Goal: Information Seeking & Learning: Learn about a topic

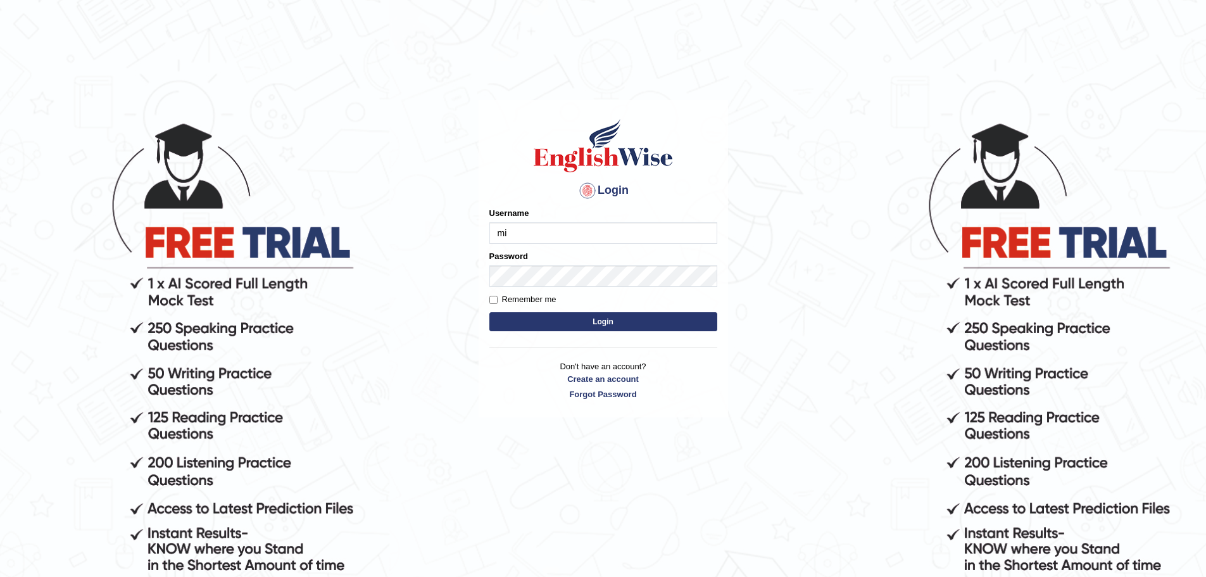
type input "m"
type input "Miko39"
click at [590, 327] on button "Login" at bounding box center [604, 321] width 228 height 19
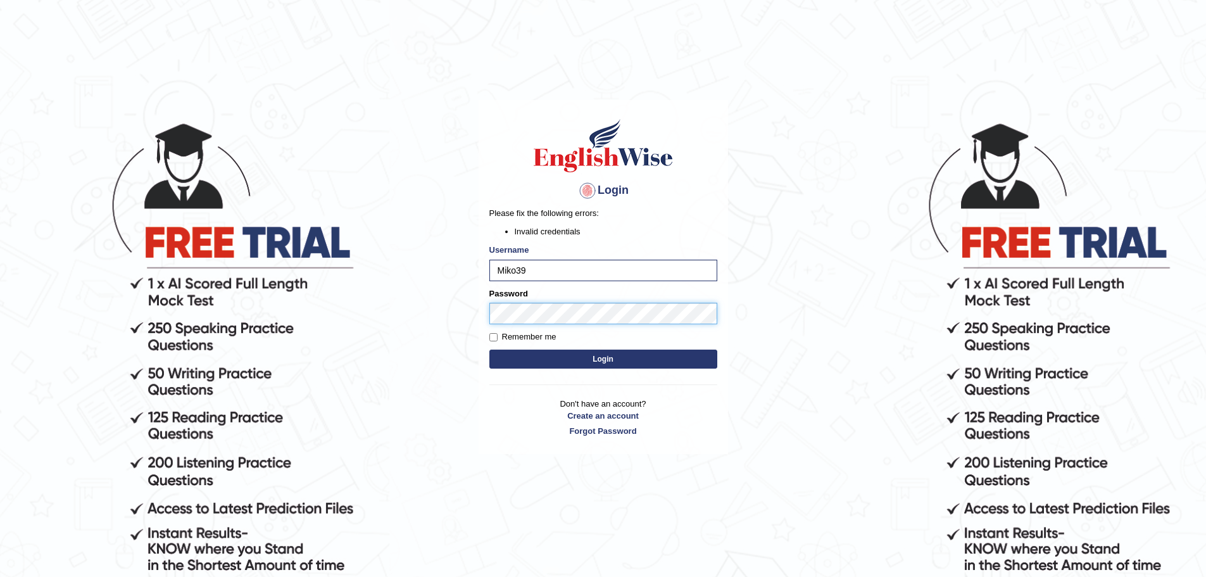
click at [436, 286] on body "Login Please fix the following errors: Invalid credentials Username Miko39 Pass…" at bounding box center [603, 348] width 1206 height 577
click at [490, 350] on button "Login" at bounding box center [604, 359] width 228 height 19
click at [369, 285] on body "Login Please fix the following errors: Invalid credentials Username Miko39 Pass…" at bounding box center [603, 348] width 1206 height 577
click at [490, 350] on button "Login" at bounding box center [604, 359] width 228 height 19
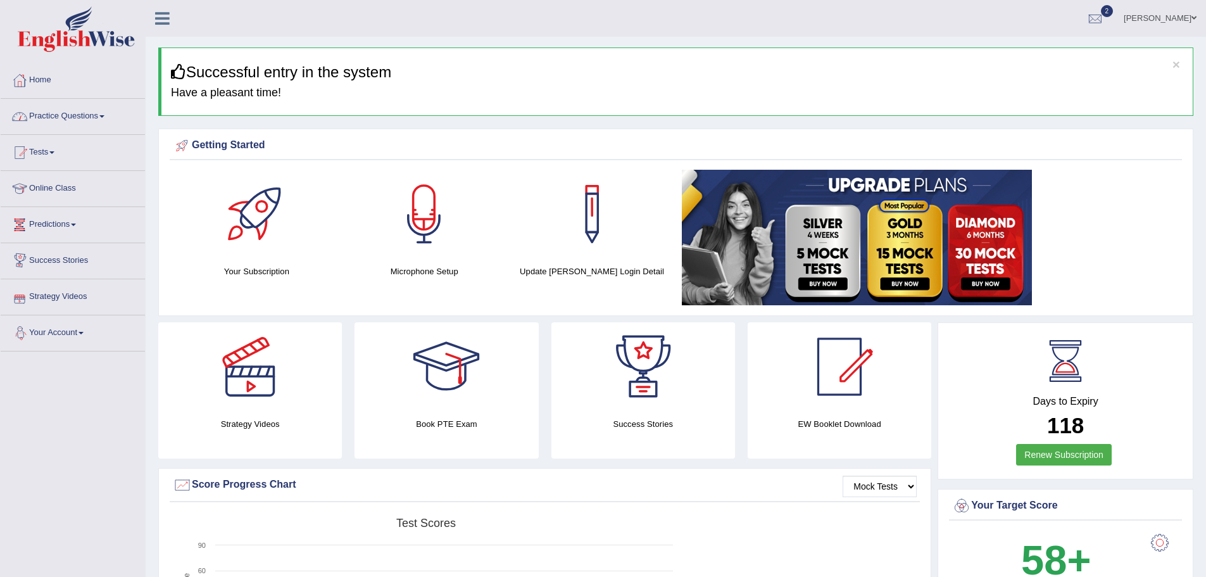
click at [115, 113] on link "Practice Questions" at bounding box center [73, 115] width 144 height 32
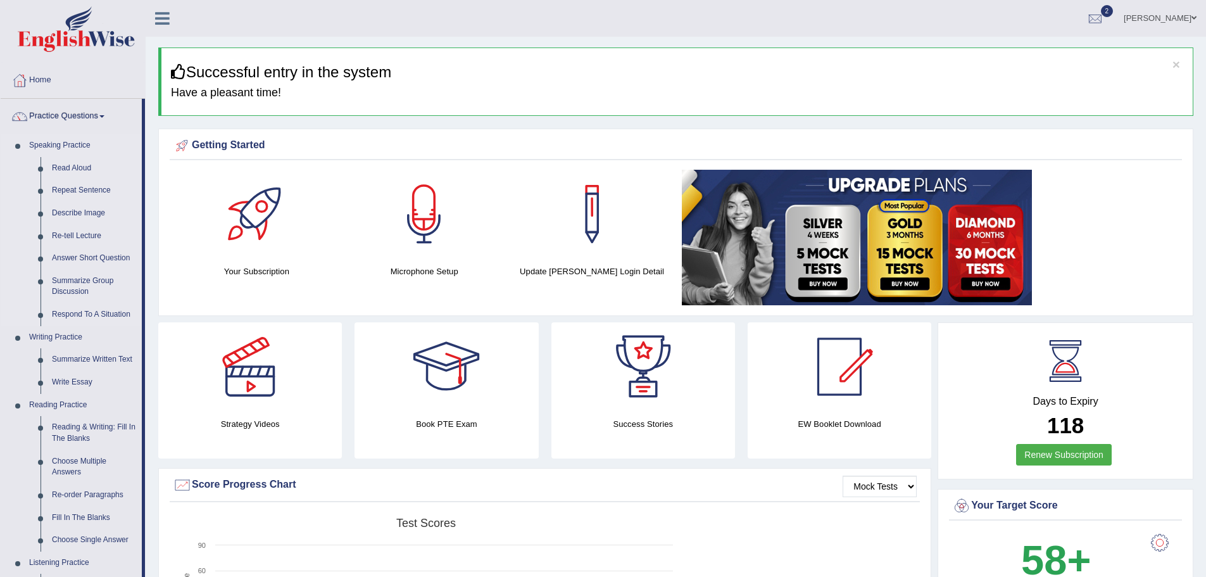
click at [65, 137] on link "Speaking Practice" at bounding box center [82, 145] width 118 height 23
click at [65, 168] on link "Read Aloud" at bounding box center [94, 168] width 96 height 23
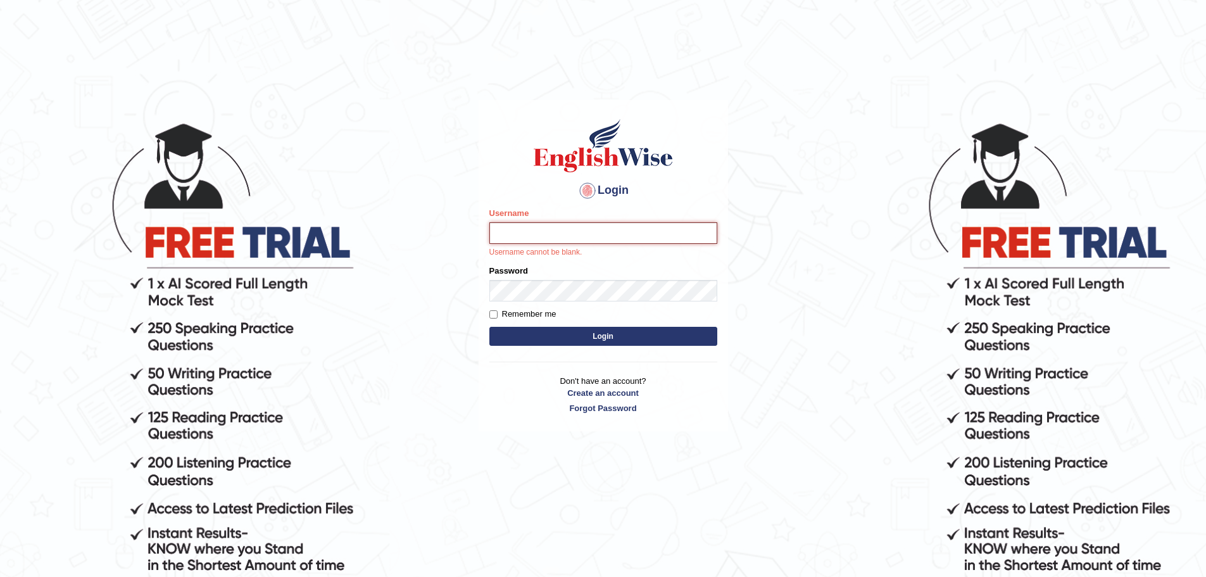
type input "Miko39"
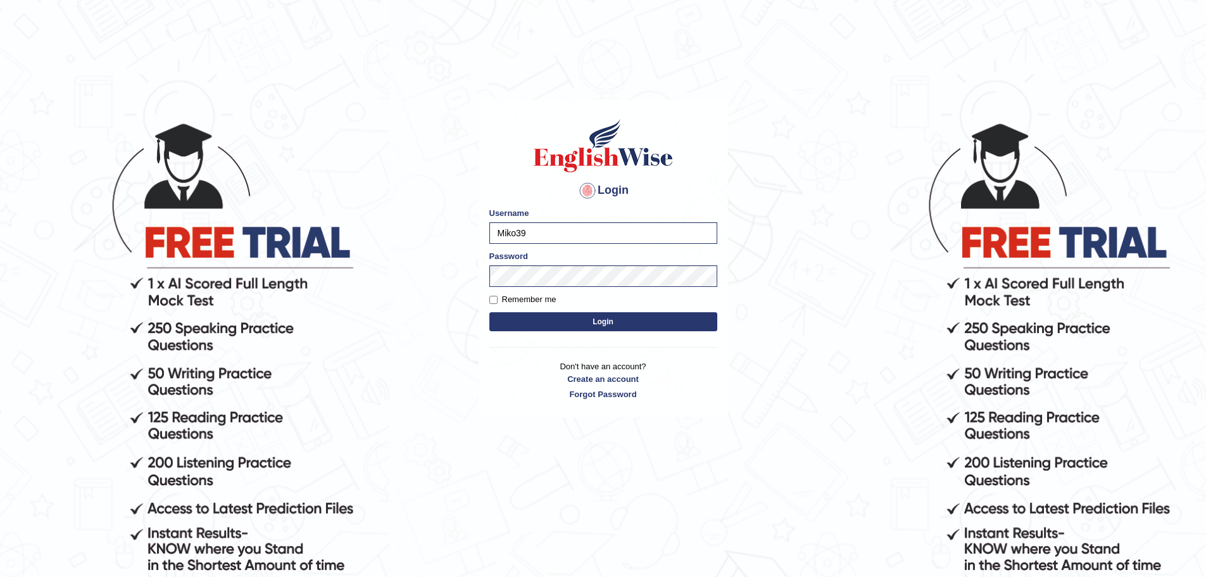
click at [606, 319] on button "Login" at bounding box center [604, 321] width 228 height 19
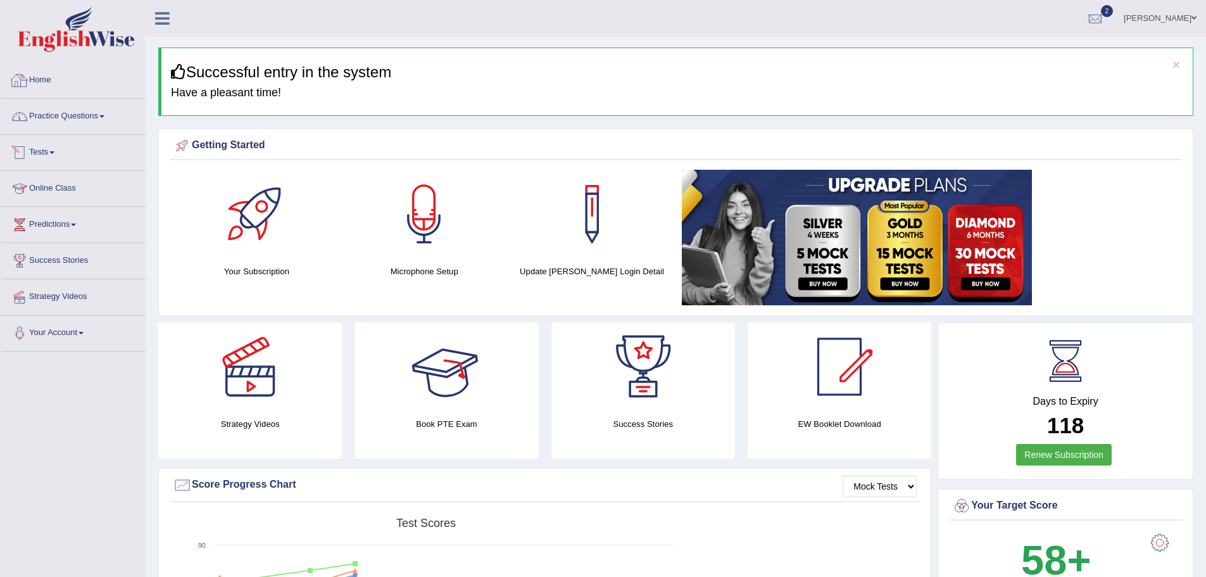
click at [94, 114] on link "Practice Questions" at bounding box center [73, 115] width 144 height 32
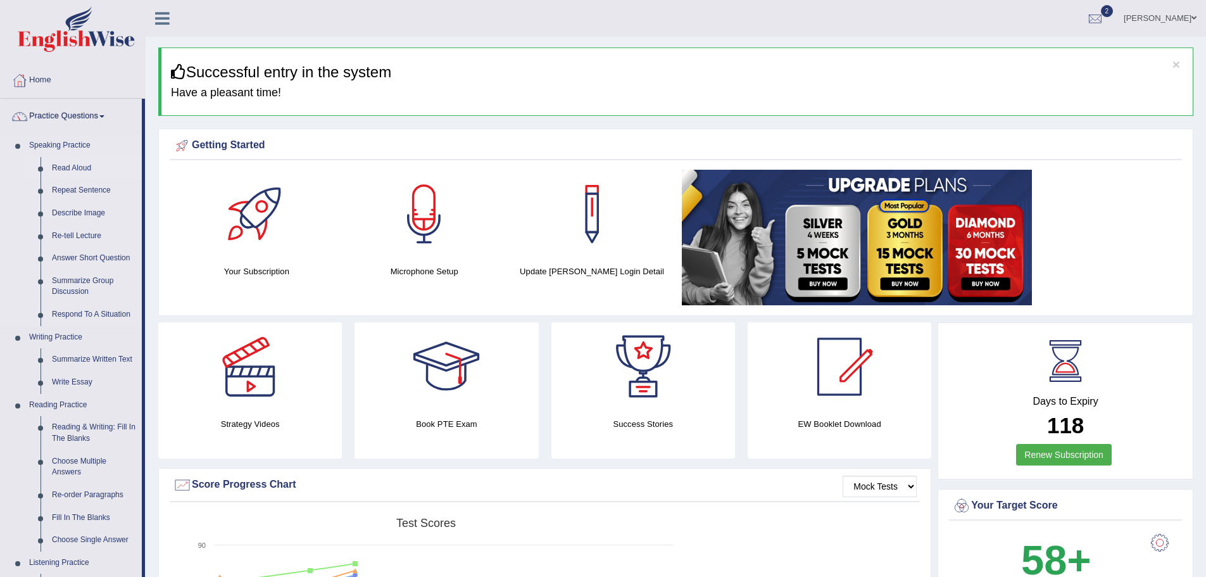
click at [84, 164] on link "Read Aloud" at bounding box center [94, 168] width 96 height 23
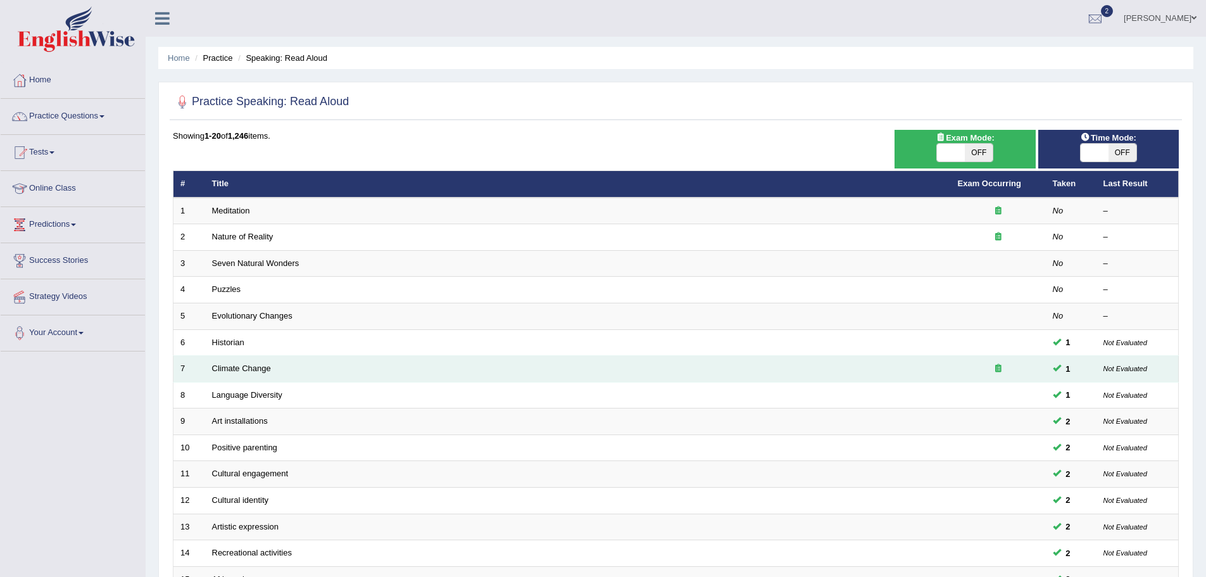
scroll to position [127, 0]
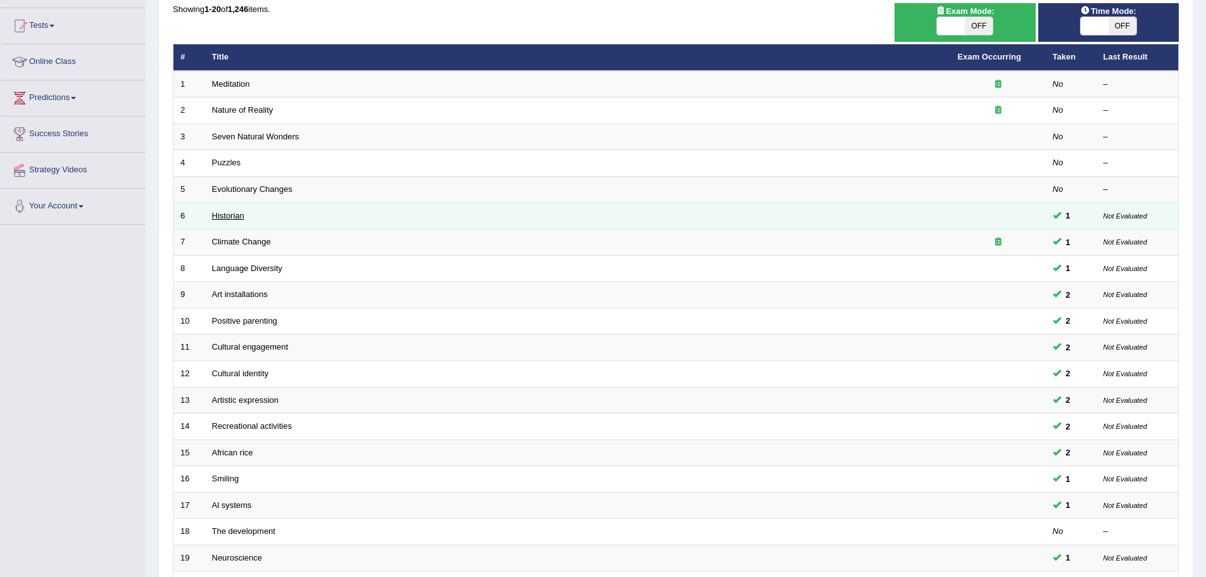
click at [225, 215] on link "Historian" at bounding box center [228, 215] width 32 height 9
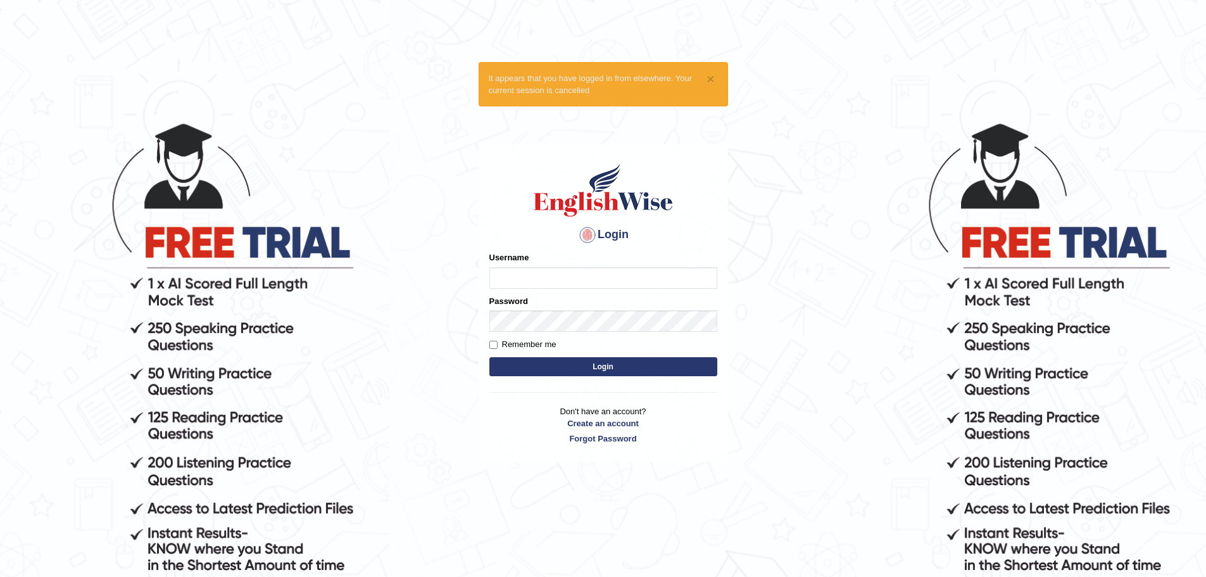
type input "Miko39"
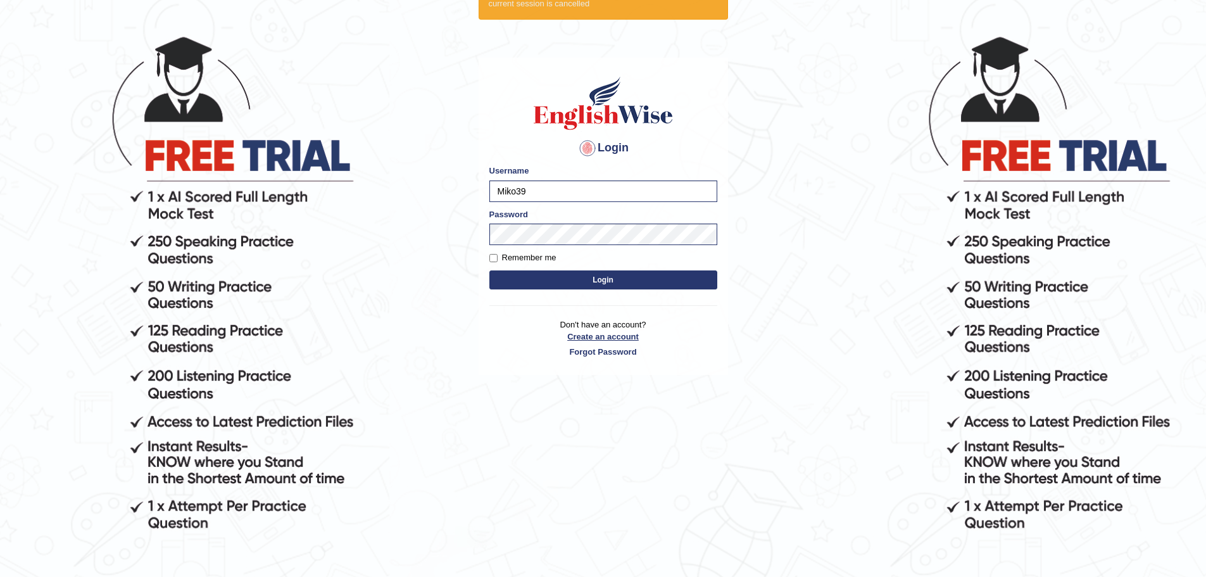
scroll to position [127, 0]
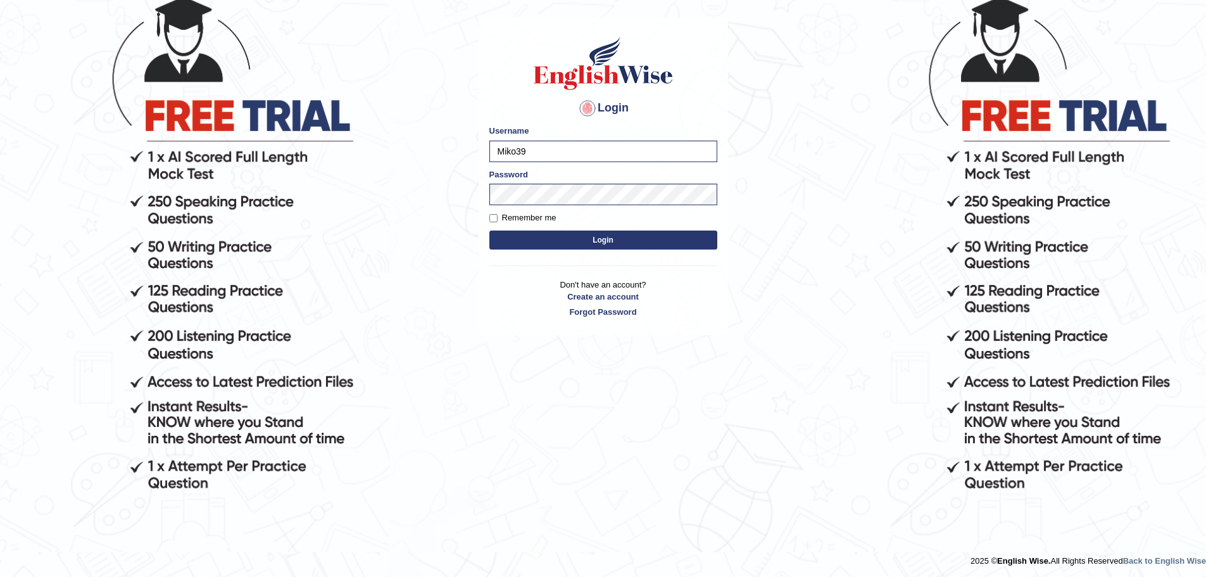
click at [631, 239] on button "Login" at bounding box center [604, 240] width 228 height 19
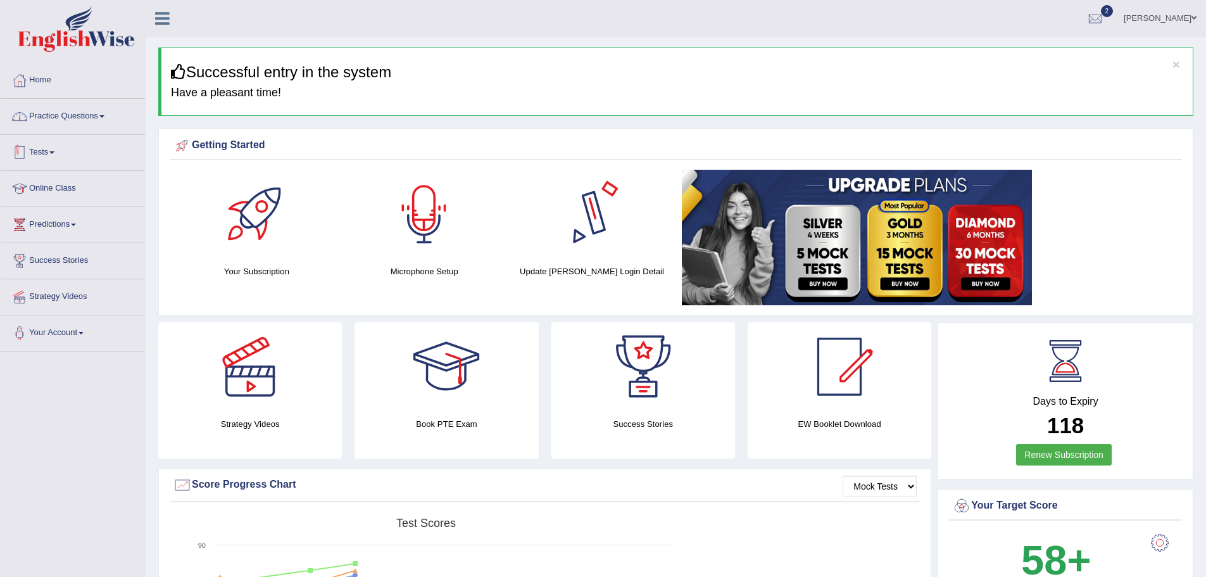
click at [107, 118] on link "Practice Questions" at bounding box center [73, 115] width 144 height 32
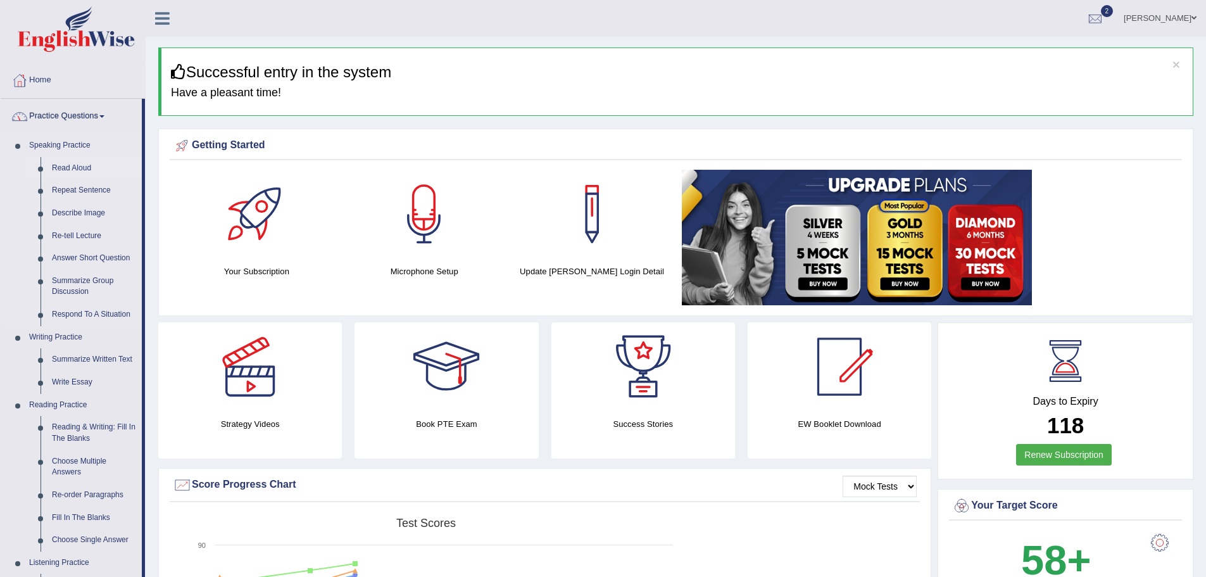
click at [85, 163] on link "Read Aloud" at bounding box center [94, 168] width 96 height 23
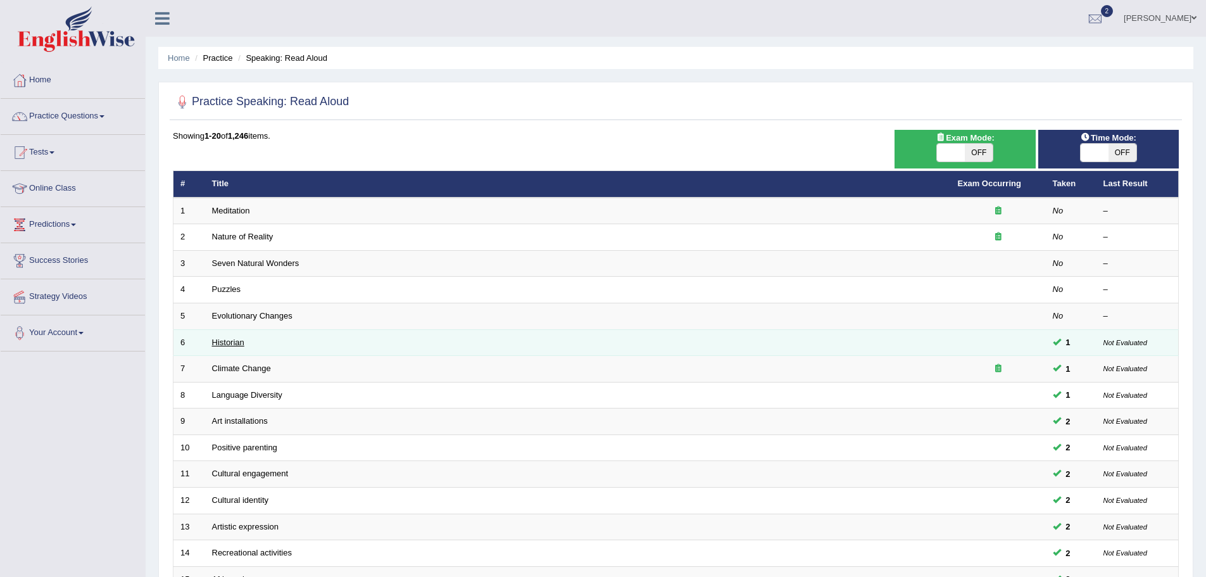
click at [233, 343] on link "Historian" at bounding box center [228, 342] width 32 height 9
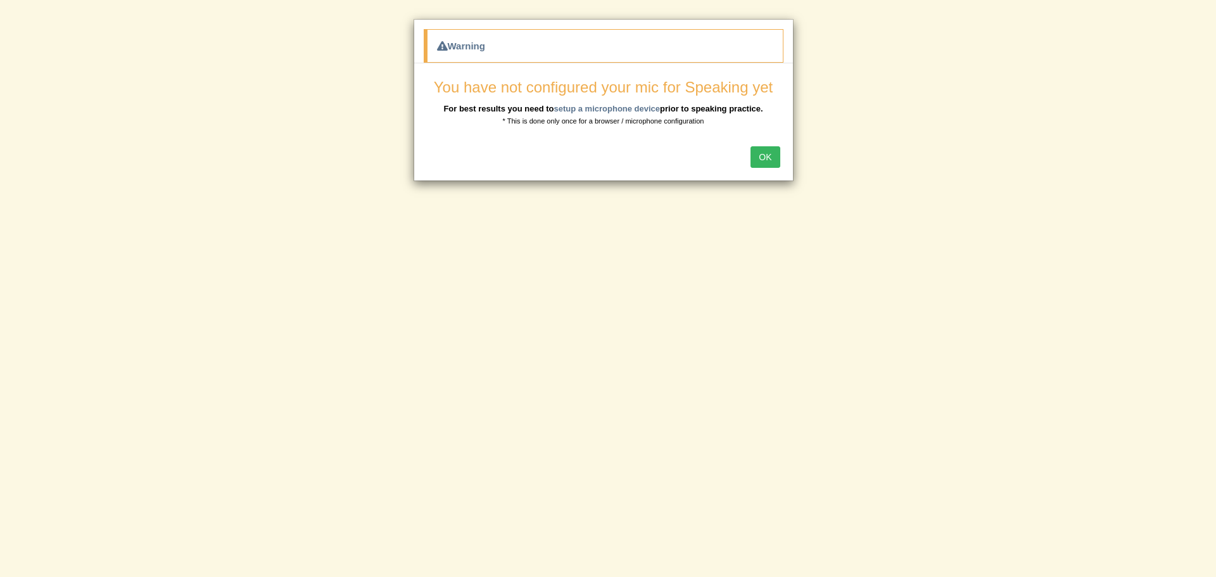
click at [770, 157] on button "OK" at bounding box center [764, 157] width 29 height 22
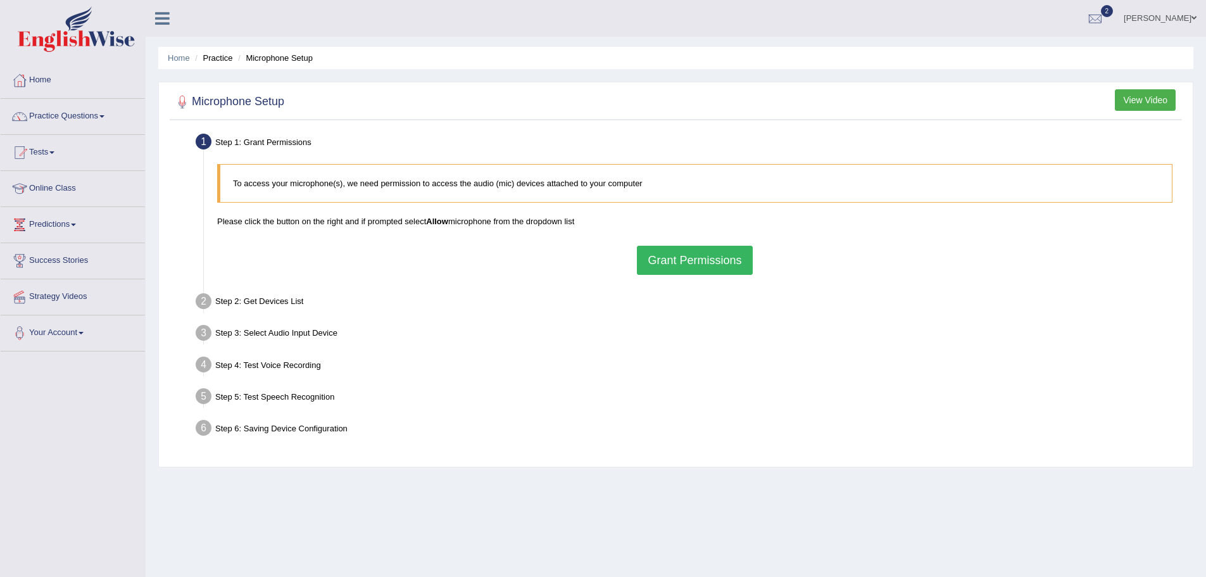
click at [717, 265] on button "Grant Permissions" at bounding box center [694, 260] width 115 height 29
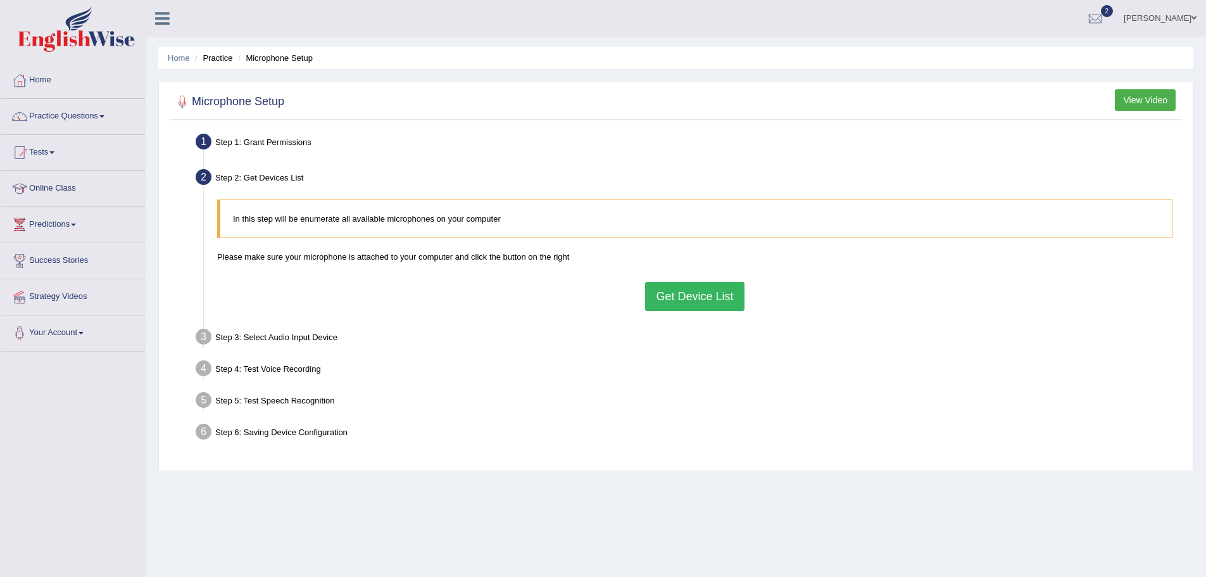
click at [714, 288] on button "Get Device List" at bounding box center [694, 296] width 99 height 29
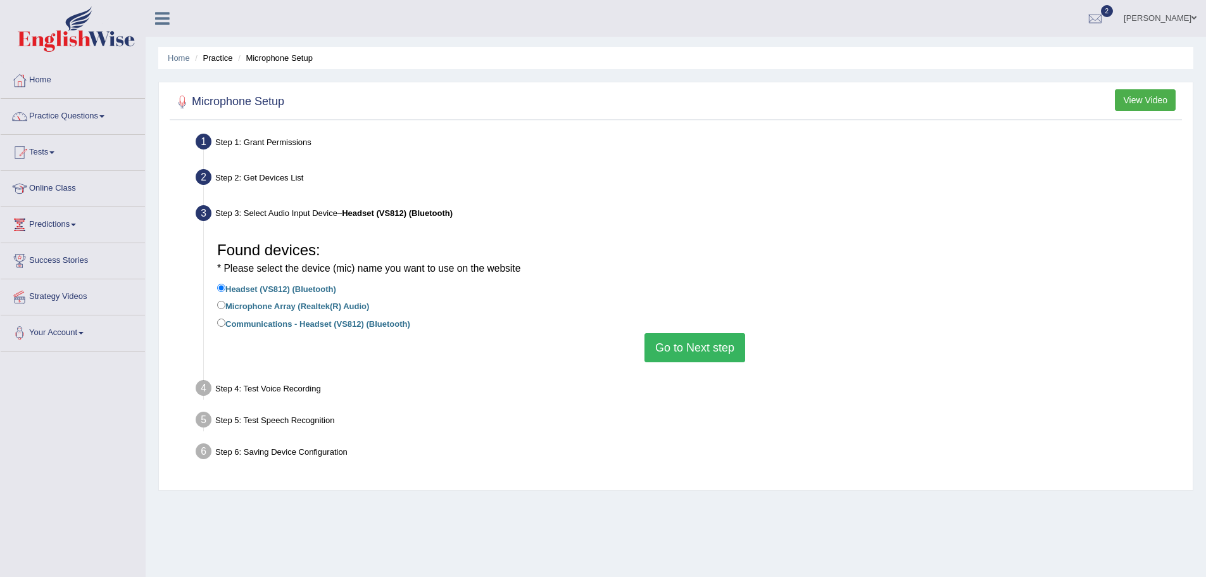
click at [322, 301] on label "Microphone Array (Realtek(R) Audio)" at bounding box center [293, 305] width 152 height 14
click at [225, 301] on input "Microphone Array (Realtek(R) Audio)" at bounding box center [221, 305] width 8 height 8
radio input "true"
click at [682, 351] on button "Go to Next step" at bounding box center [695, 347] width 101 height 29
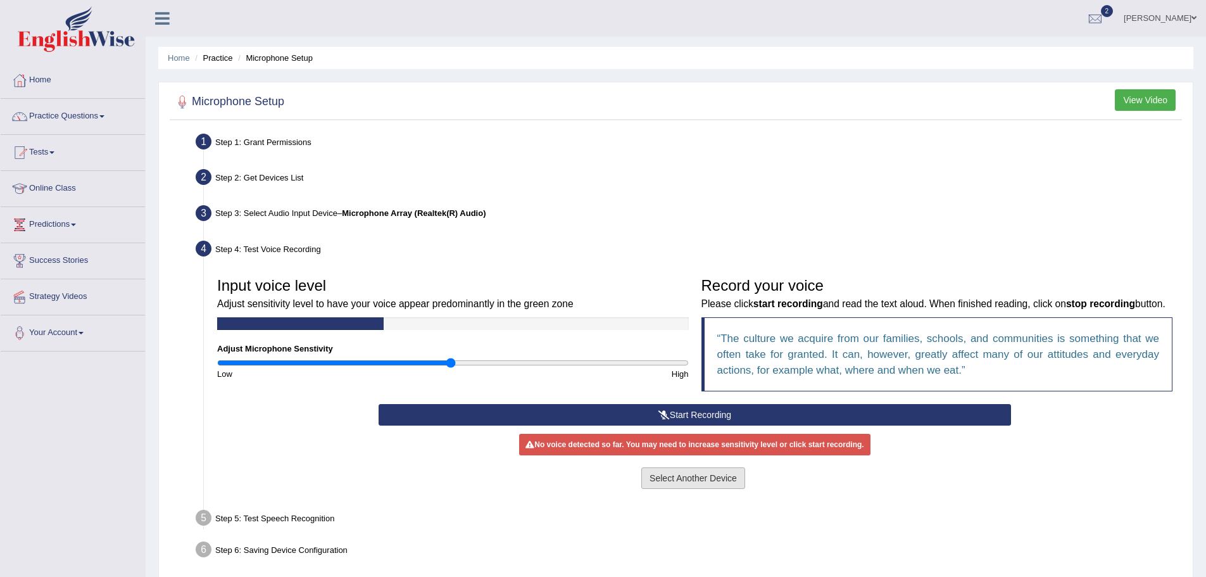
click at [716, 489] on button "Select Another Device" at bounding box center [694, 478] width 104 height 22
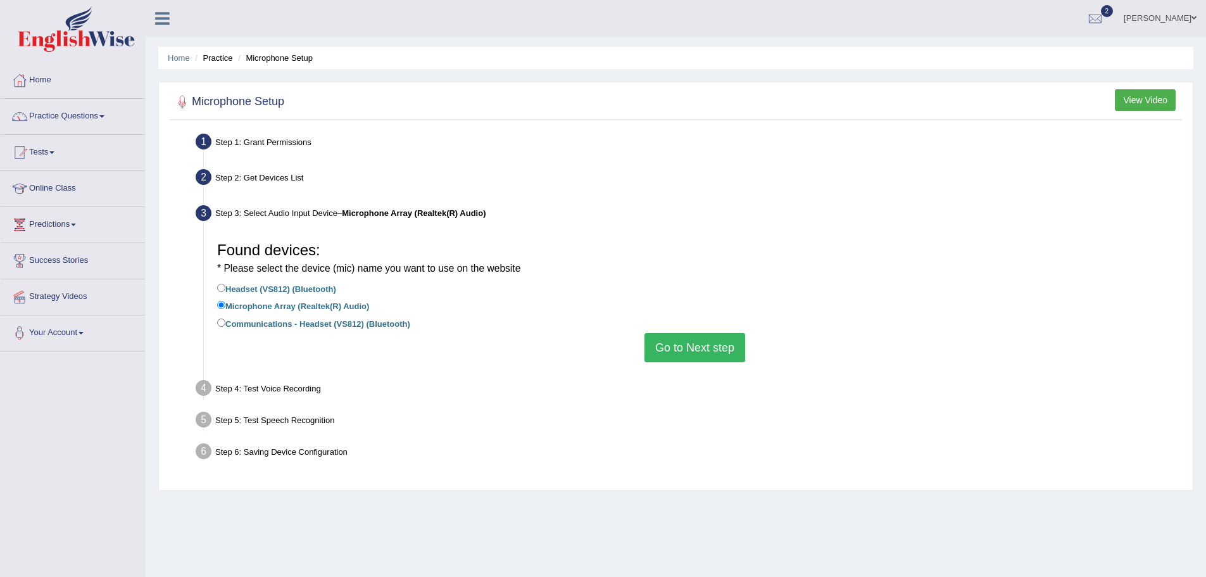
click at [309, 292] on label "Headset (VS812) (Bluetooth)" at bounding box center [276, 288] width 119 height 14
click at [225, 292] on input "Headset (VS812) (Bluetooth)" at bounding box center [221, 288] width 8 height 8
radio input "true"
click at [298, 316] on label "Communications - Headset (VS812) (Bluetooth)" at bounding box center [313, 323] width 193 height 14
click at [225, 319] on input "Communications - Headset (VS812) (Bluetooth)" at bounding box center [221, 323] width 8 height 8
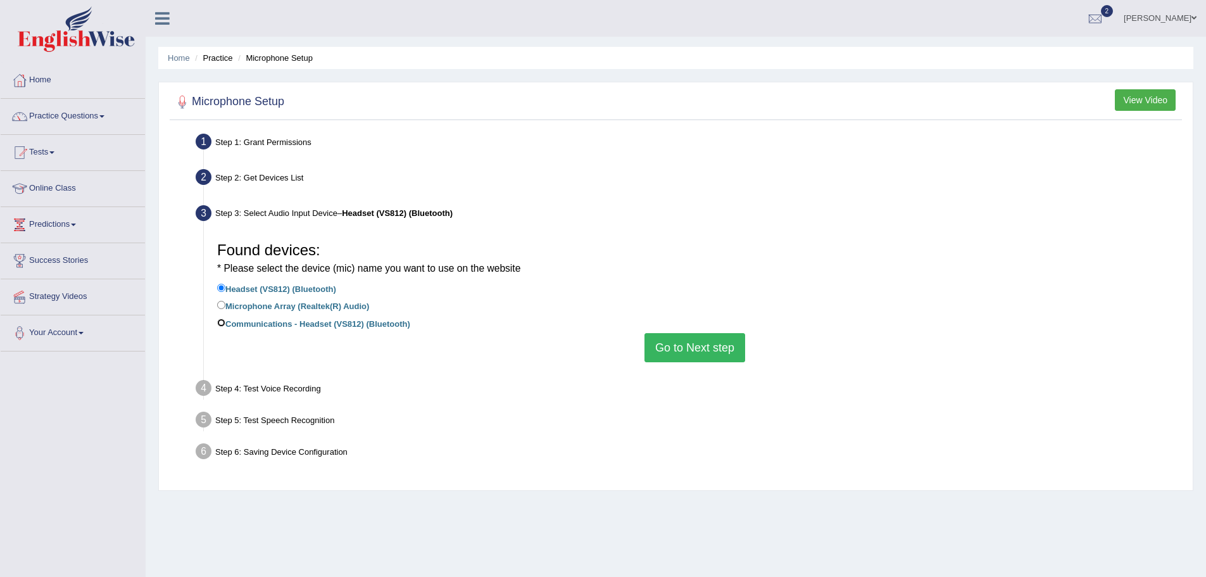
radio input "true"
click at [294, 329] on label "Communications - Headset (VS812) (Bluetooth)" at bounding box center [313, 323] width 193 height 14
click at [225, 327] on input "Communications - Headset (VS812) (Bluetooth)" at bounding box center [221, 323] width 8 height 8
click at [287, 294] on label "Headset (VS812) (Bluetooth)" at bounding box center [276, 288] width 119 height 14
click at [225, 292] on input "Headset (VS812) (Bluetooth)" at bounding box center [221, 288] width 8 height 8
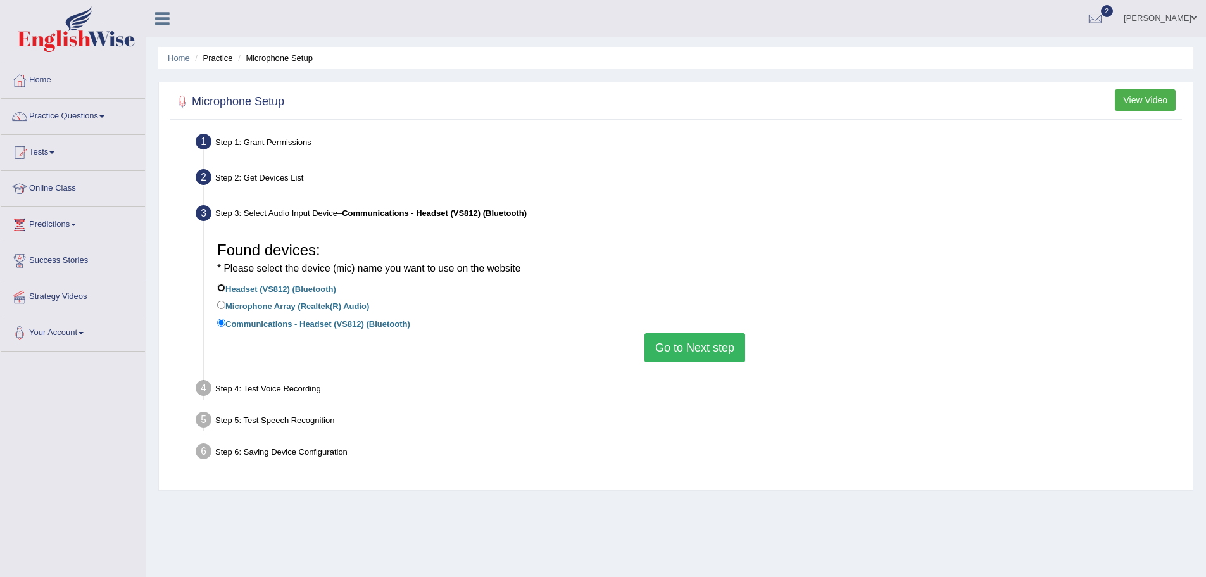
radio input "true"
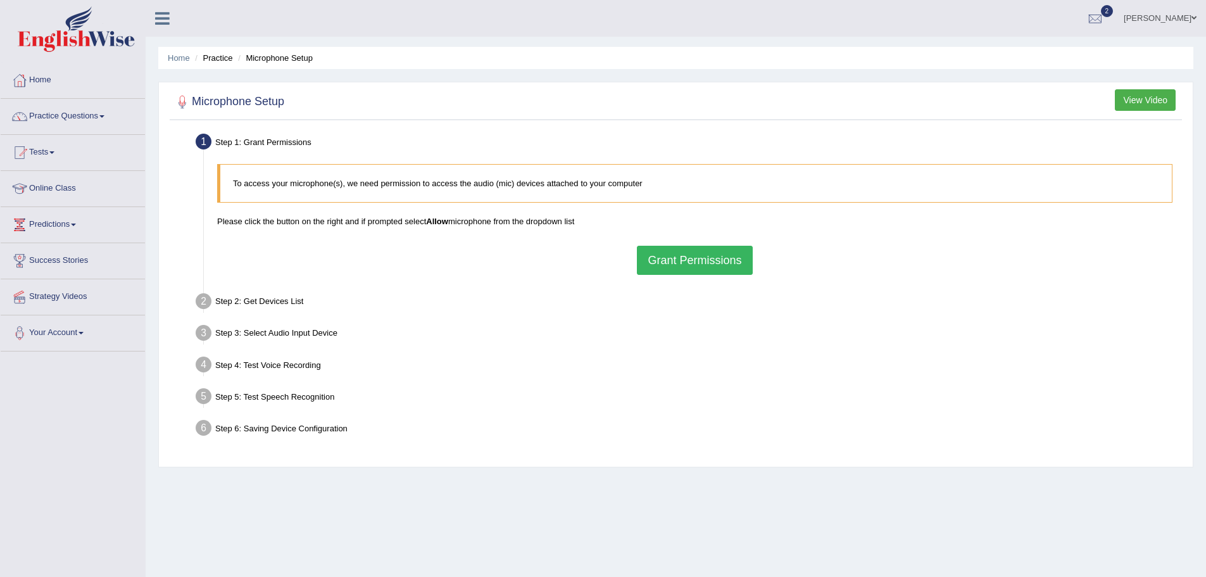
click at [685, 257] on button "Grant Permissions" at bounding box center [694, 260] width 115 height 29
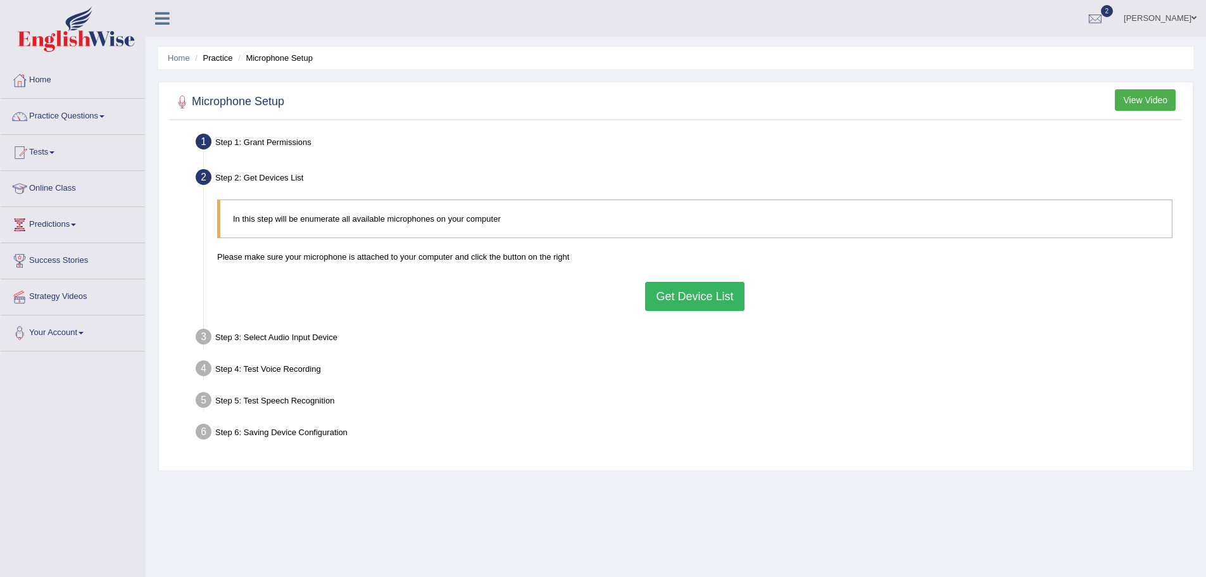
click at [668, 291] on button "Get Device List" at bounding box center [694, 296] width 99 height 29
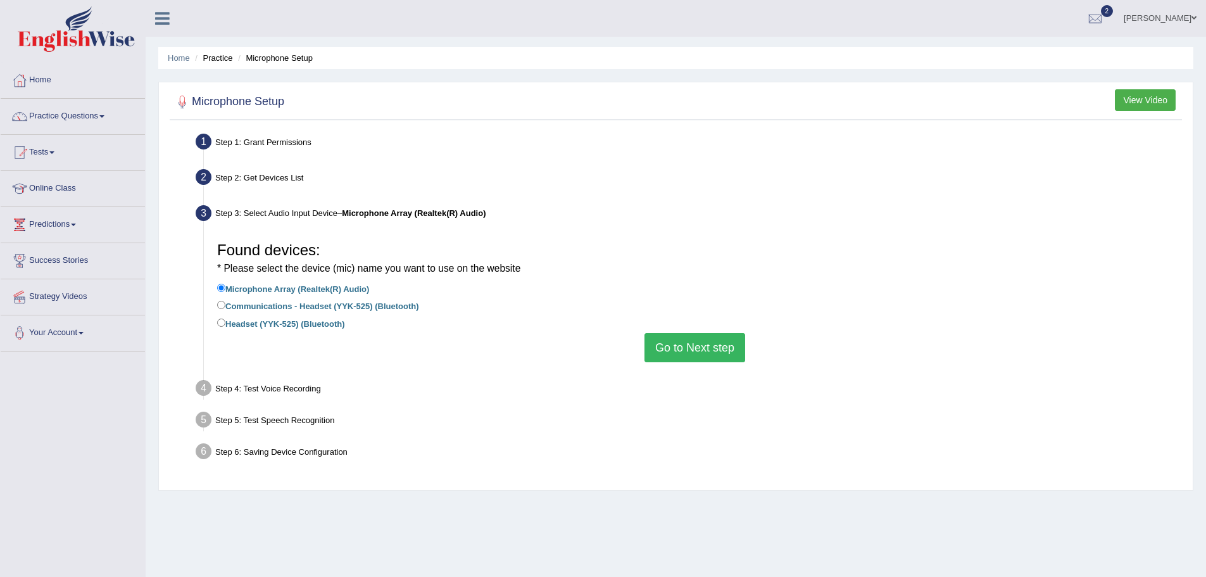
click at [267, 326] on label "Headset (YYK-525) (Bluetooth)" at bounding box center [281, 323] width 128 height 14
click at [225, 326] on input "Headset (YYK-525) (Bluetooth)" at bounding box center [221, 323] width 8 height 8
radio input "true"
click at [709, 351] on button "Go to Next step" at bounding box center [695, 347] width 101 height 29
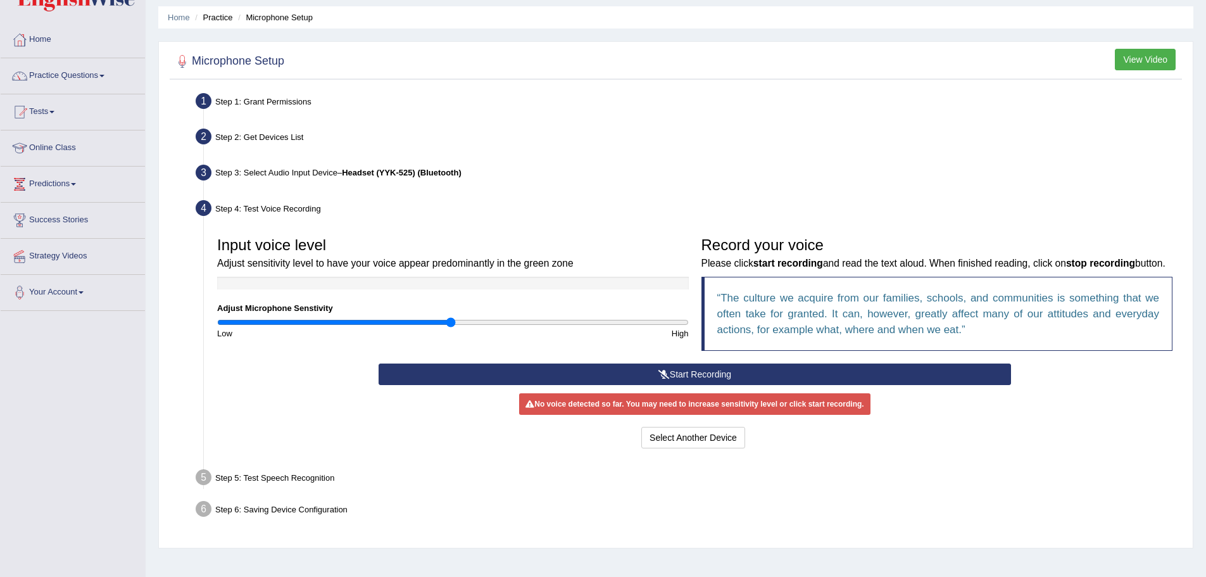
scroll to position [63, 0]
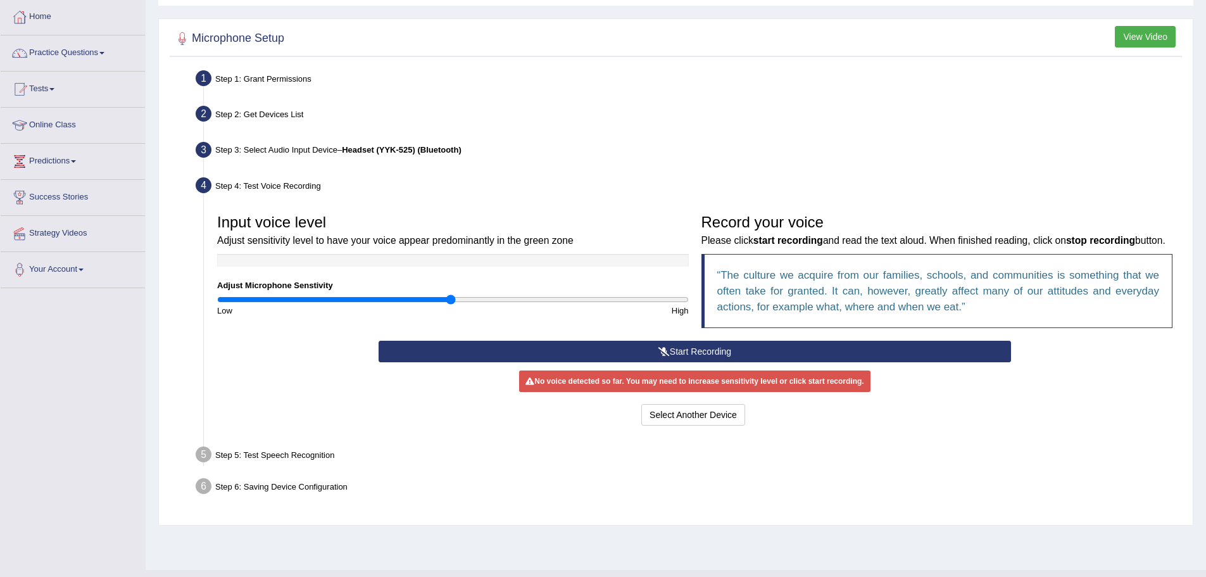
click at [739, 362] on button "Start Recording" at bounding box center [695, 352] width 633 height 22
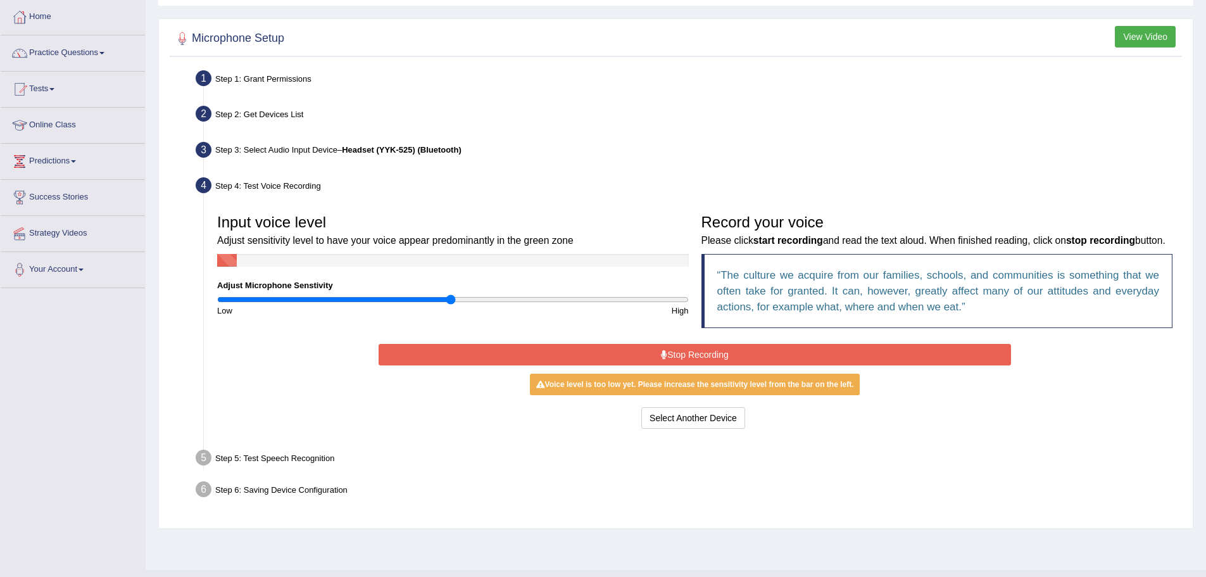
click at [740, 364] on button "Stop Recording" at bounding box center [695, 355] width 633 height 22
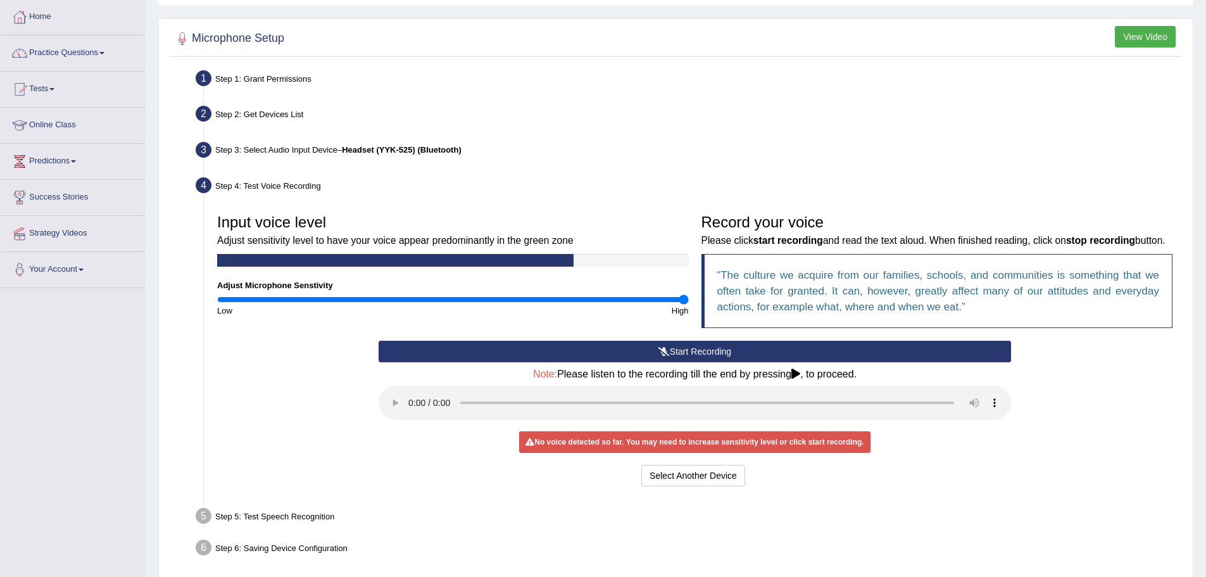
drag, startPoint x: 452, startPoint y: 300, endPoint x: 703, endPoint y: 310, distance: 251.0
click at [689, 305] on input "range" at bounding box center [453, 299] width 472 height 10
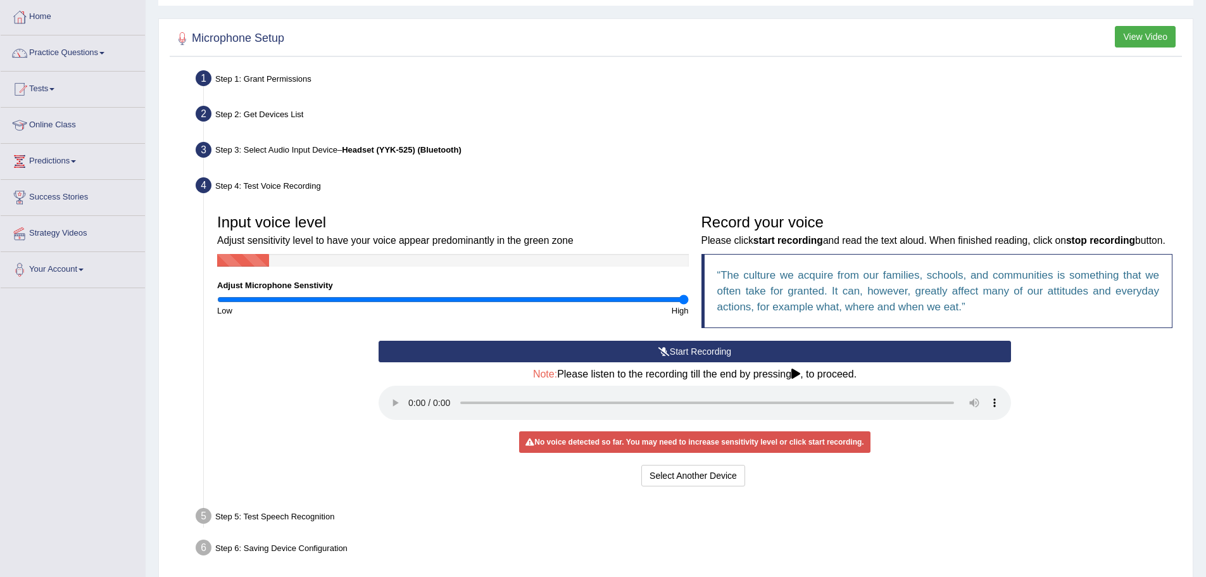
click at [571, 293] on div "Input voice level Adjust sensitivity level to have your voice appear predominan…" at bounding box center [453, 262] width 484 height 109
click at [571, 298] on input "range" at bounding box center [453, 299] width 472 height 10
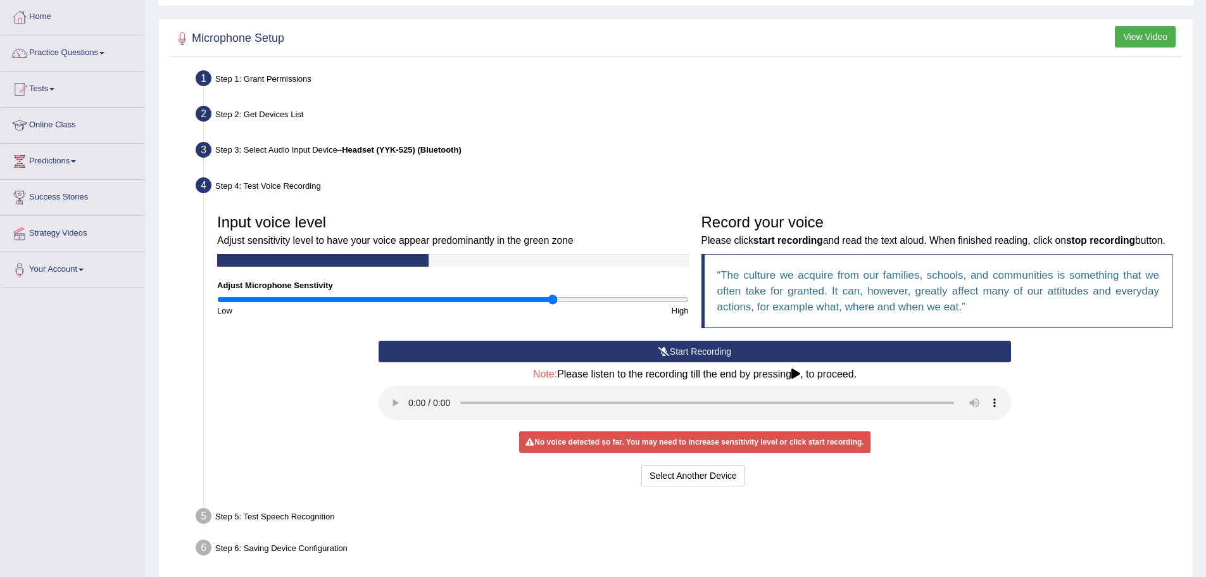
drag, startPoint x: 571, startPoint y: 299, endPoint x: 554, endPoint y: 297, distance: 17.8
click at [554, 297] on input "range" at bounding box center [453, 299] width 472 height 10
drag, startPoint x: 550, startPoint y: 302, endPoint x: 543, endPoint y: 301, distance: 7.7
click at [543, 301] on input "range" at bounding box center [453, 299] width 472 height 10
click at [755, 362] on button "Start Recording" at bounding box center [695, 352] width 633 height 22
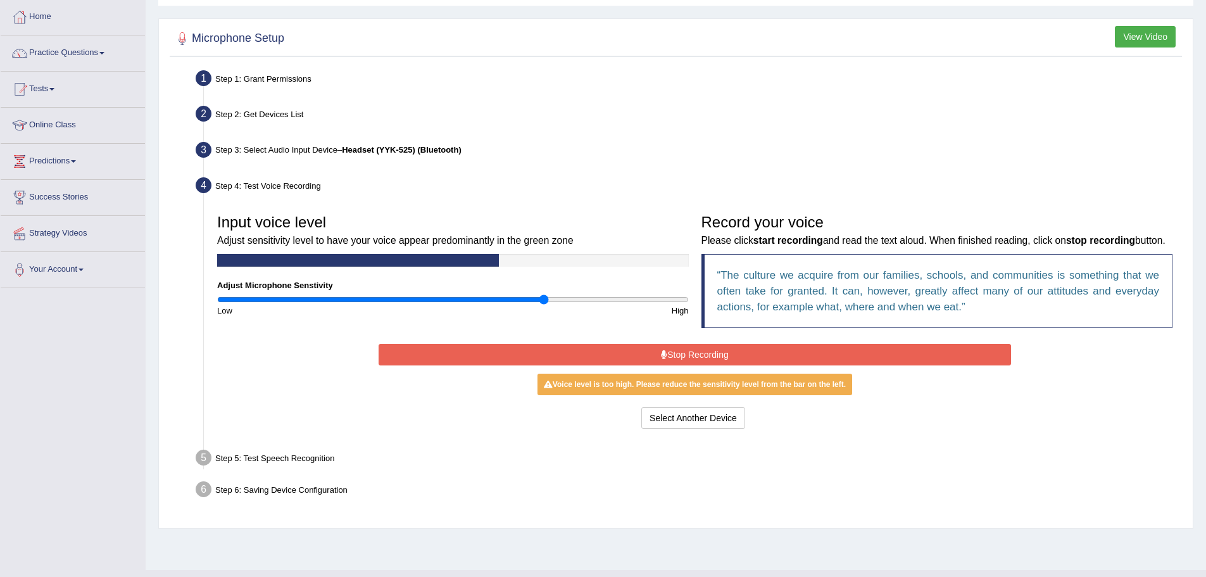
click at [692, 365] on button "Stop Recording" at bounding box center [695, 355] width 633 height 22
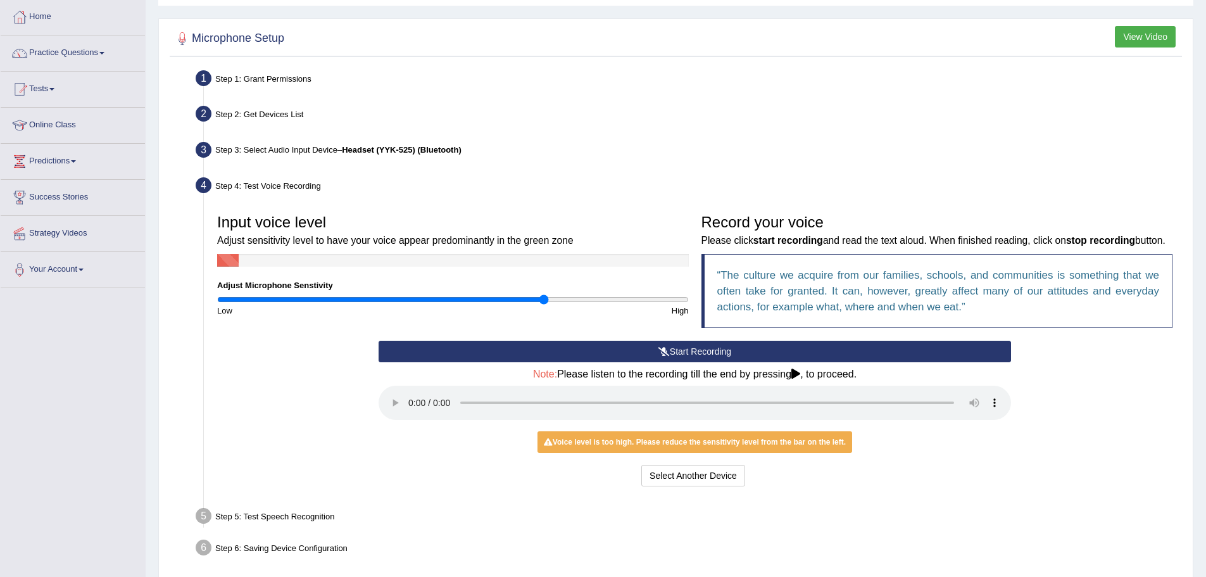
click at [728, 362] on button "Start Recording" at bounding box center [695, 352] width 633 height 22
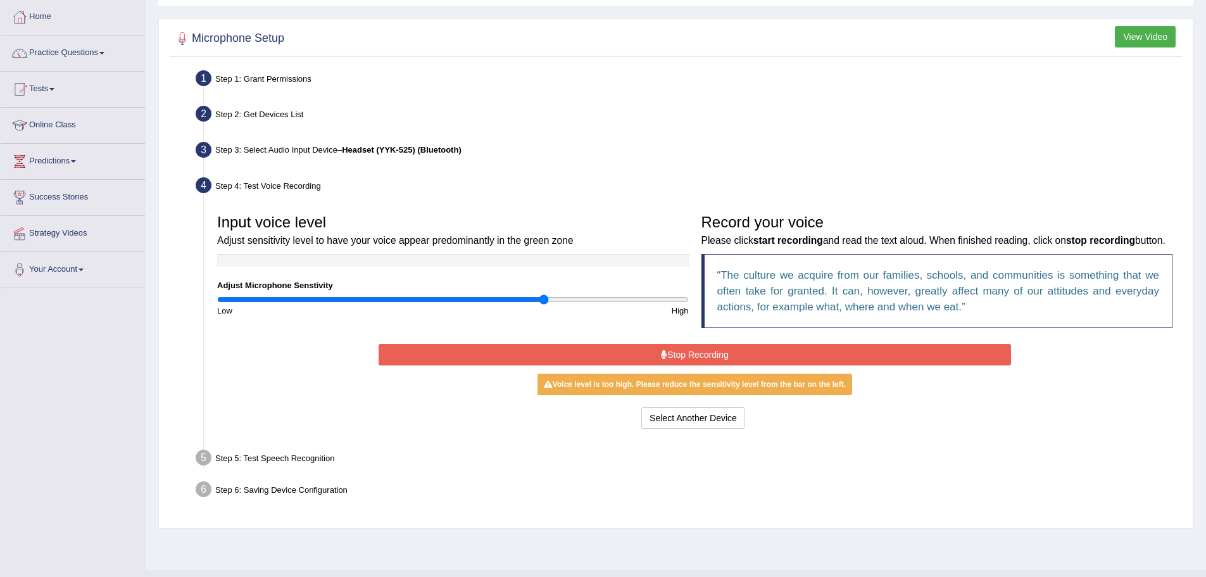
click at [756, 365] on button "Stop Recording" at bounding box center [695, 355] width 633 height 22
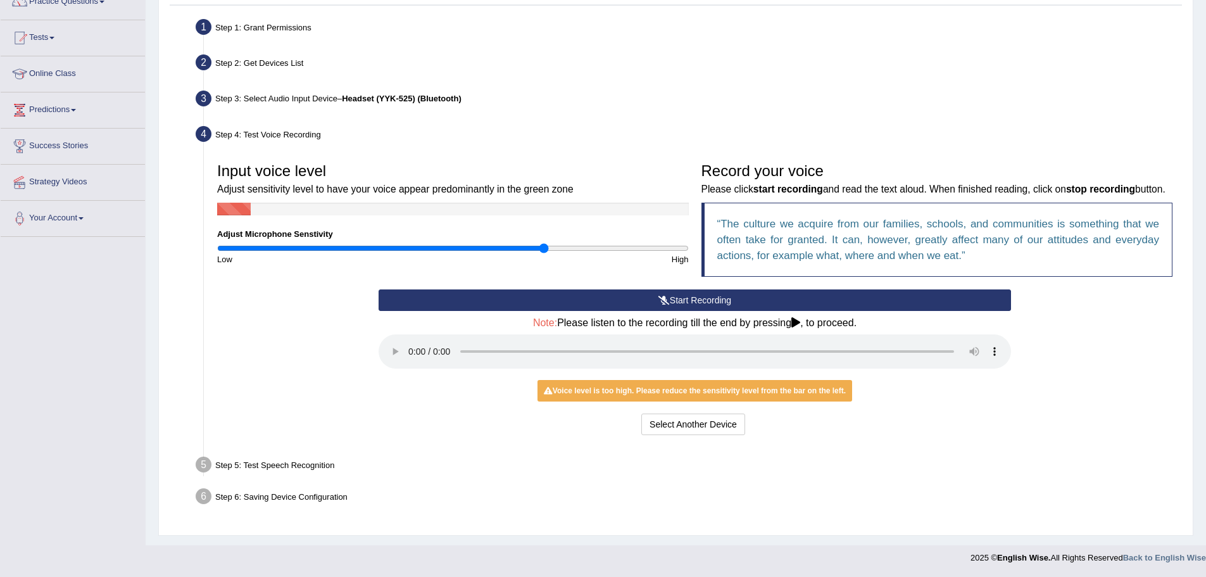
scroll to position [131, 0]
click at [305, 468] on div "Step 5: Test Speech Recognition" at bounding box center [688, 467] width 997 height 28
click at [714, 305] on button "Start Recording" at bounding box center [695, 300] width 633 height 22
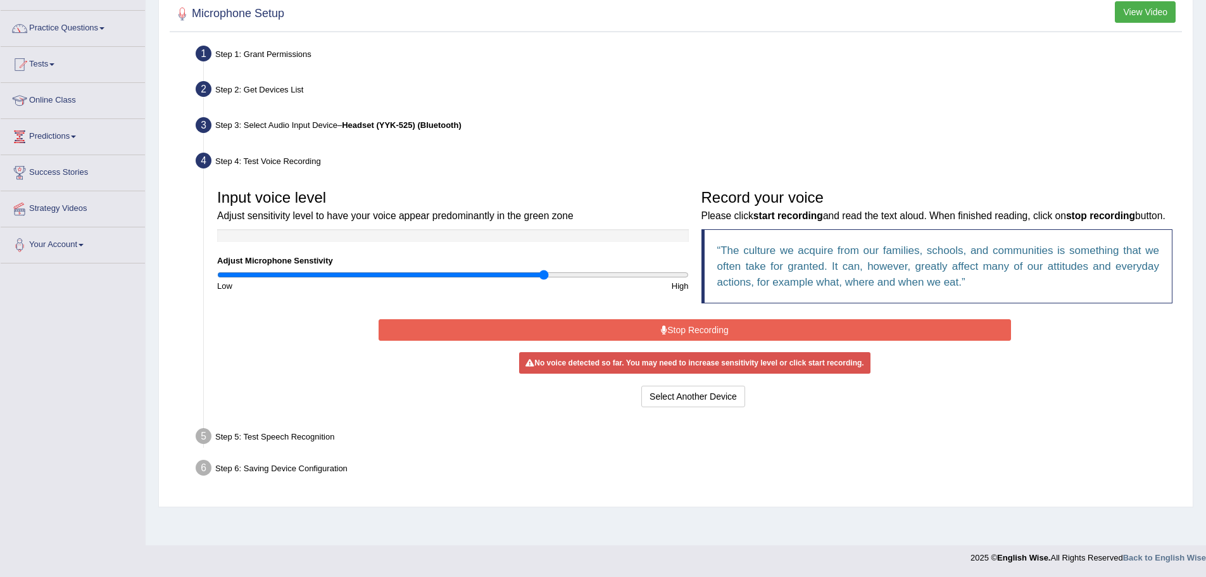
scroll to position [88, 0]
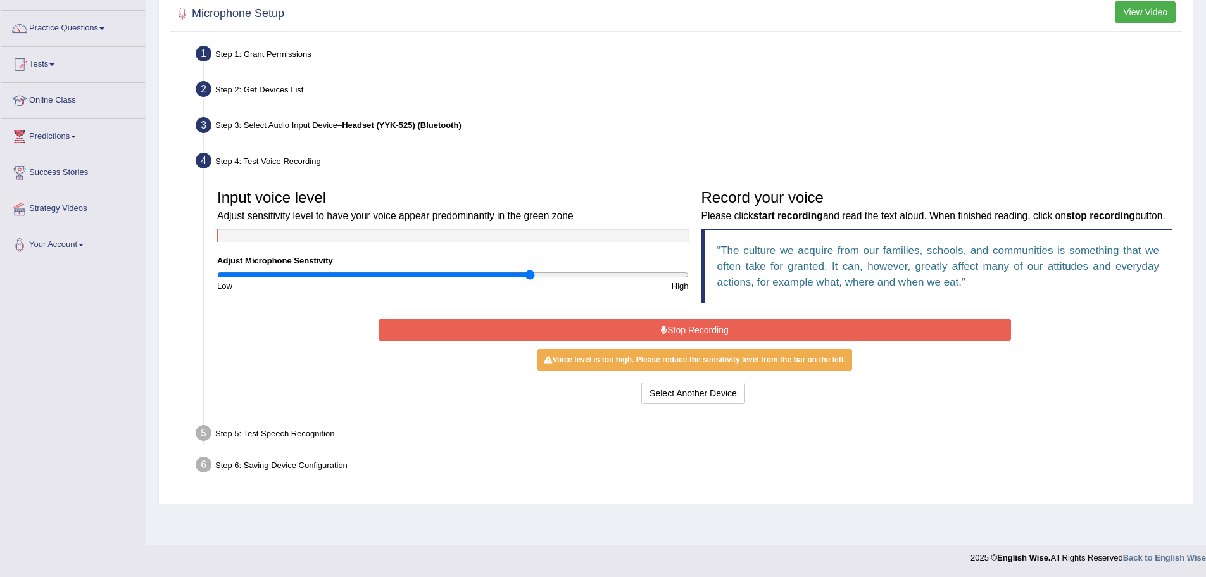
click at [530, 278] on input "range" at bounding box center [453, 275] width 472 height 10
click at [514, 275] on input "range" at bounding box center [453, 275] width 472 height 10
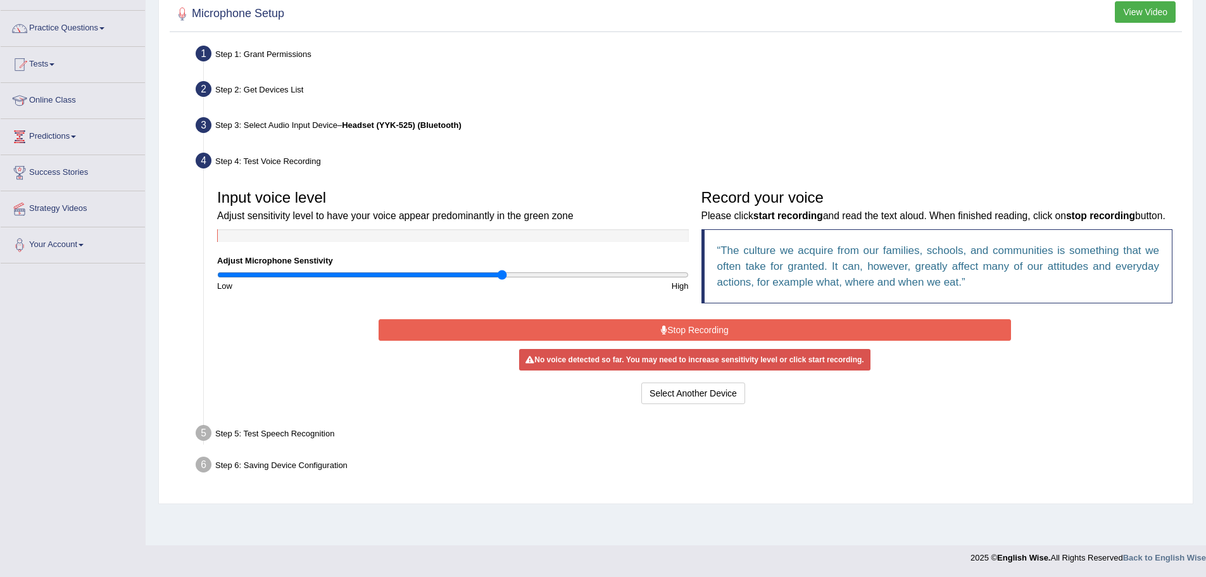
type input "1.22"
click at [502, 275] on input "range" at bounding box center [453, 275] width 472 height 10
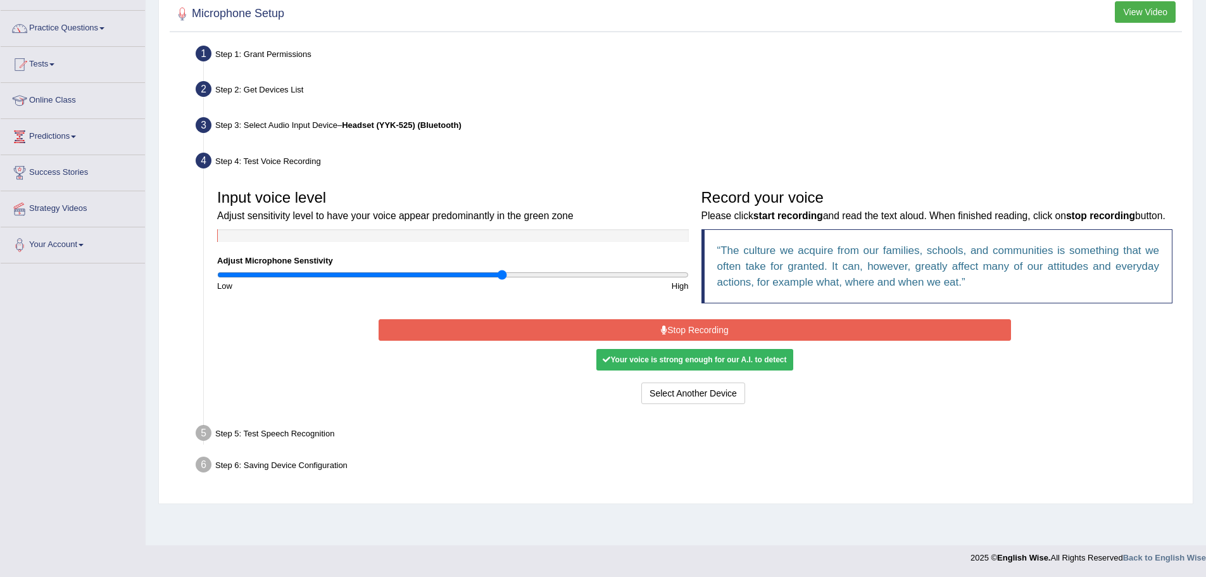
click at [571, 341] on button "Stop Recording" at bounding box center [695, 330] width 633 height 22
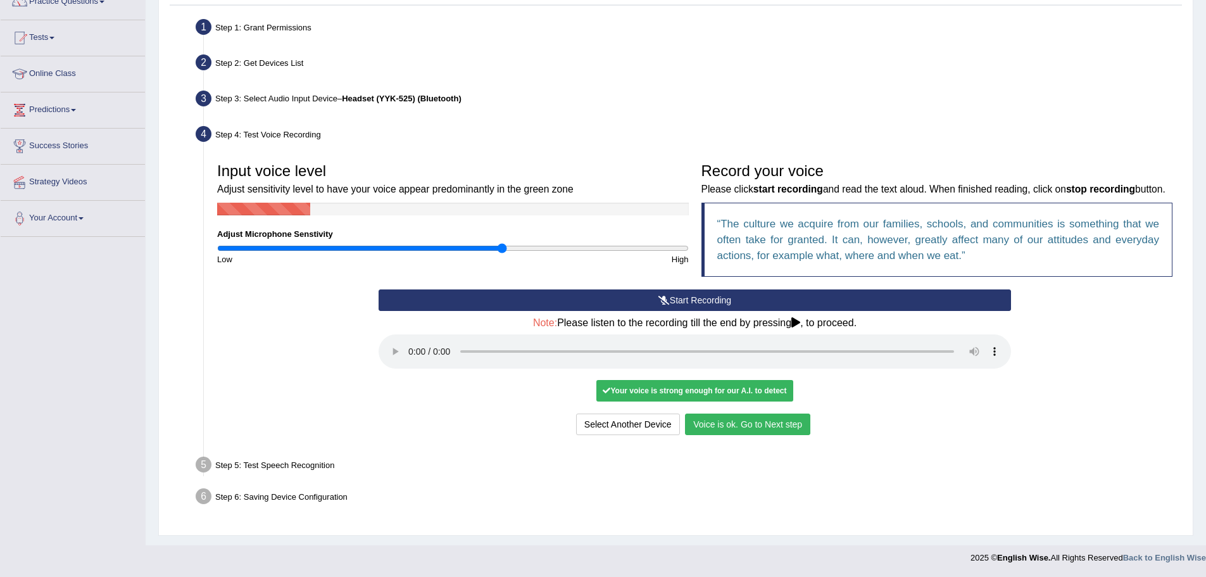
click at [769, 416] on button "Voice is ok. Go to Next step" at bounding box center [747, 425] width 125 height 22
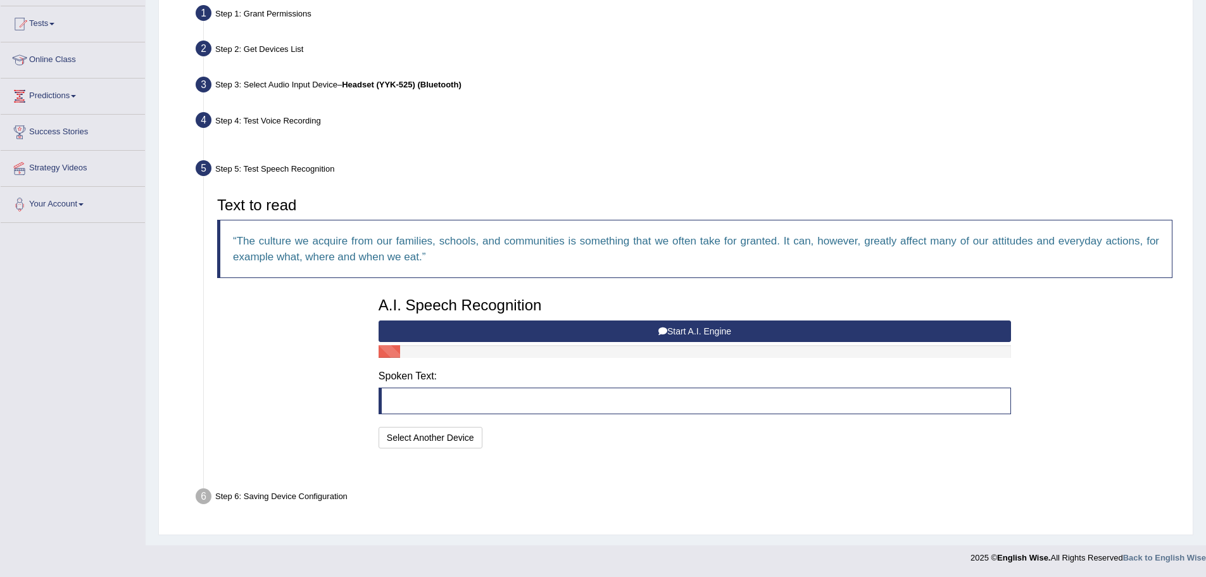
scroll to position [98, 0]
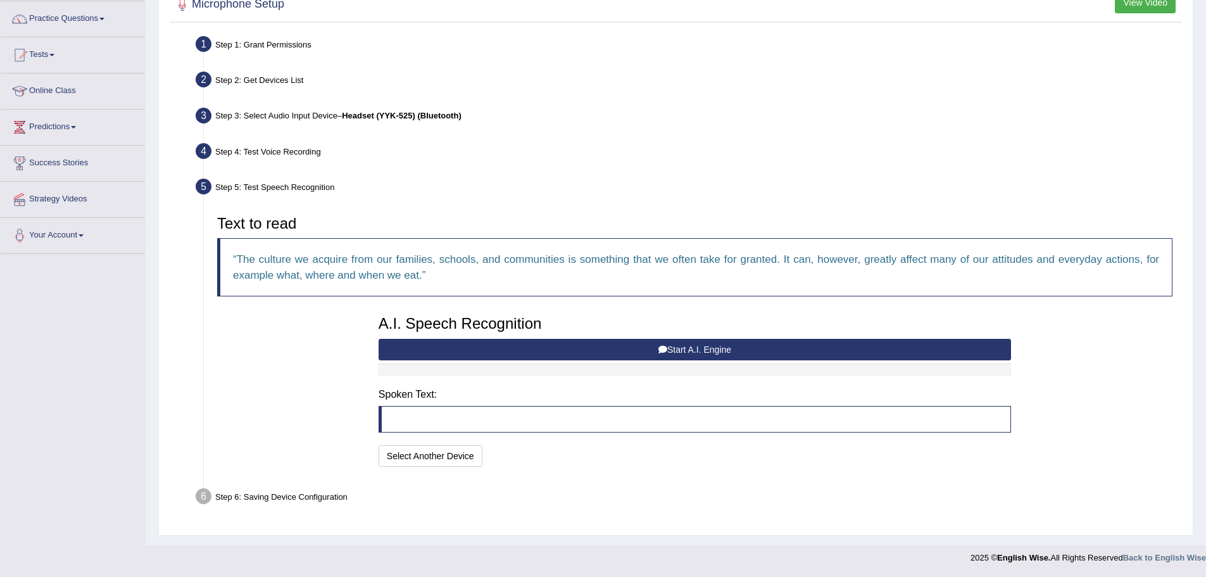
click at [693, 347] on button "Start A.I. Engine" at bounding box center [695, 350] width 633 height 22
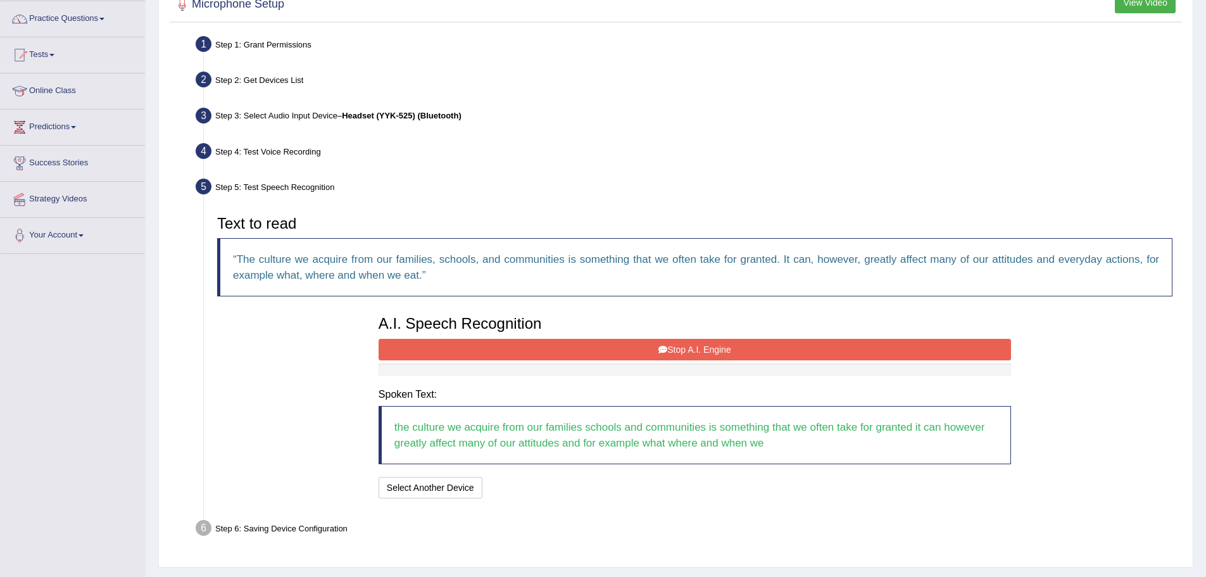
click at [787, 346] on button "Stop A.I. Engine" at bounding box center [695, 350] width 633 height 22
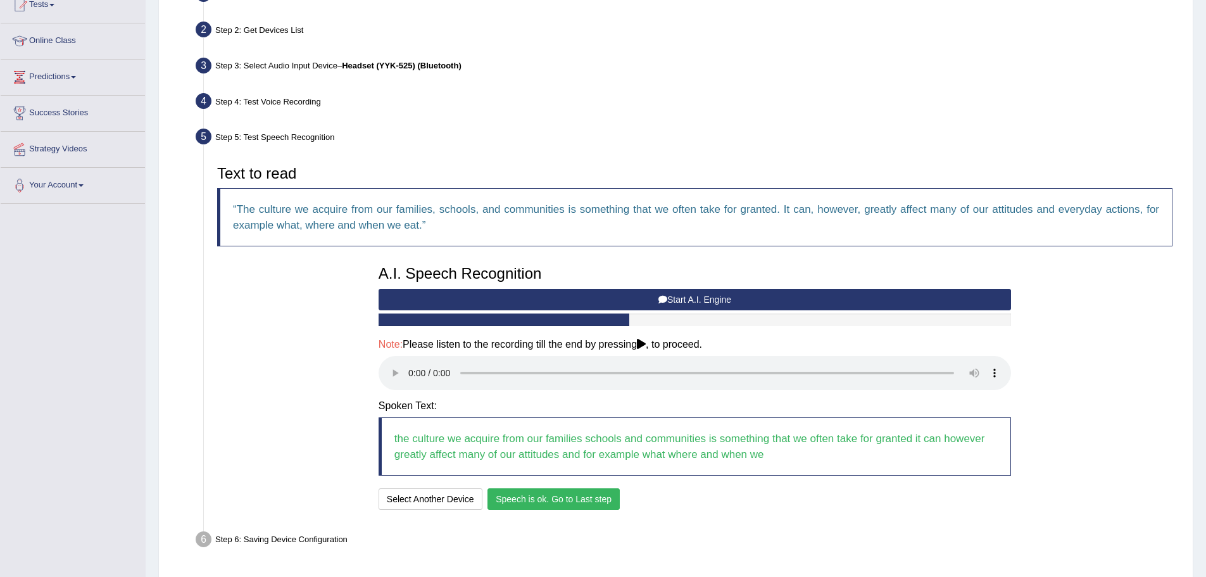
scroll to position [191, 0]
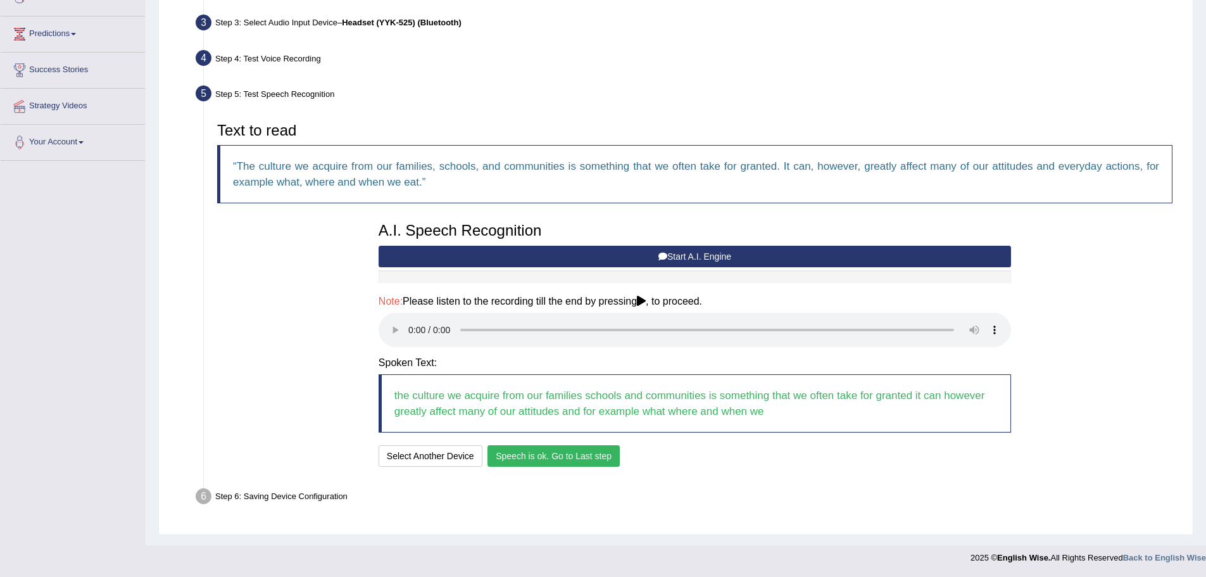
click at [569, 459] on button "Speech is ok. Go to Last step" at bounding box center [554, 456] width 132 height 22
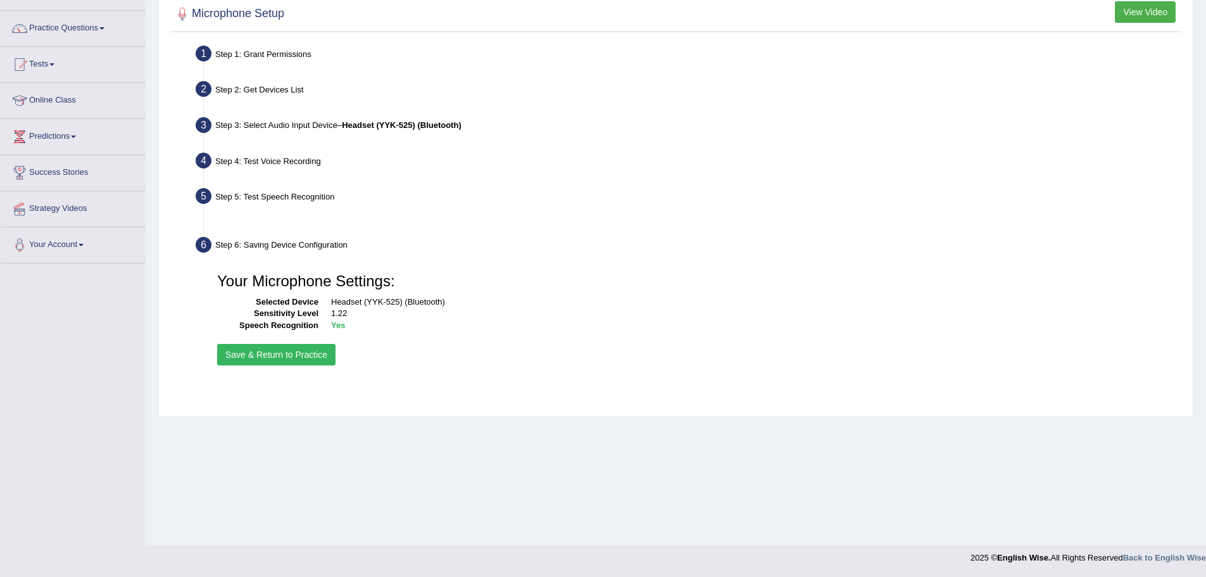
scroll to position [88, 0]
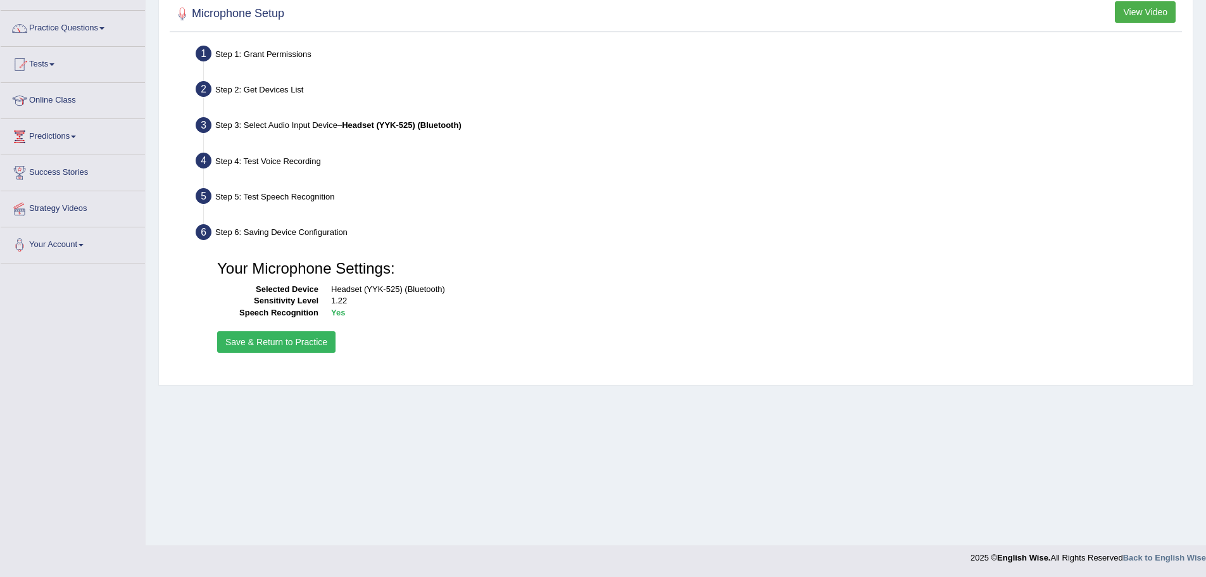
click at [301, 345] on button "Save & Return to Practice" at bounding box center [276, 342] width 118 height 22
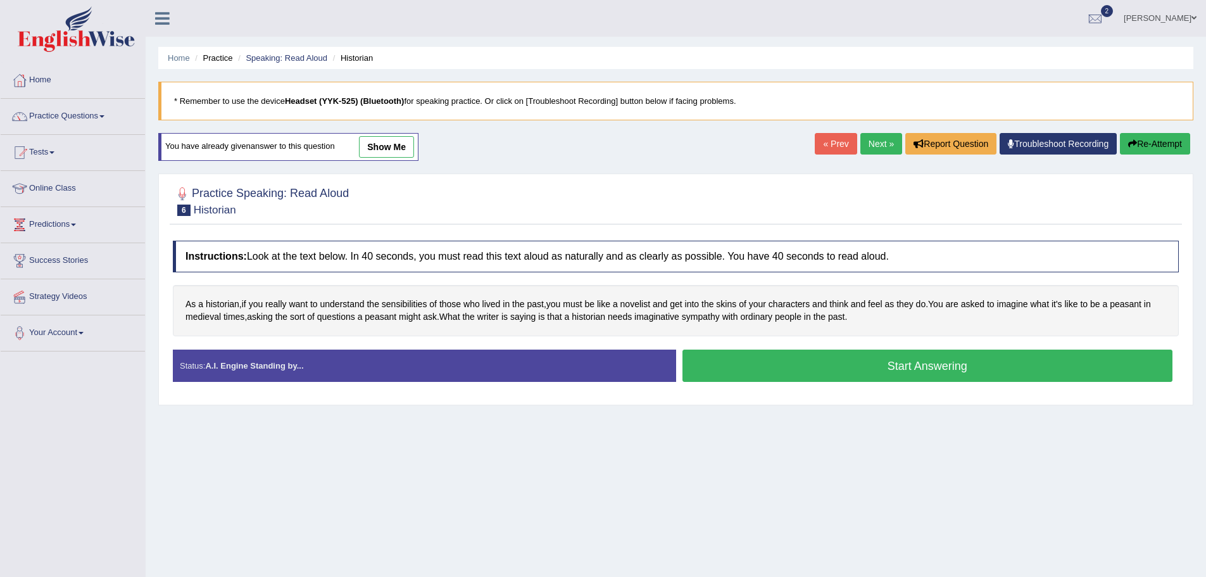
drag, startPoint x: 392, startPoint y: 144, endPoint x: 652, endPoint y: 210, distance: 267.7
click at [392, 144] on link "show me" at bounding box center [386, 147] width 55 height 22
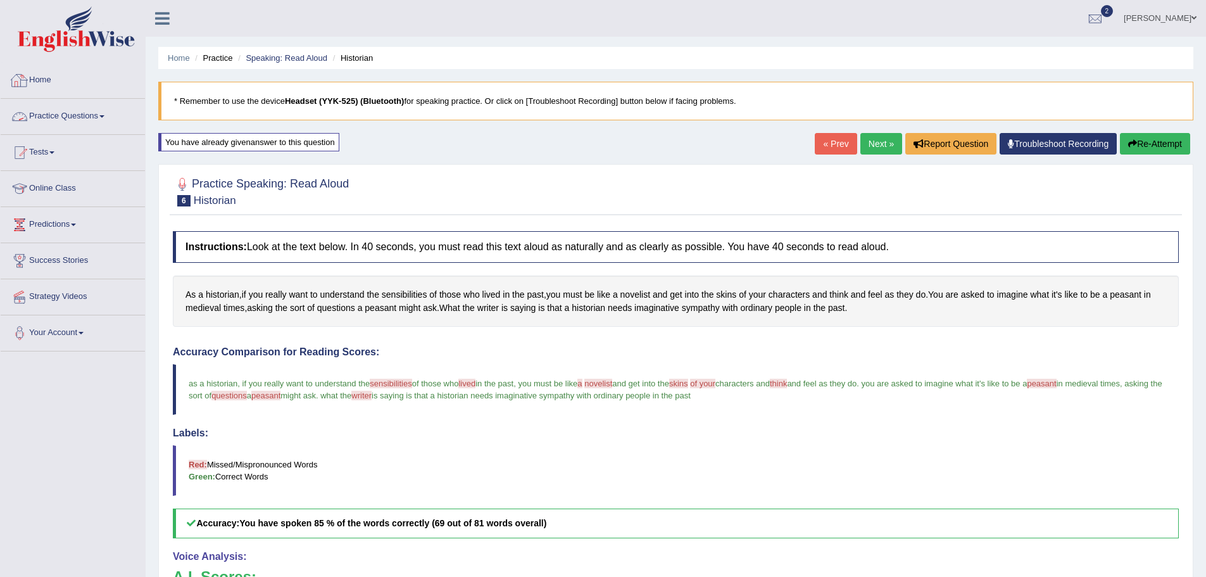
click at [63, 113] on link "Practice Questions" at bounding box center [73, 115] width 144 height 32
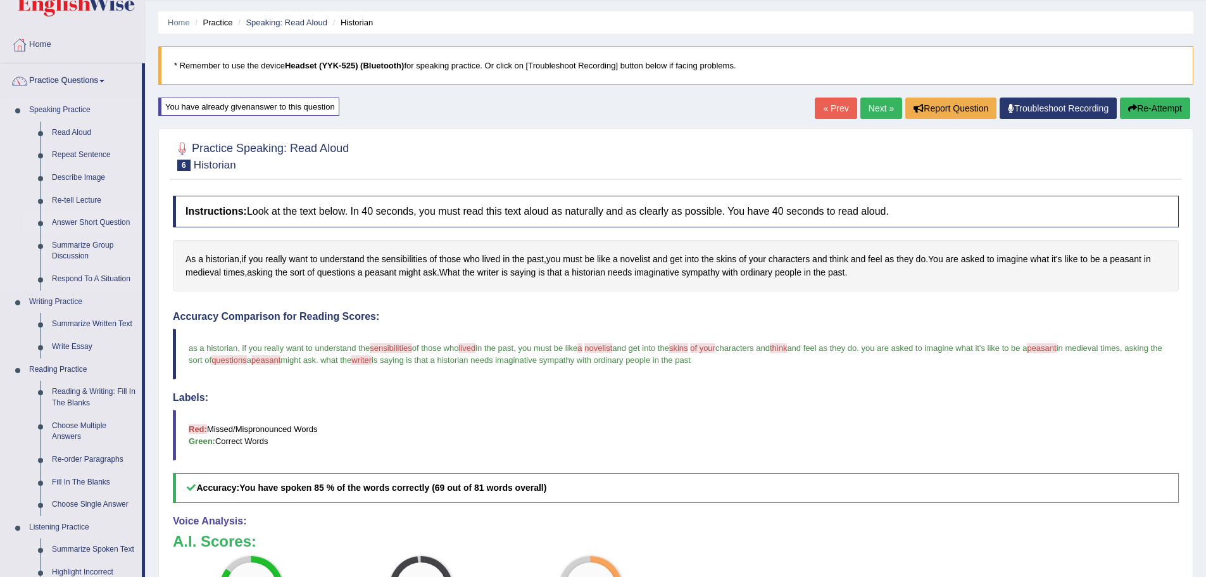
scroll to position [63, 0]
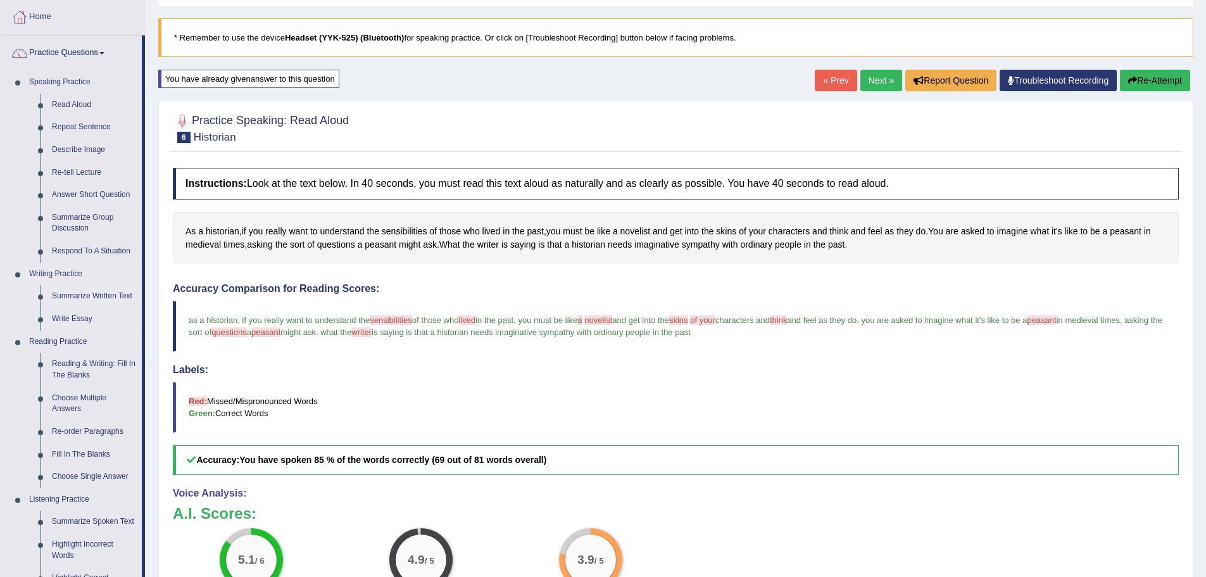
click at [112, 294] on link "Summarize Written Text" at bounding box center [94, 296] width 96 height 23
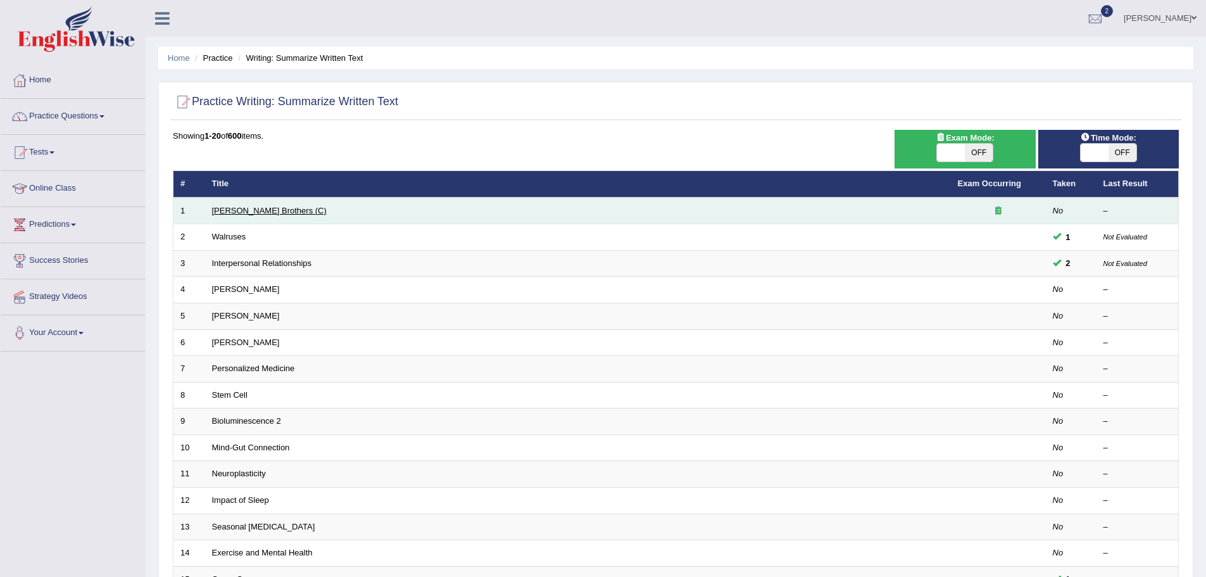
click at [234, 211] on link "[PERSON_NAME] Brothers (C)" at bounding box center [269, 210] width 115 height 9
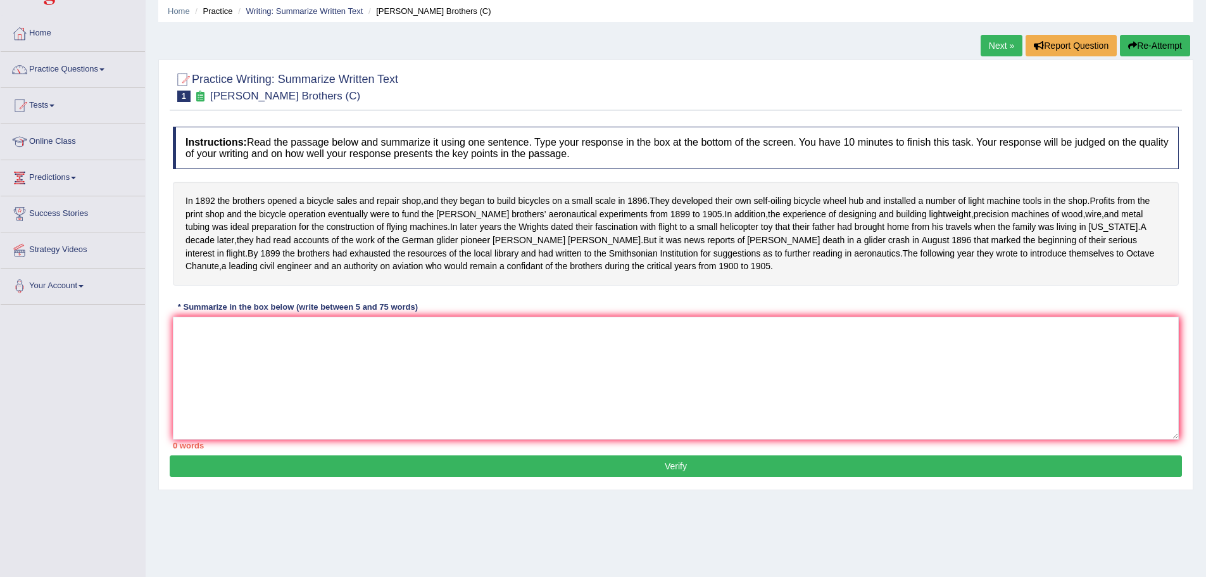
scroll to position [25, 0]
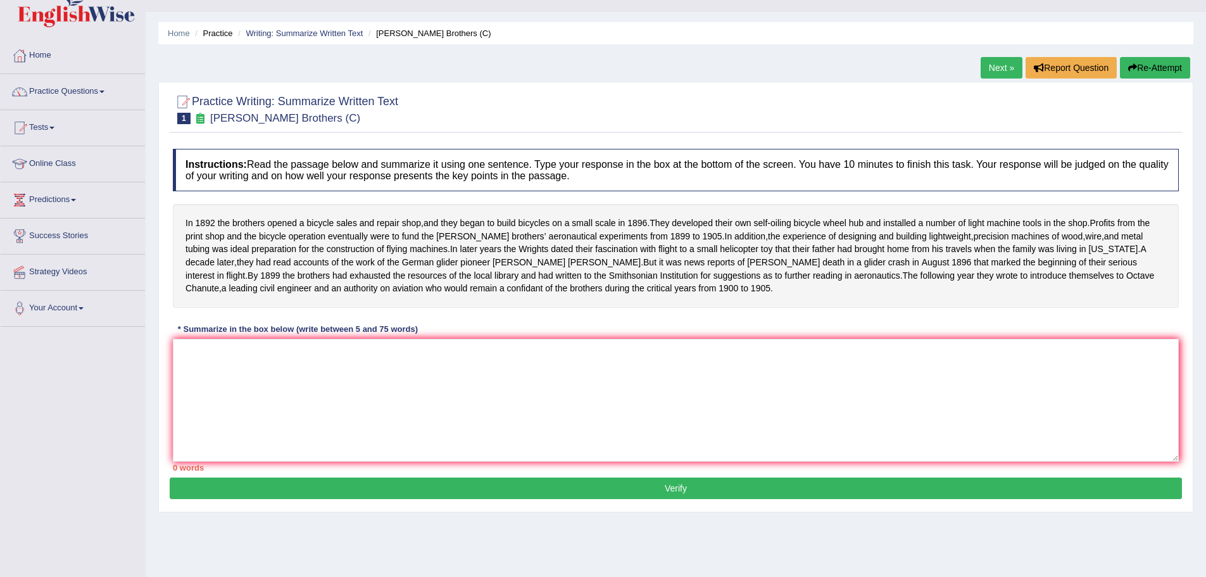
drag, startPoint x: 183, startPoint y: 222, endPoint x: 309, endPoint y: 216, distance: 126.2
click at [305, 217] on div "In [DATE] the brothers opened a bicycle sales and repair shop , and they began …" at bounding box center [676, 256] width 1006 height 104
drag, startPoint x: 188, startPoint y: 223, endPoint x: 345, endPoint y: 235, distance: 156.9
click at [331, 231] on div "In [DATE] the brothers opened a bicycle sales and repair shop , and they began …" at bounding box center [676, 256] width 1006 height 104
click at [447, 401] on textarea at bounding box center [676, 400] width 1006 height 123
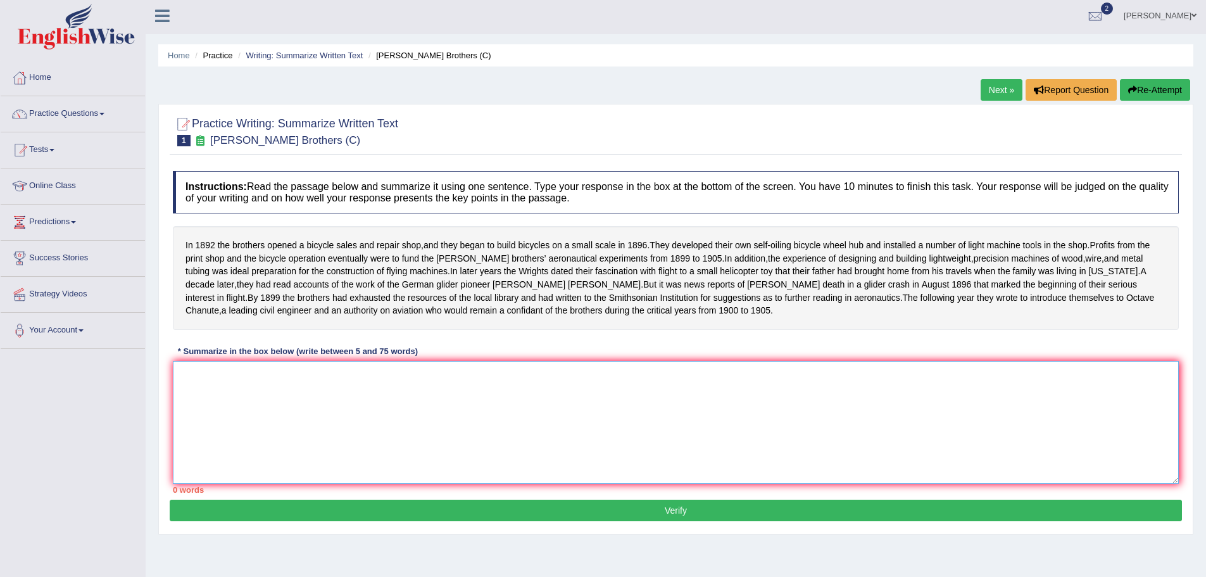
scroll to position [0, 0]
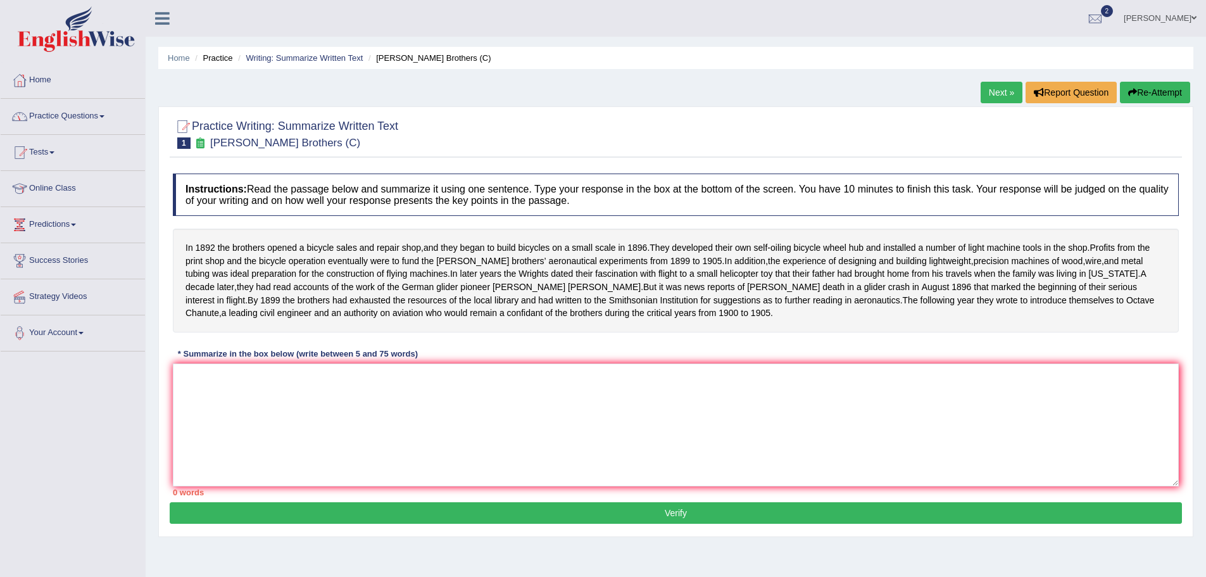
click at [111, 120] on link "Practice Questions" at bounding box center [73, 115] width 144 height 32
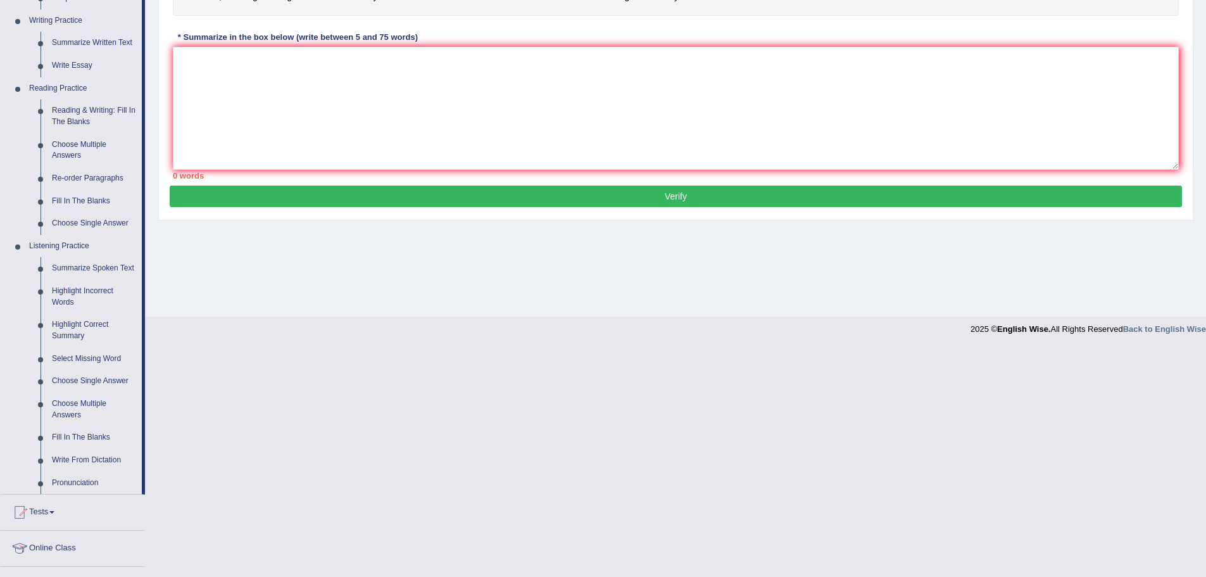
scroll to position [380, 0]
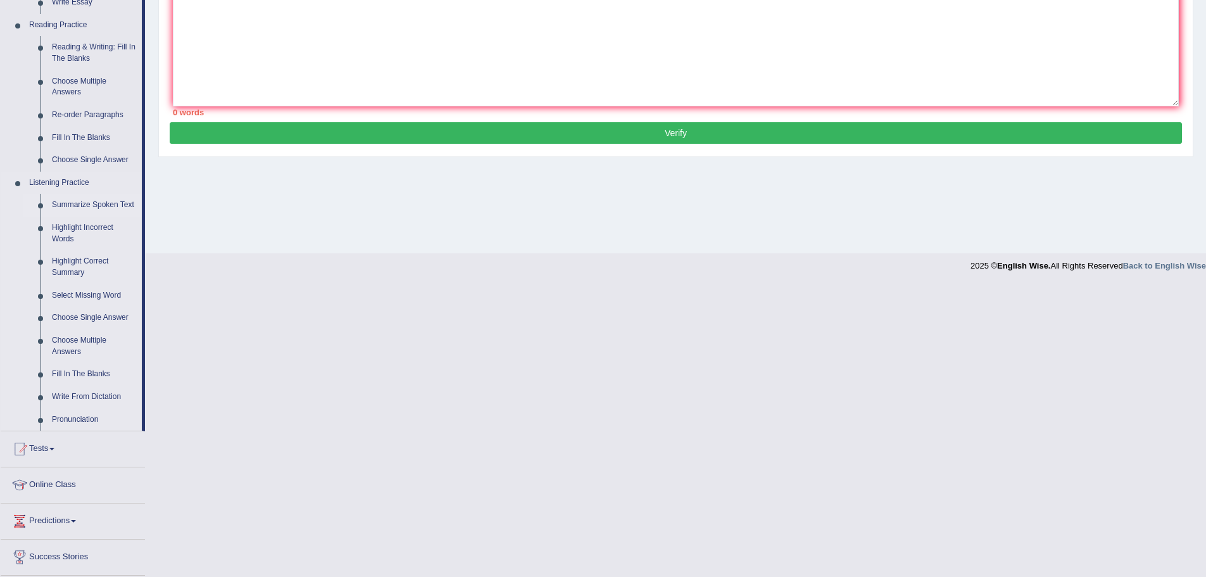
click at [77, 206] on link "Summarize Spoken Text" at bounding box center [94, 205] width 96 height 23
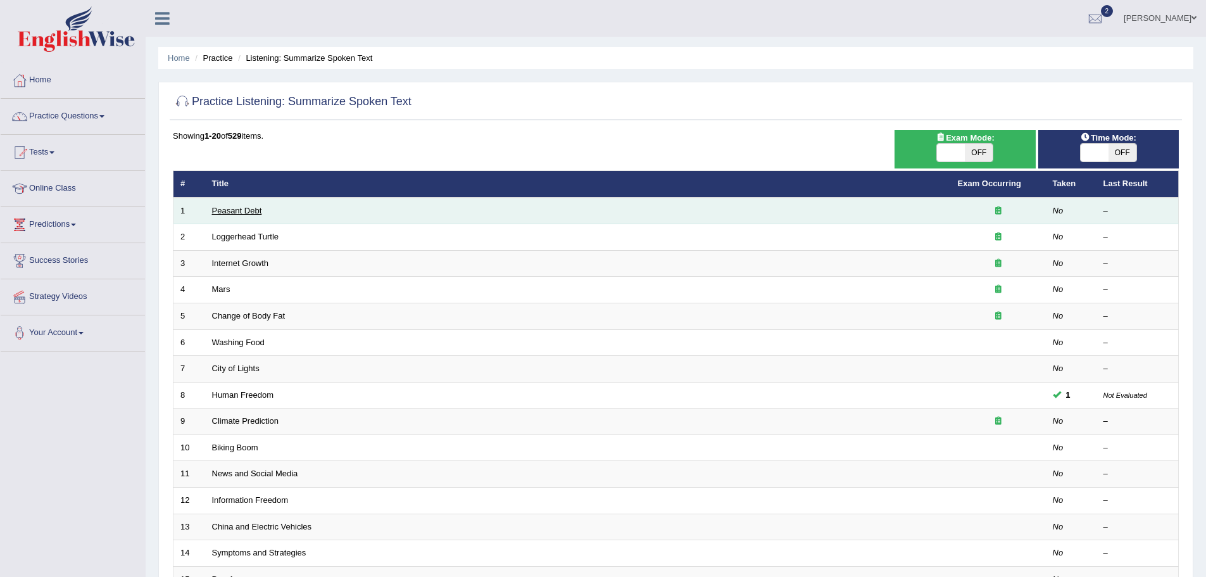
click at [239, 210] on link "Peasant Debt" at bounding box center [237, 210] width 50 height 9
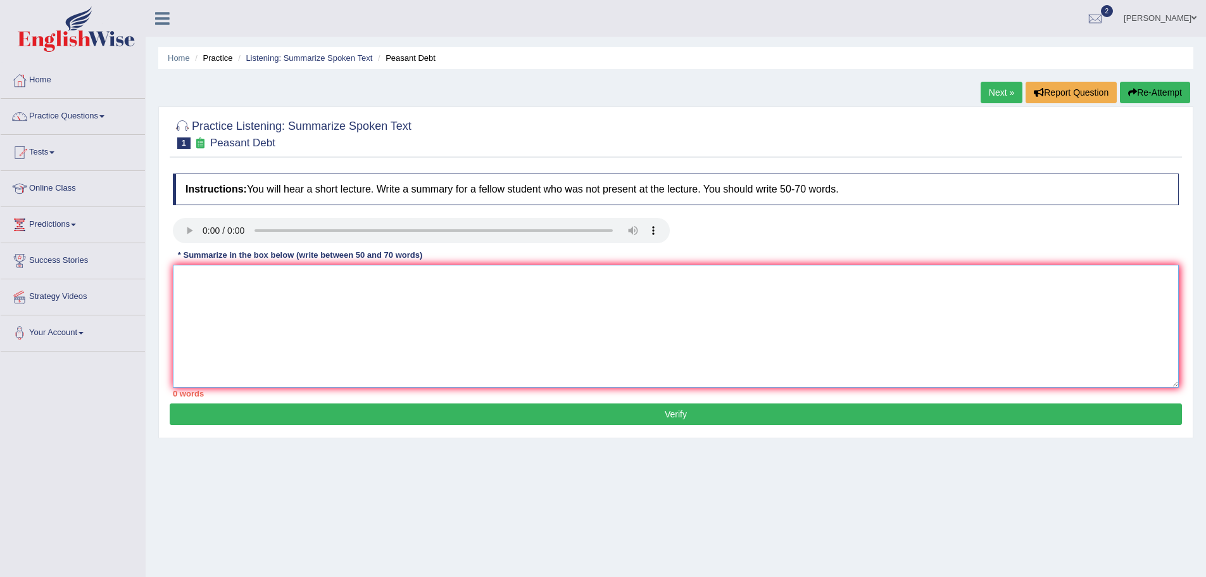
click at [208, 289] on textarea at bounding box center [676, 326] width 1006 height 123
click at [189, 281] on textarea at bounding box center [676, 326] width 1006 height 123
click at [191, 281] on textarea at bounding box center [676, 326] width 1006 height 123
click at [51, 151] on link "Tests" at bounding box center [73, 151] width 144 height 32
click at [116, 122] on link "Practice Questions" at bounding box center [73, 115] width 144 height 32
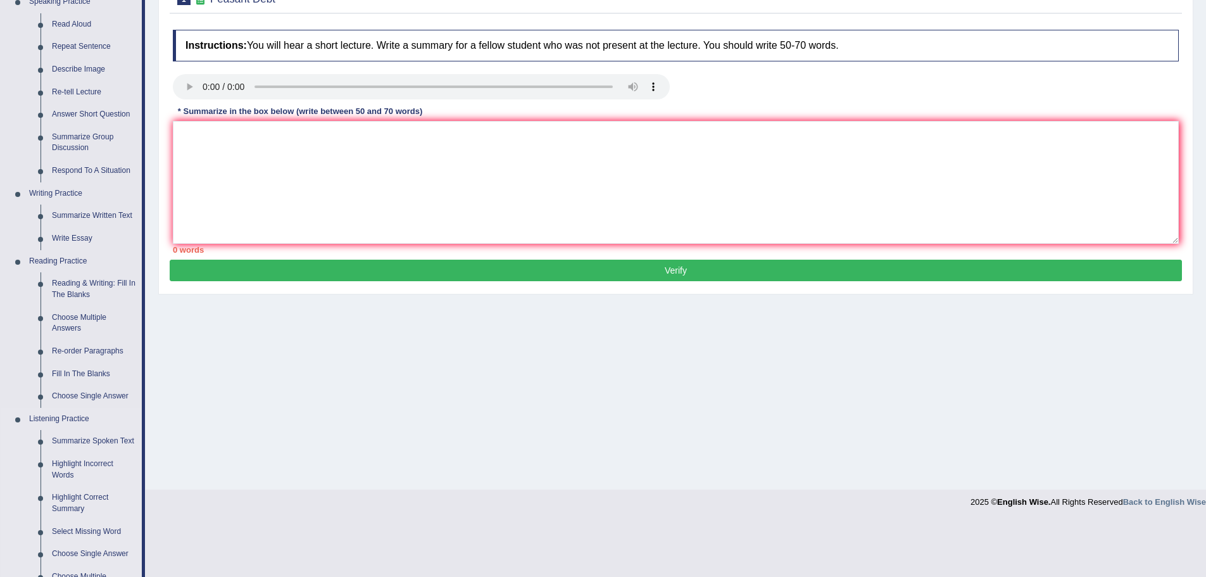
scroll to position [135, 0]
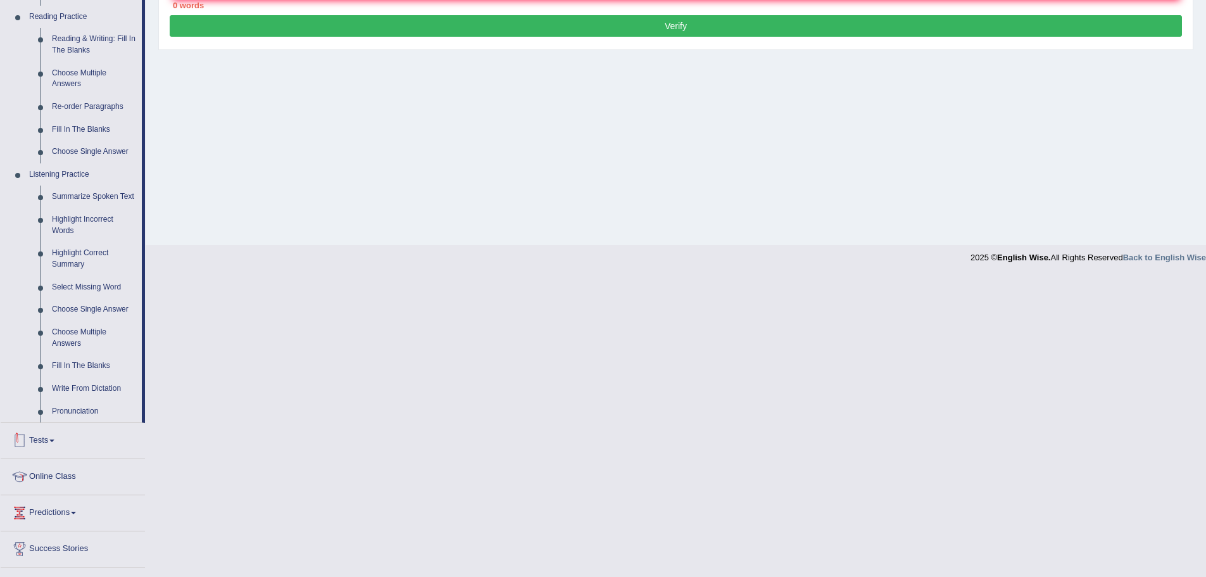
click at [53, 440] on link "Tests" at bounding box center [73, 439] width 144 height 32
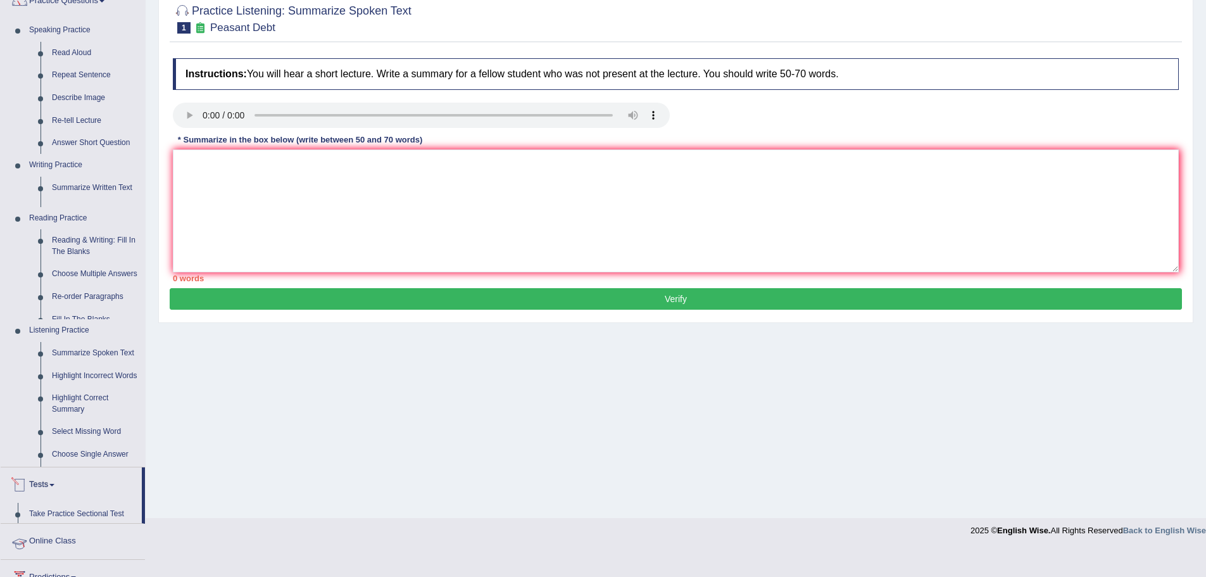
scroll to position [88, 0]
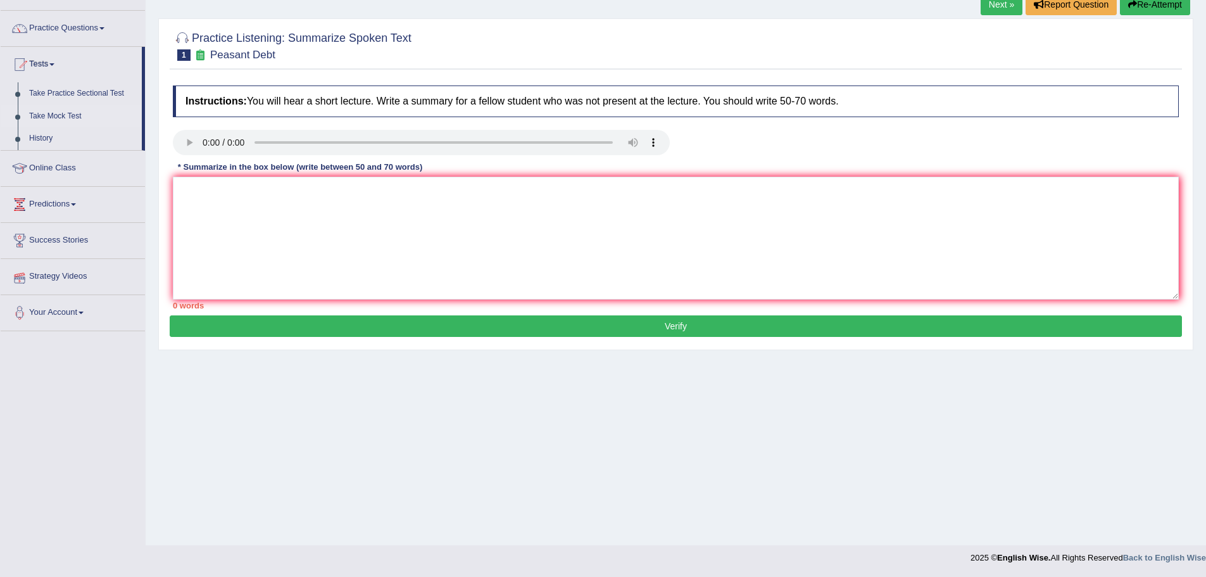
click at [67, 111] on link "Take Mock Test" at bounding box center [82, 116] width 118 height 23
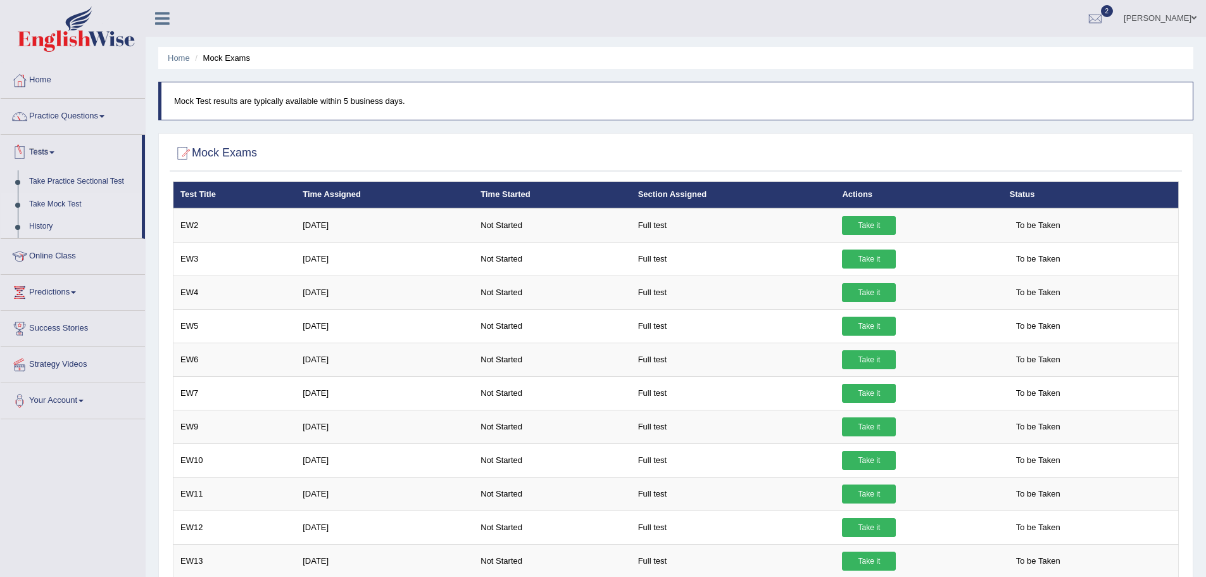
click at [42, 220] on link "History" at bounding box center [82, 226] width 118 height 23
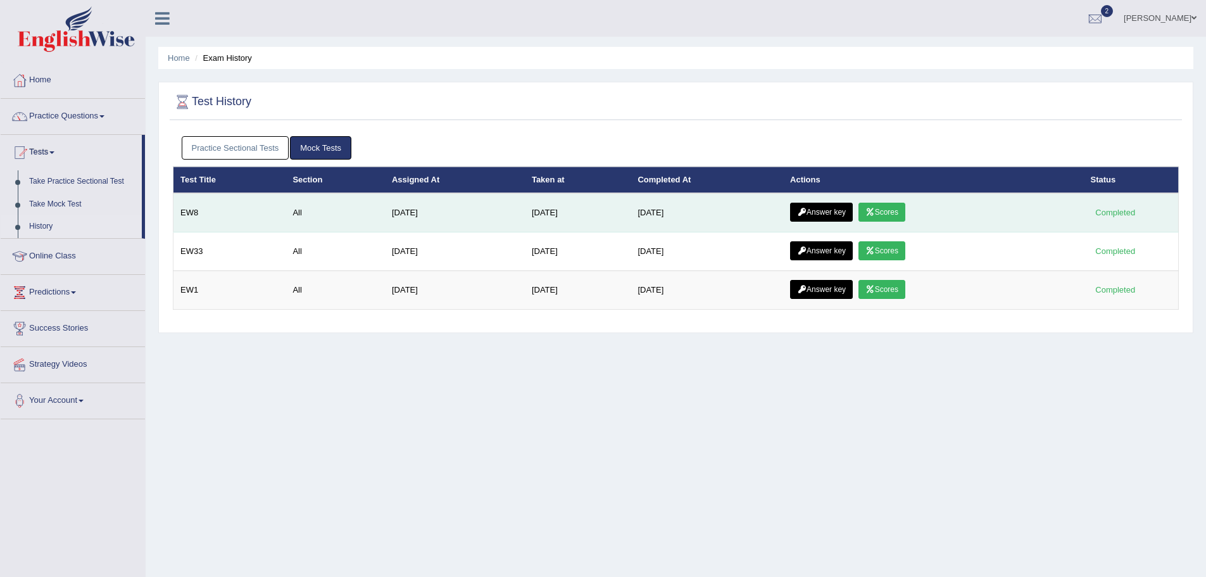
click at [900, 217] on link "Scores" at bounding box center [882, 212] width 47 height 19
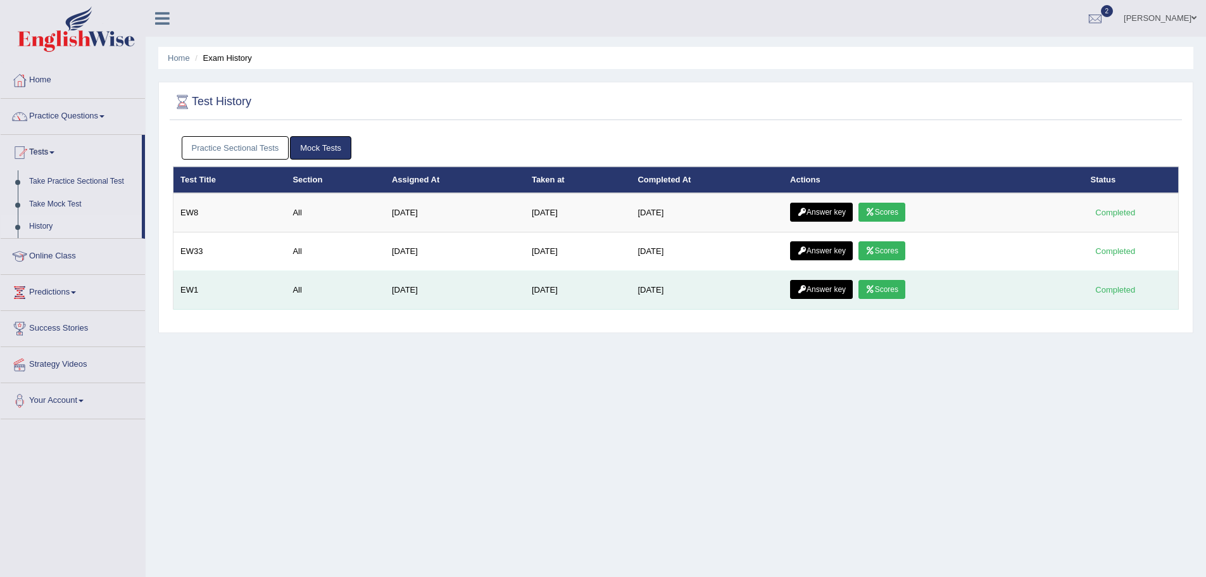
click at [902, 289] on link "Scores" at bounding box center [882, 289] width 47 height 19
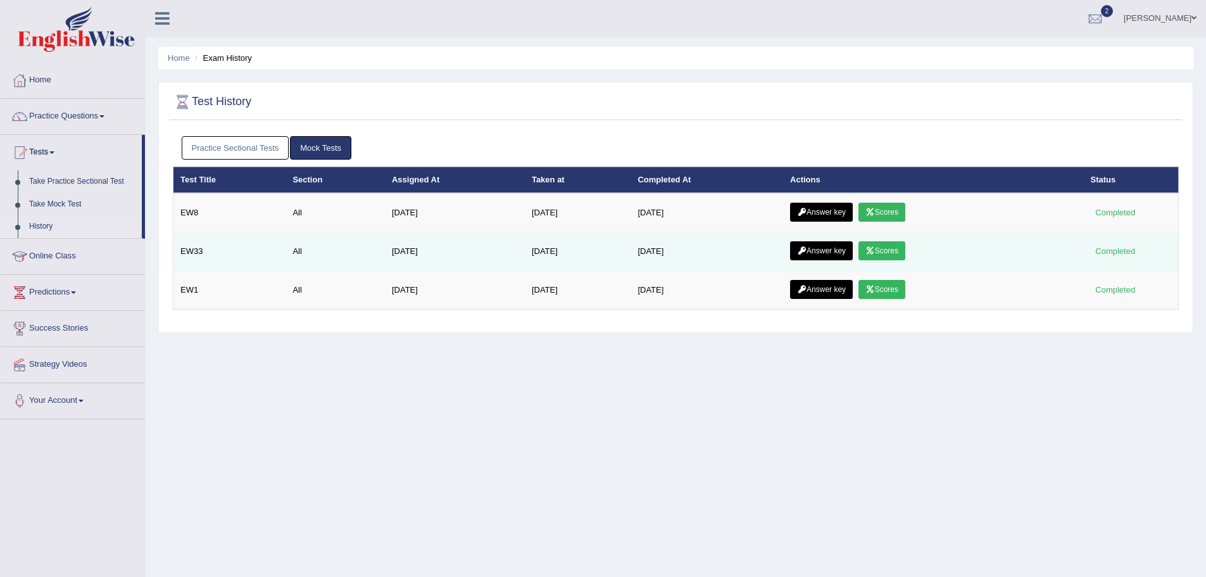
click at [906, 248] on link "Scores" at bounding box center [882, 250] width 47 height 19
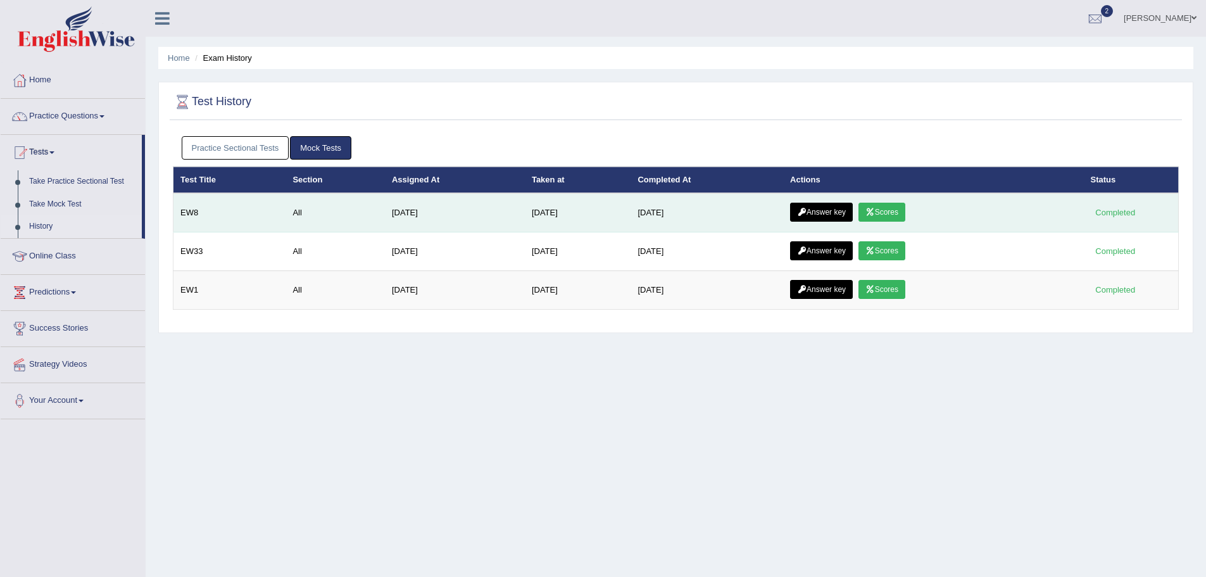
click at [871, 211] on link "Scores" at bounding box center [882, 212] width 47 height 19
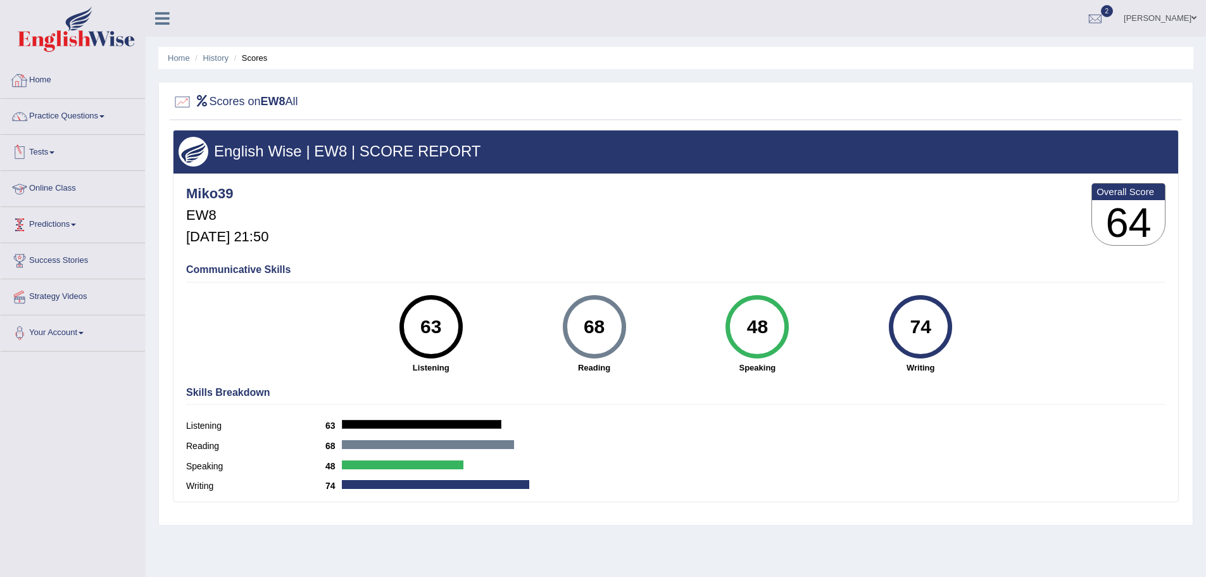
click at [51, 78] on link "Home" at bounding box center [73, 79] width 144 height 32
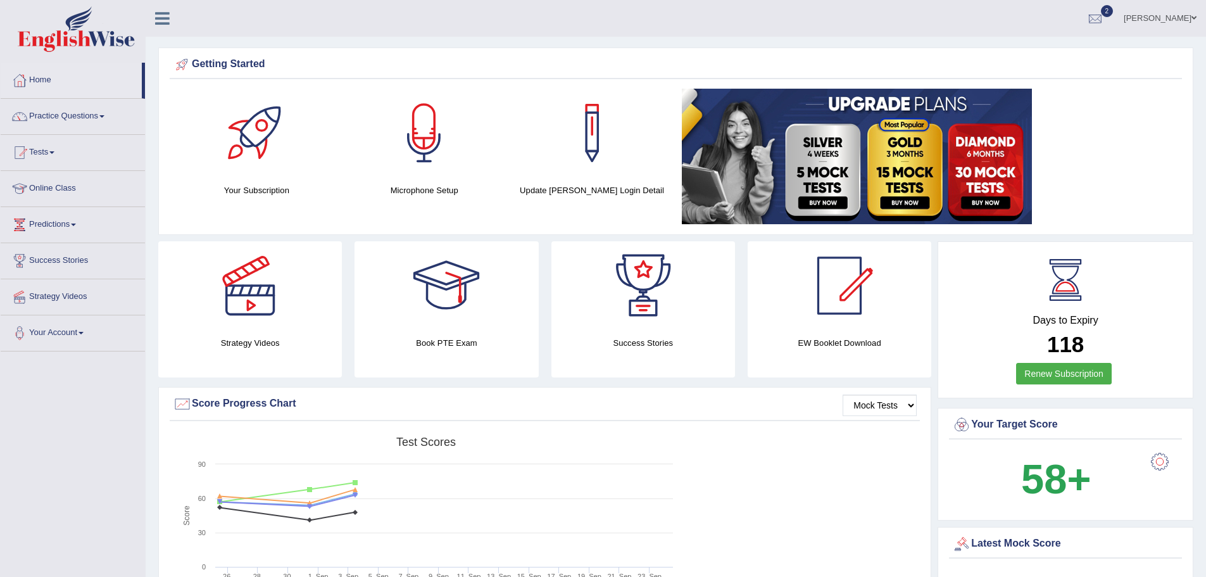
click at [1105, 15] on link "2" at bounding box center [1096, 16] width 38 height 33
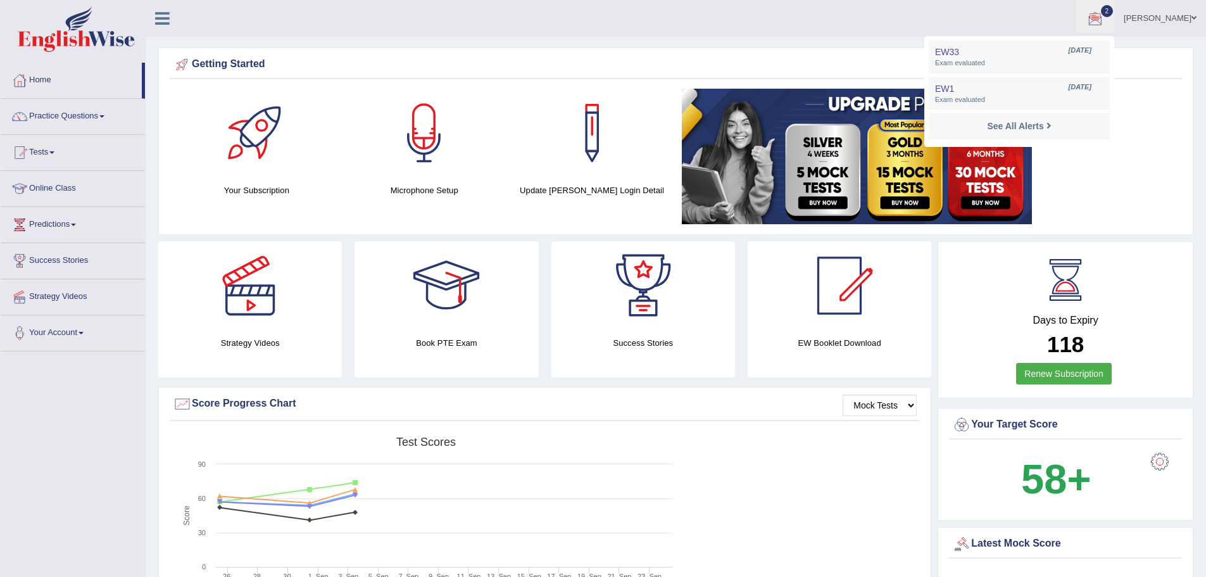
click at [1101, 15] on span "2" at bounding box center [1107, 11] width 13 height 12
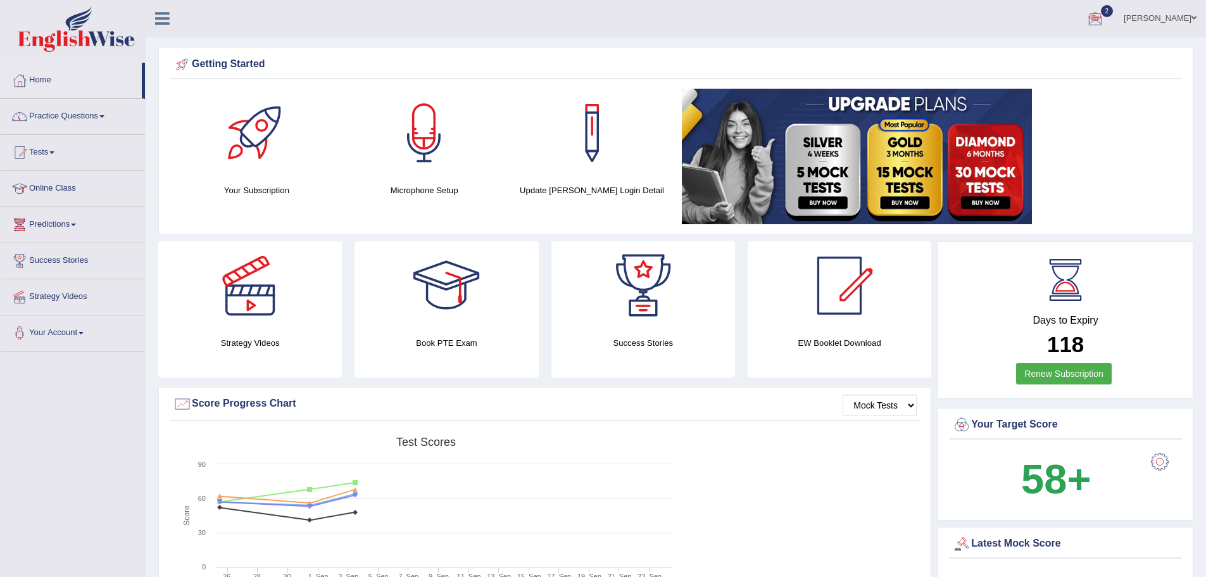
click at [51, 151] on link "Tests" at bounding box center [73, 151] width 144 height 32
click at [65, 228] on link "History" at bounding box center [82, 226] width 118 height 23
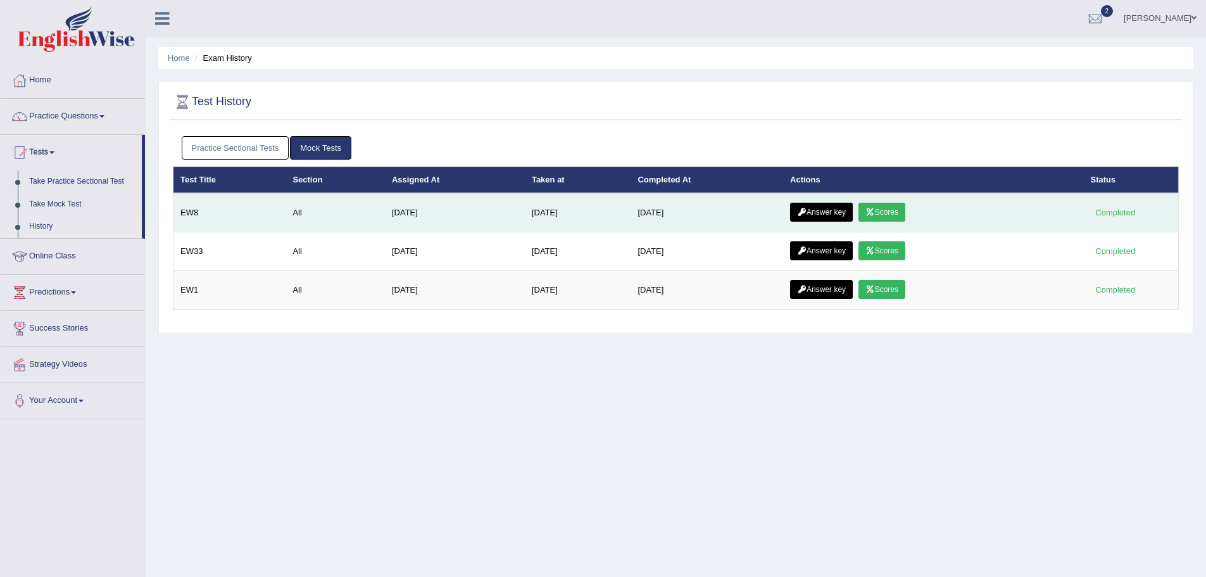
click at [906, 217] on link "Scores" at bounding box center [882, 212] width 47 height 19
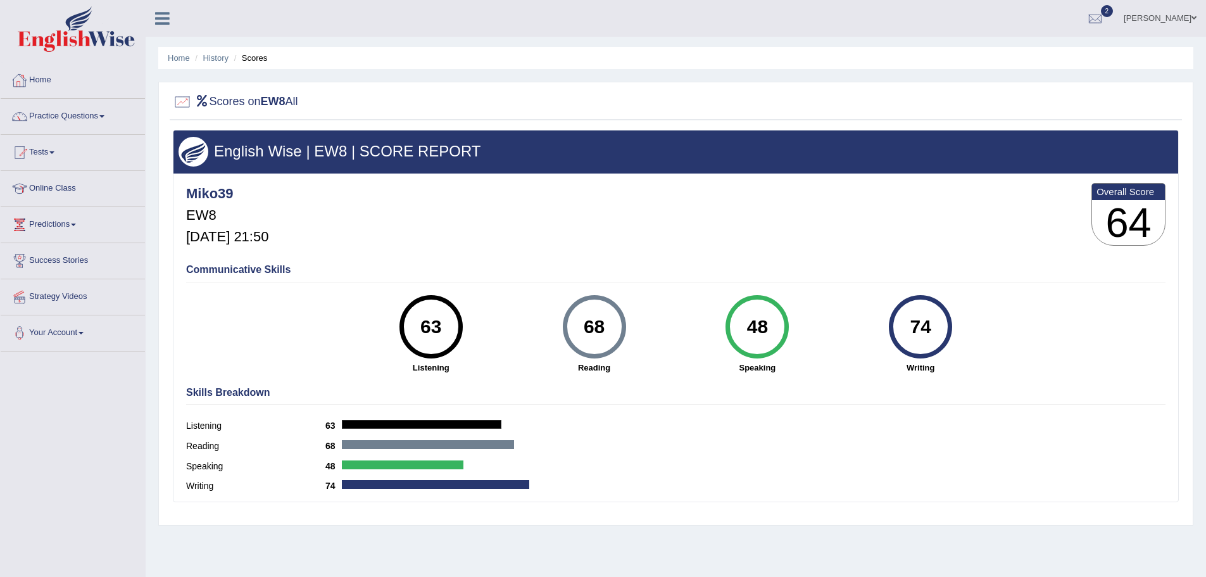
click at [49, 80] on link "Home" at bounding box center [73, 79] width 144 height 32
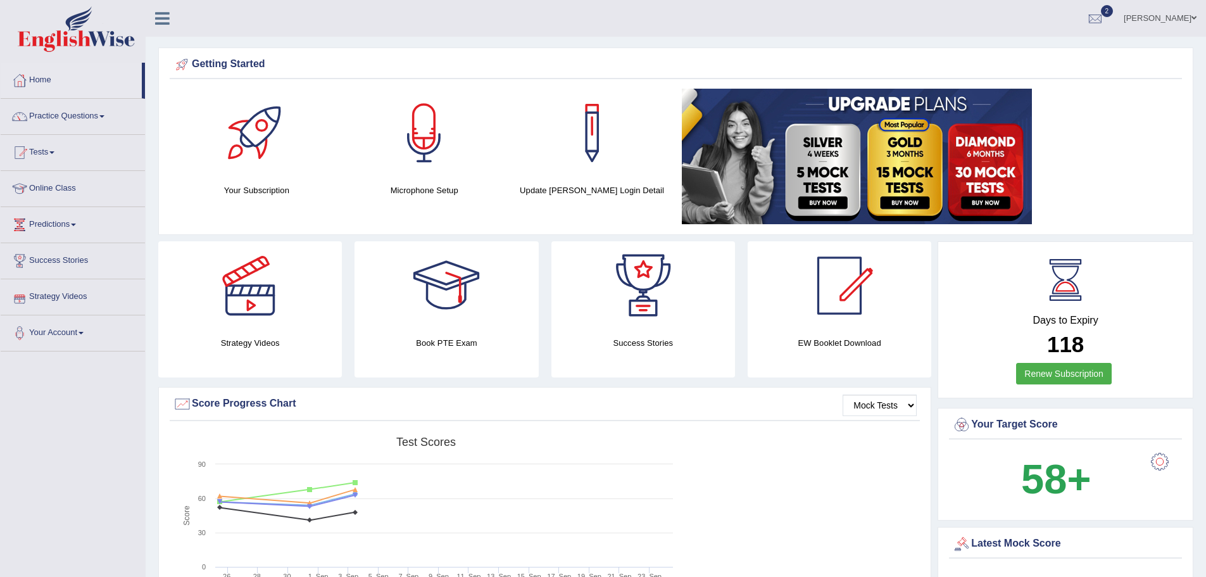
click at [70, 296] on link "Strategy Videos" at bounding box center [73, 295] width 144 height 32
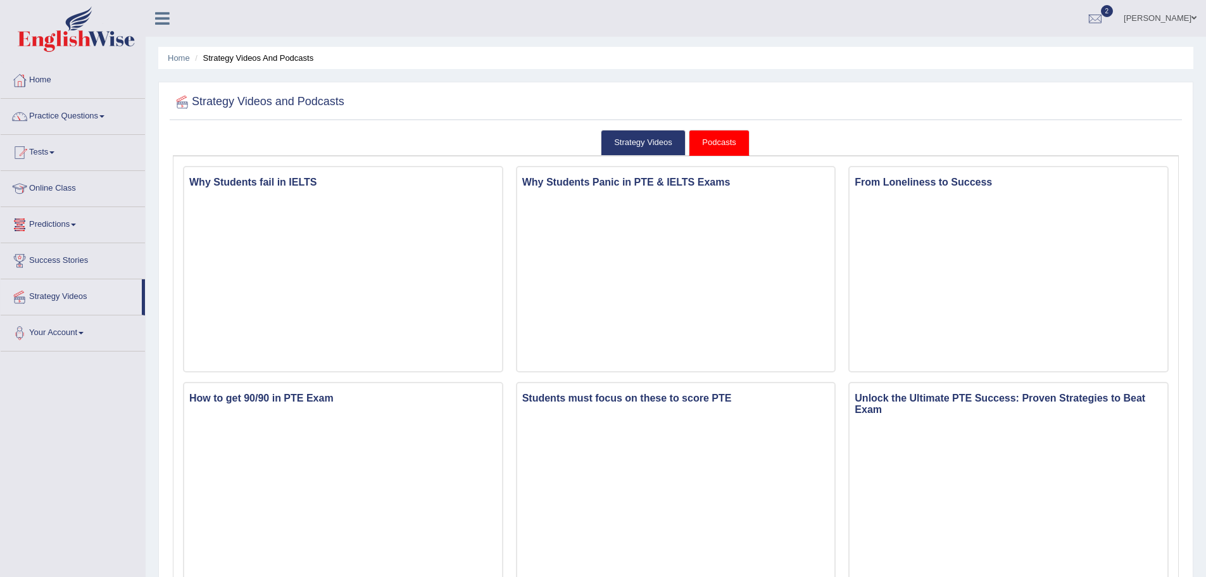
click at [73, 226] on link "Predictions" at bounding box center [73, 223] width 144 height 32
click at [42, 89] on link "Home" at bounding box center [73, 79] width 144 height 32
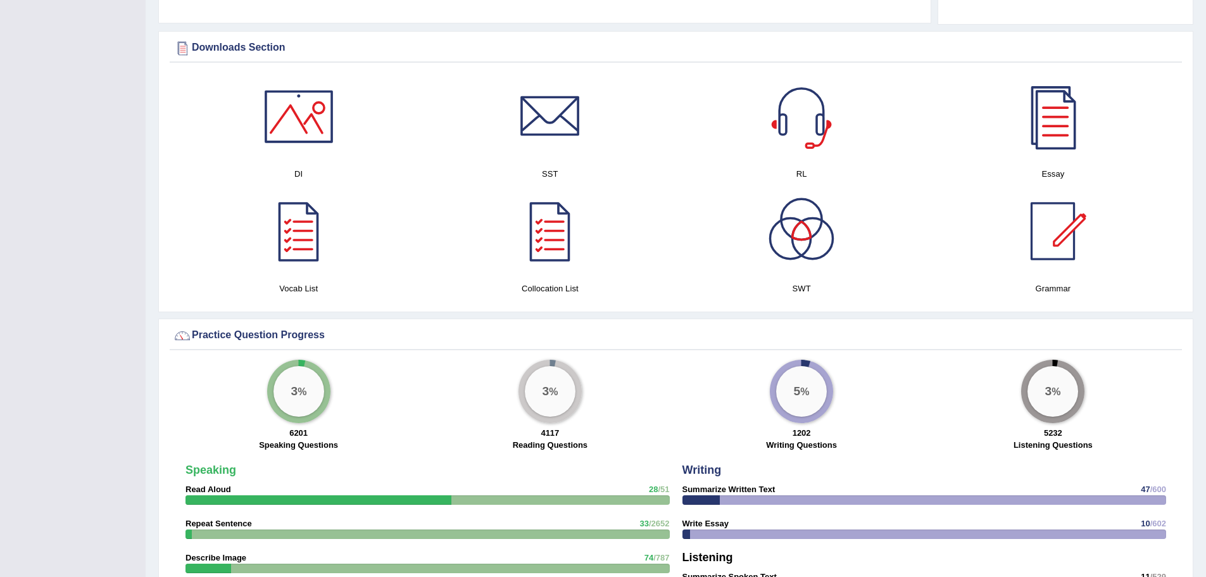
scroll to position [633, 0]
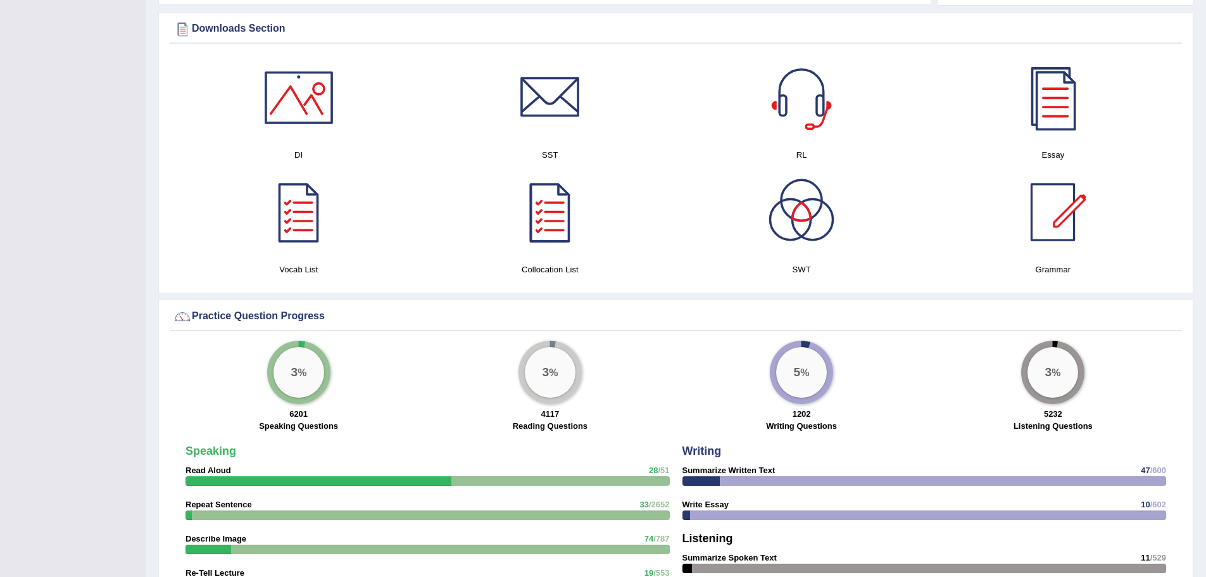
click at [315, 108] on div at bounding box center [299, 97] width 89 height 89
click at [548, 106] on div at bounding box center [550, 97] width 89 height 89
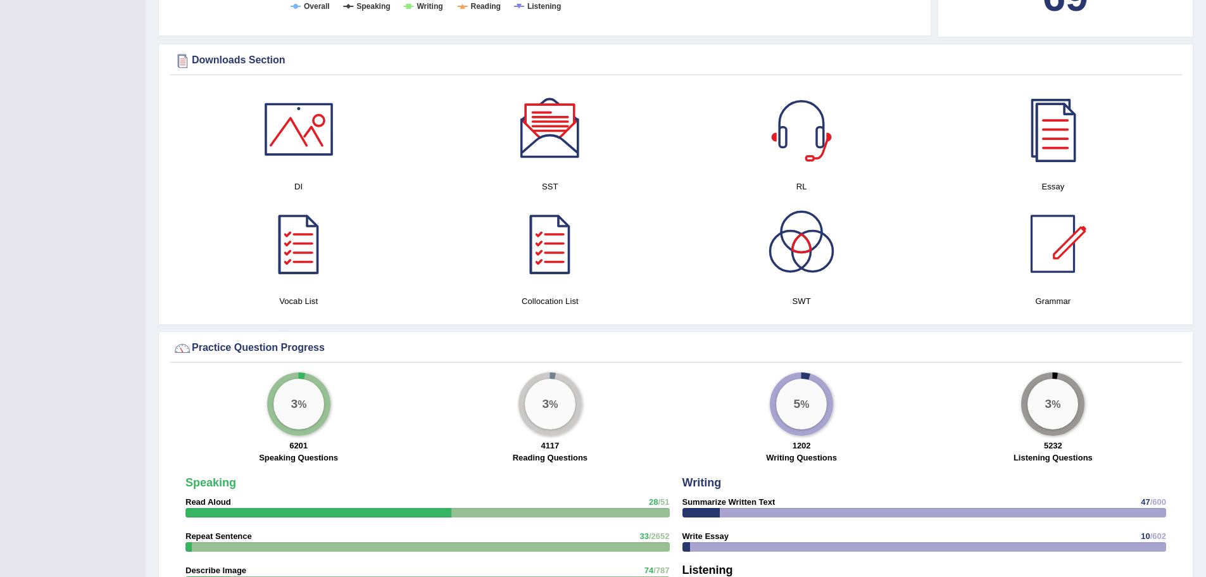
scroll to position [570, 0]
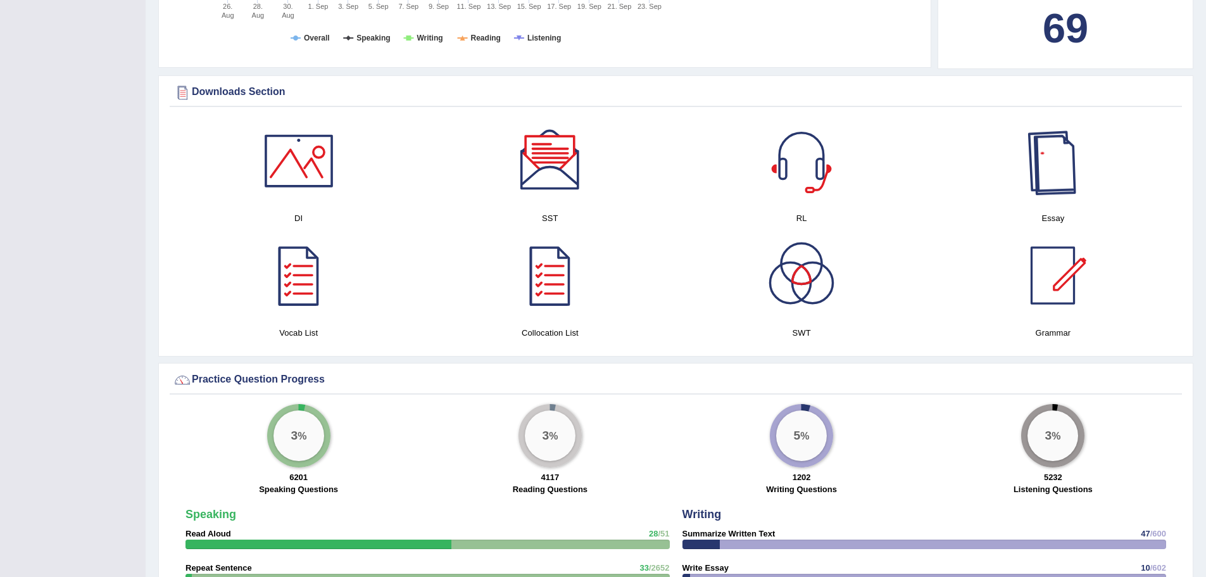
click at [1075, 157] on div at bounding box center [1053, 161] width 89 height 89
click at [799, 288] on div at bounding box center [801, 275] width 89 height 89
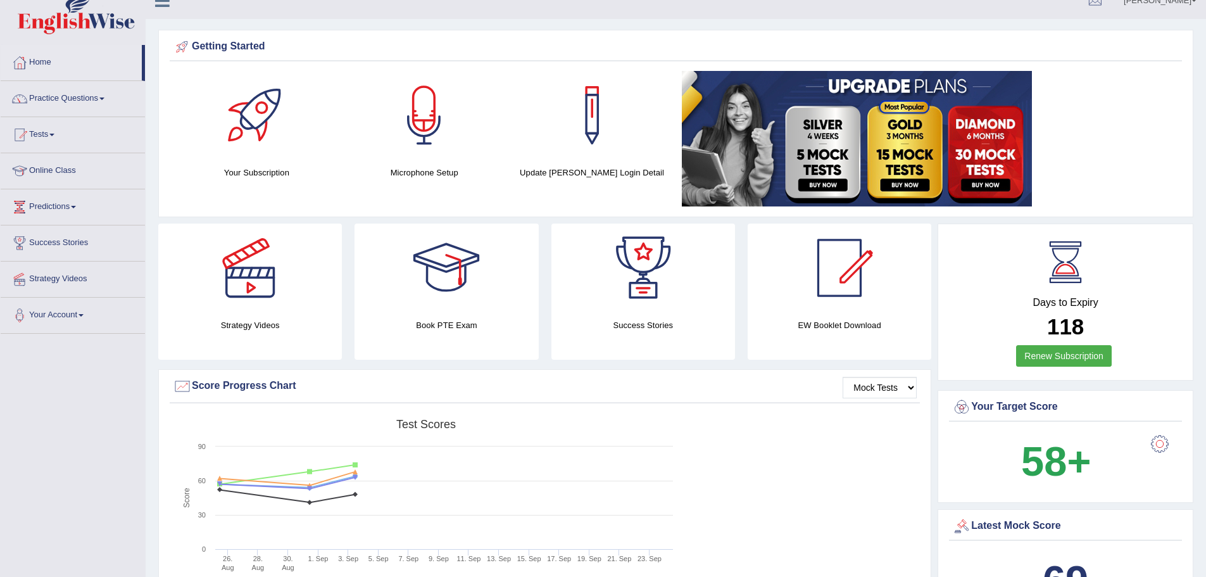
scroll to position [0, 0]
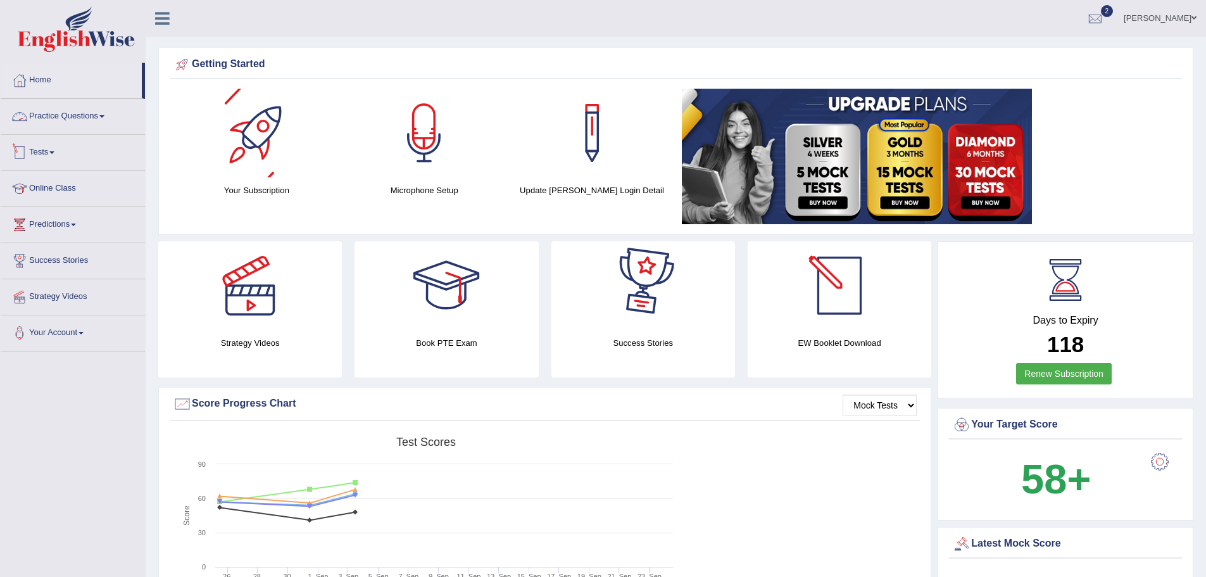
click at [66, 147] on link "Tests" at bounding box center [73, 151] width 144 height 32
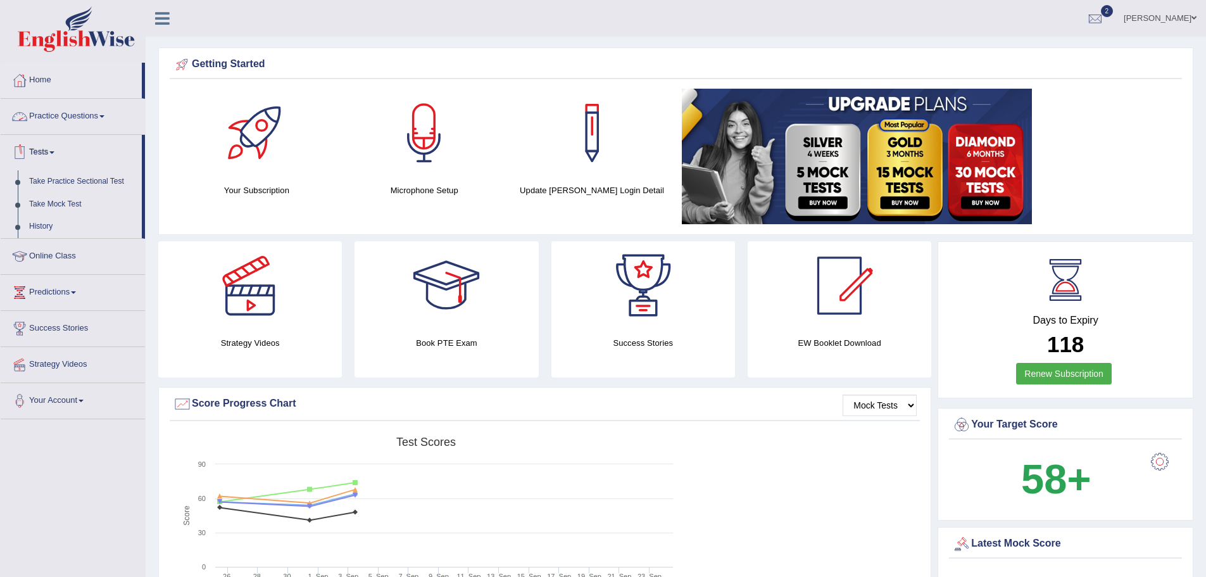
click at [105, 110] on link "Practice Questions" at bounding box center [73, 115] width 144 height 32
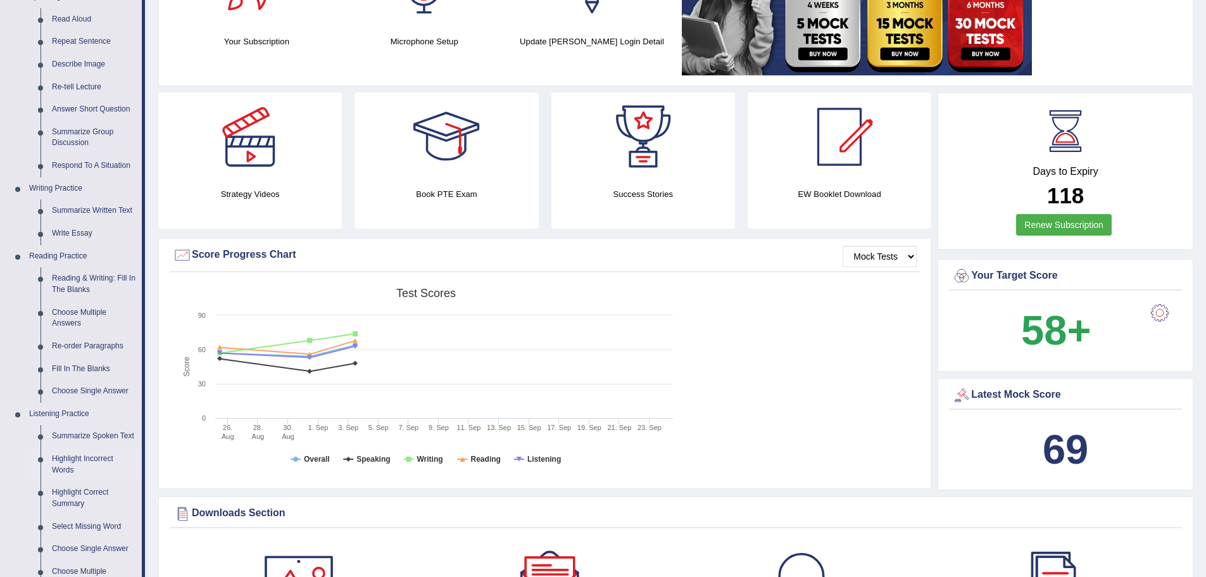
scroll to position [127, 0]
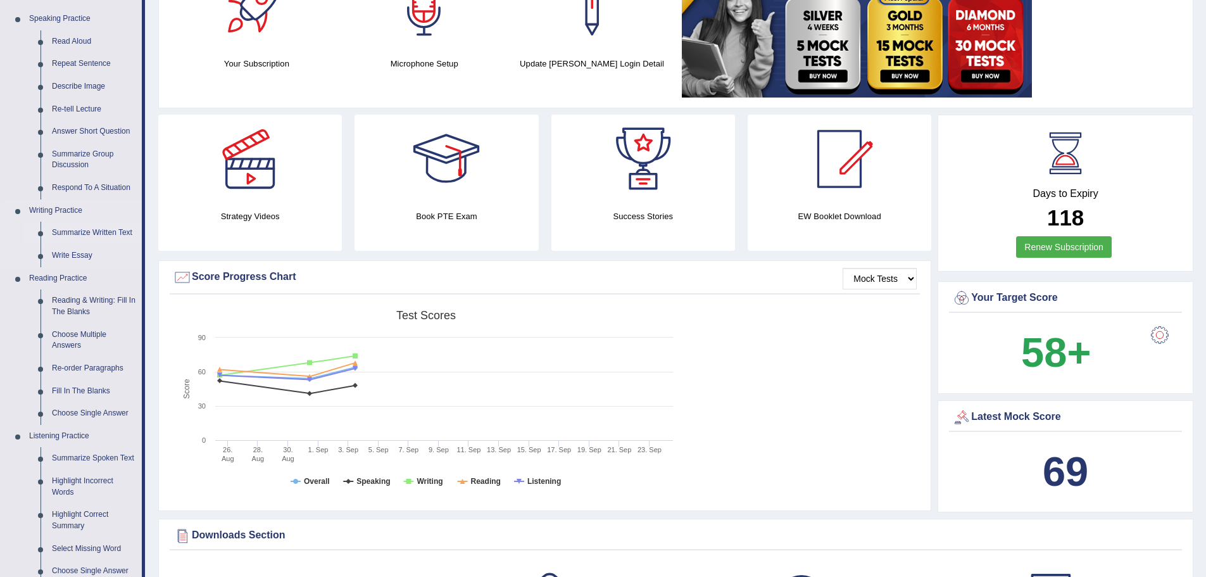
click at [96, 233] on link "Summarize Written Text" at bounding box center [94, 233] width 96 height 23
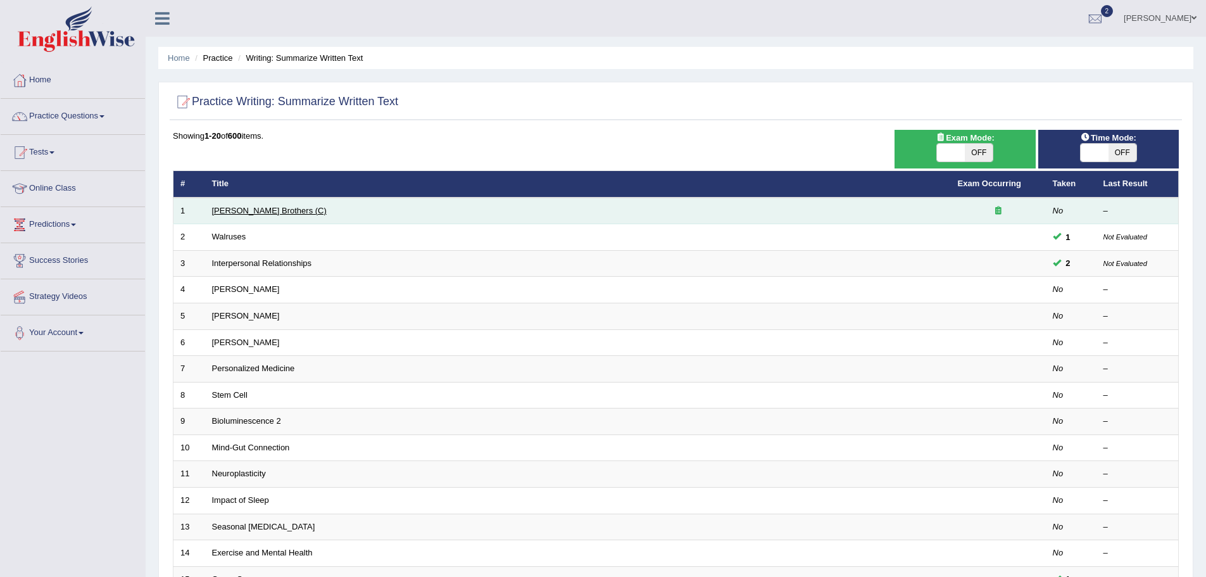
click at [273, 213] on link "Wright Brothers (C)" at bounding box center [269, 210] width 115 height 9
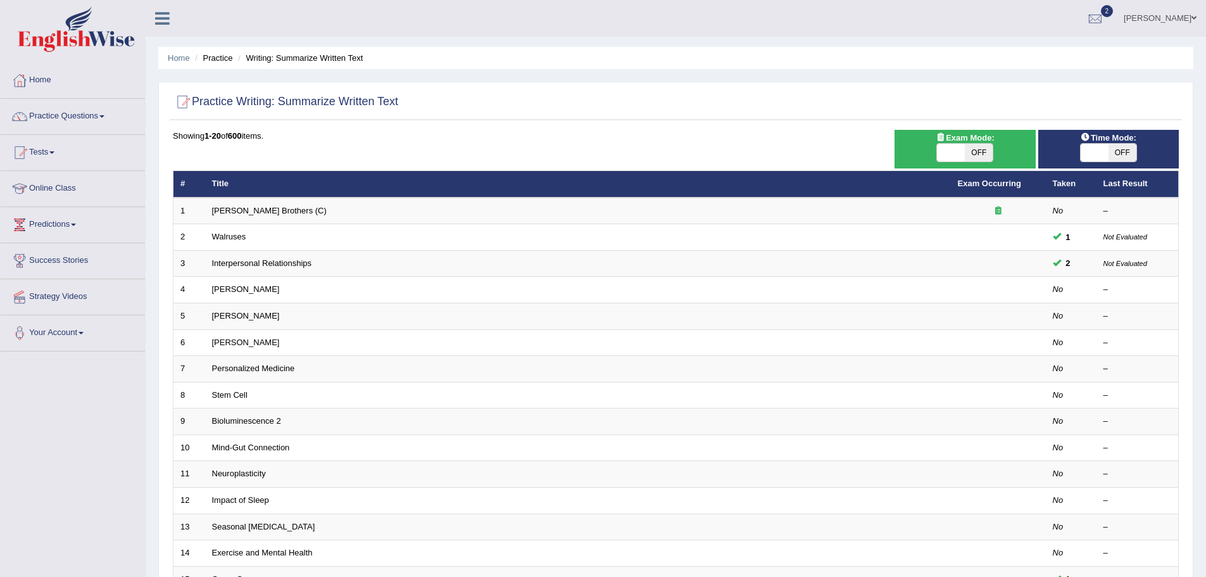
click at [959, 152] on span at bounding box center [951, 153] width 28 height 18
checkbox input "true"
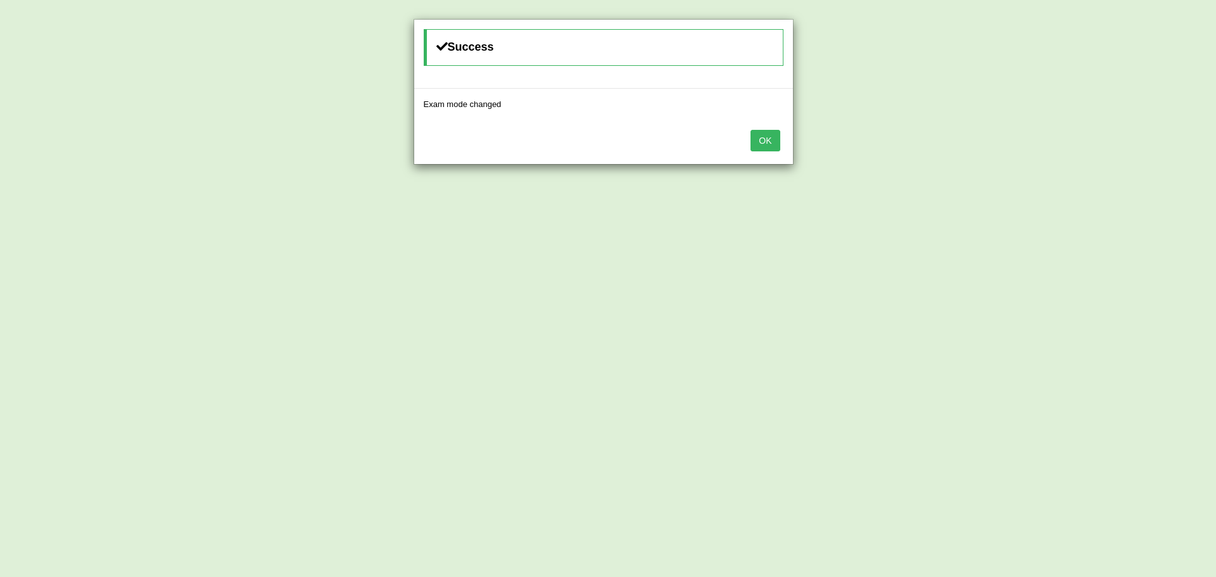
click at [761, 143] on button "OK" at bounding box center [764, 141] width 29 height 22
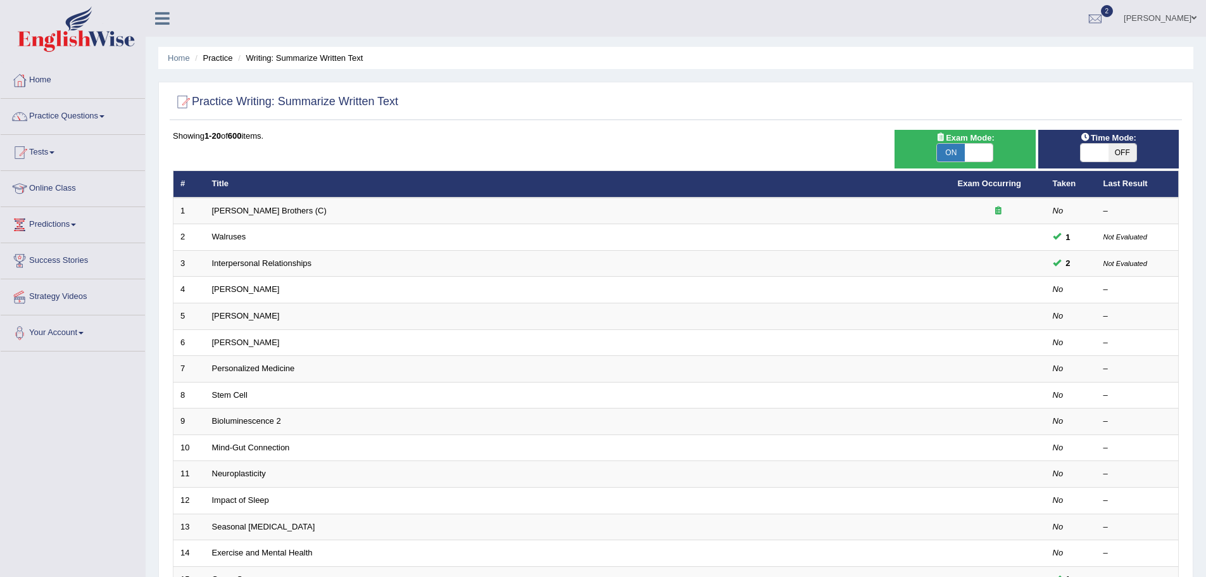
click at [1121, 153] on span "OFF" at bounding box center [1123, 153] width 28 height 18
checkbox input "true"
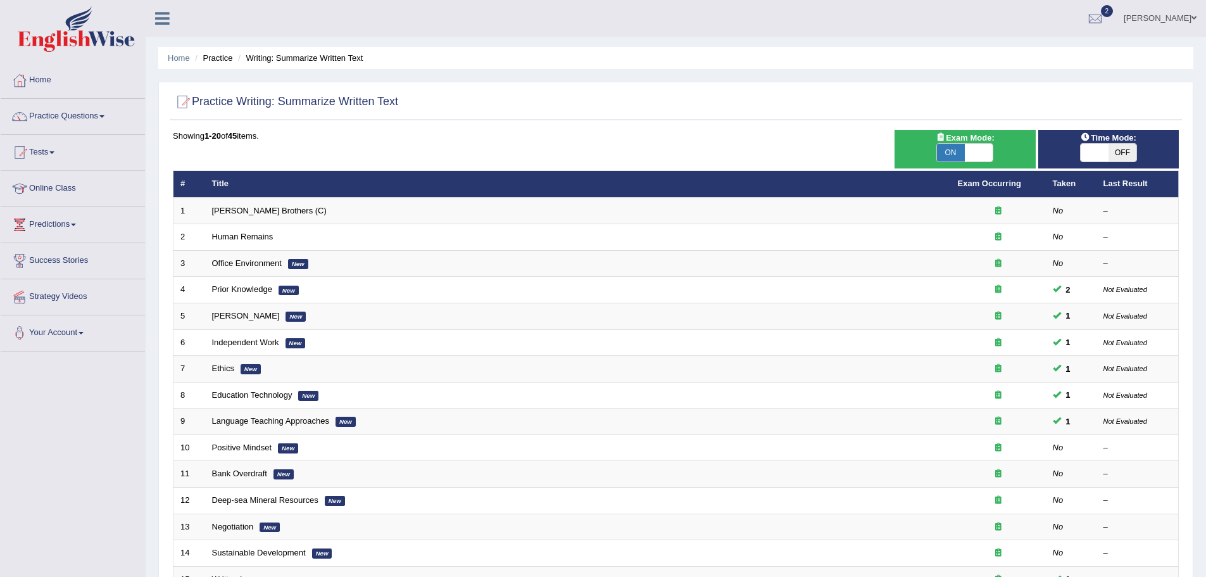
click at [1121, 153] on span "OFF" at bounding box center [1123, 153] width 28 height 18
checkbox input "true"
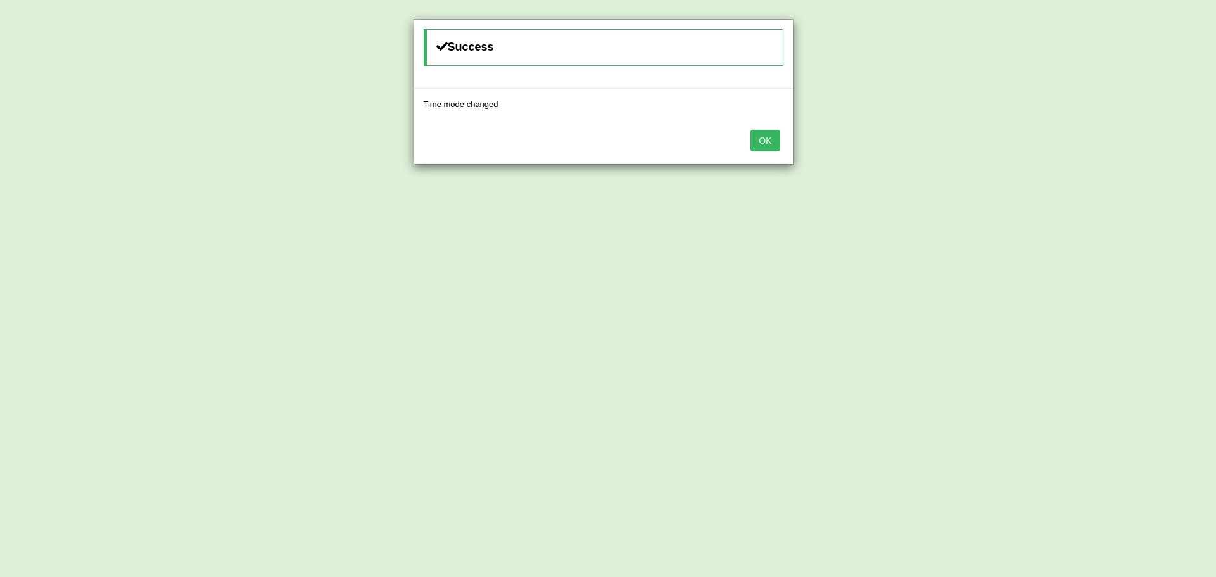
click at [757, 142] on button "OK" at bounding box center [764, 141] width 29 height 22
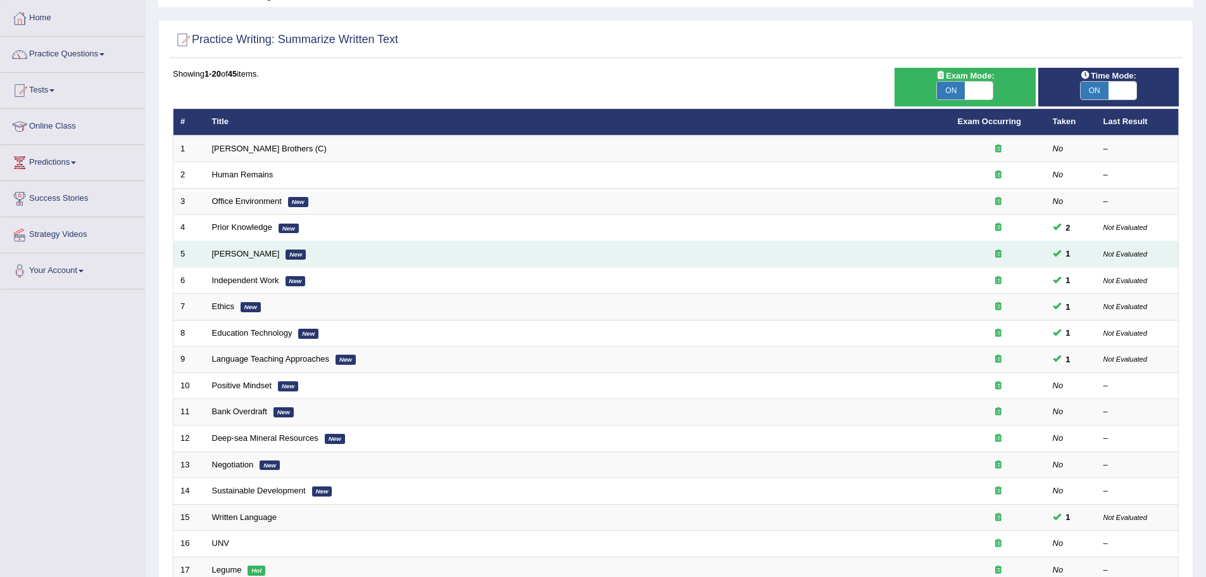
scroll to position [262, 0]
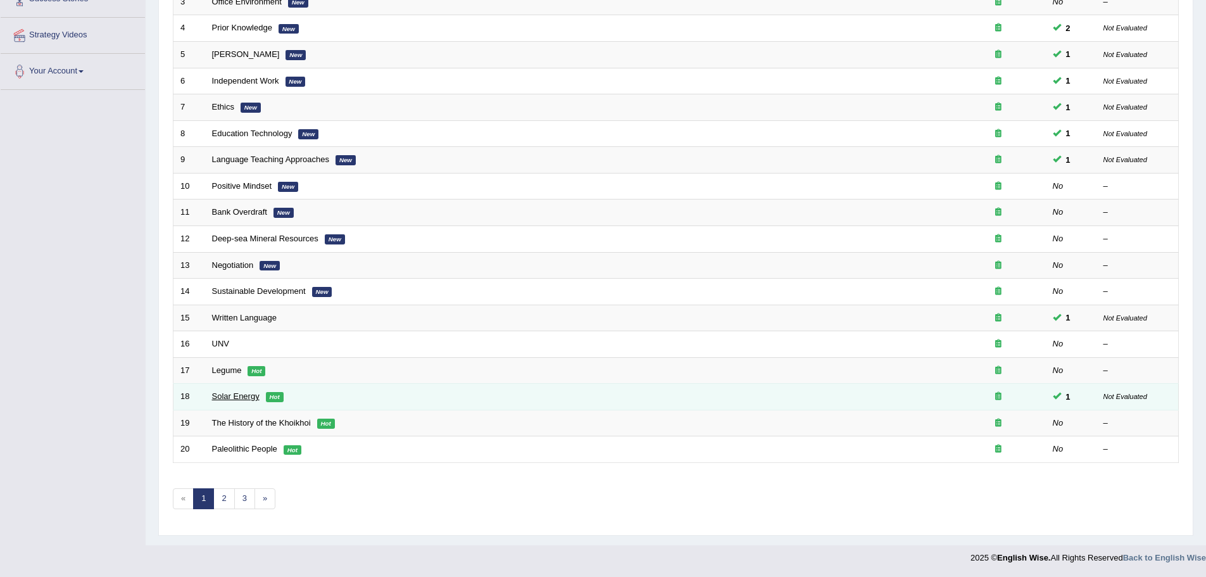
click at [255, 398] on link "Solar Energy" at bounding box center [235, 395] width 47 height 9
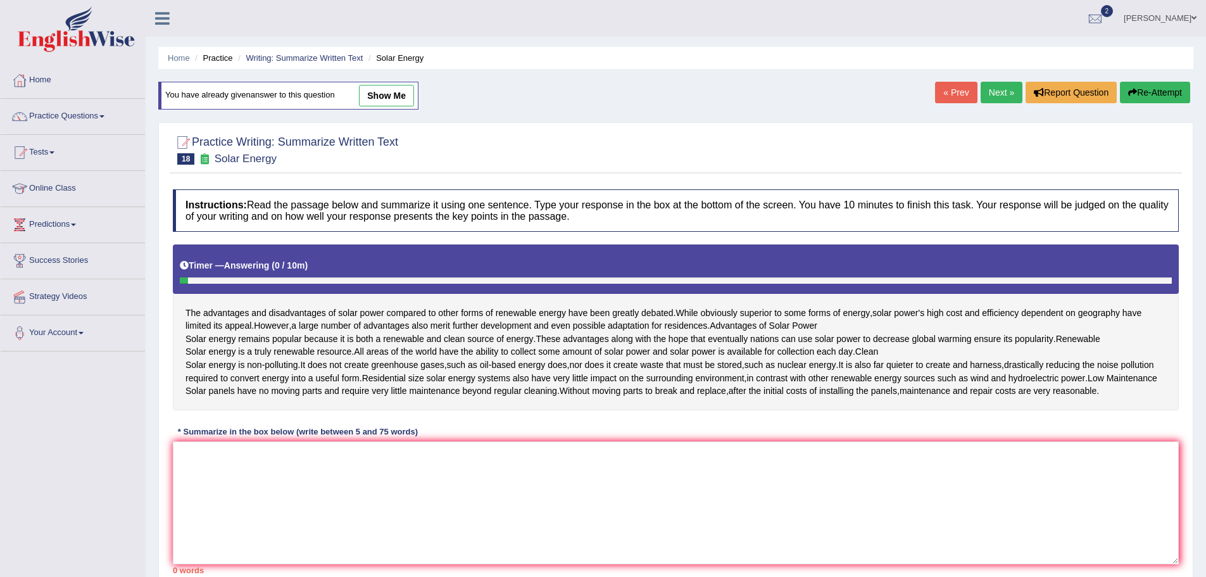
click at [385, 91] on link "show me" at bounding box center [386, 96] width 55 height 22
type textarea "The advantages and disadvantages of solar power compared to other forms of rene…"
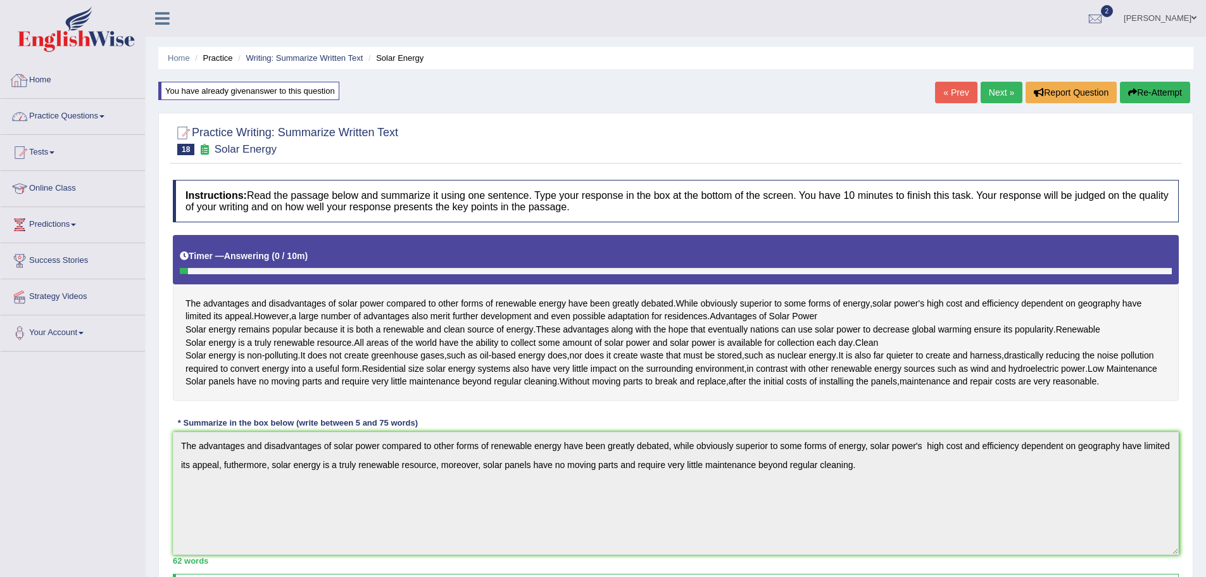
click at [68, 85] on link "Home" at bounding box center [73, 79] width 144 height 32
